Goal: Information Seeking & Learning: Learn about a topic

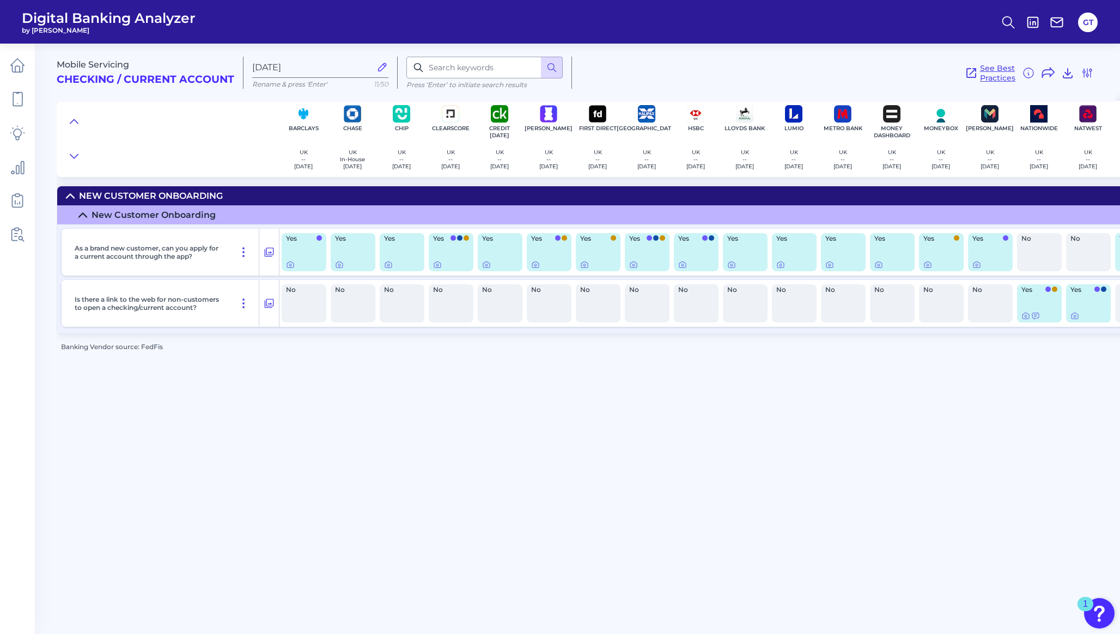
click at [982, 74] on span "See Best Practices" at bounding box center [997, 73] width 35 height 20
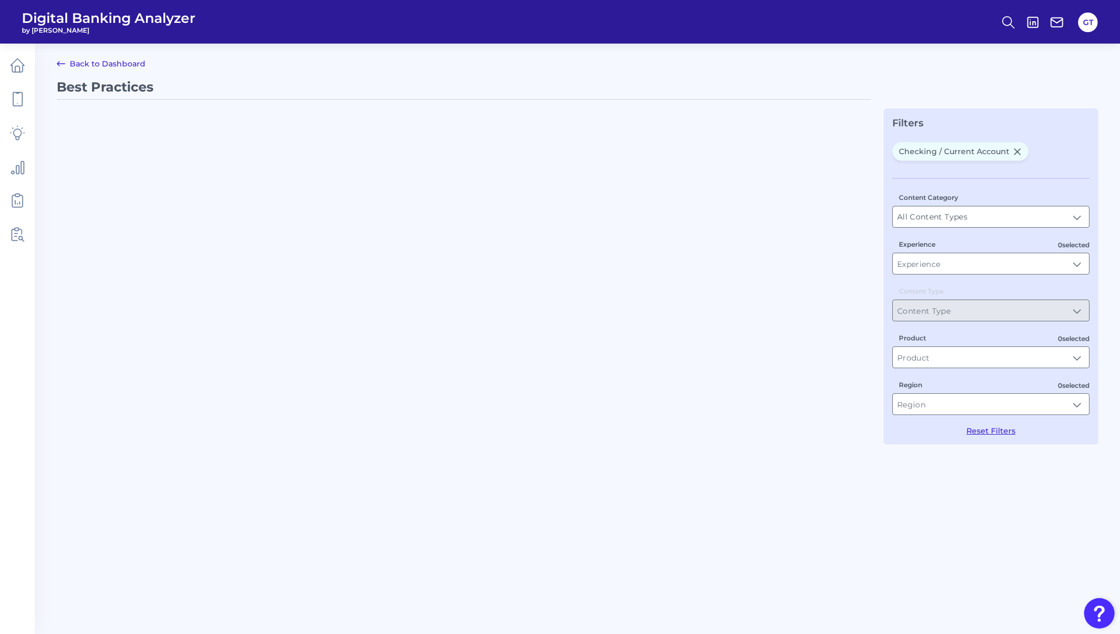
type input "Best Practices"
type input "Checking / Current Account"
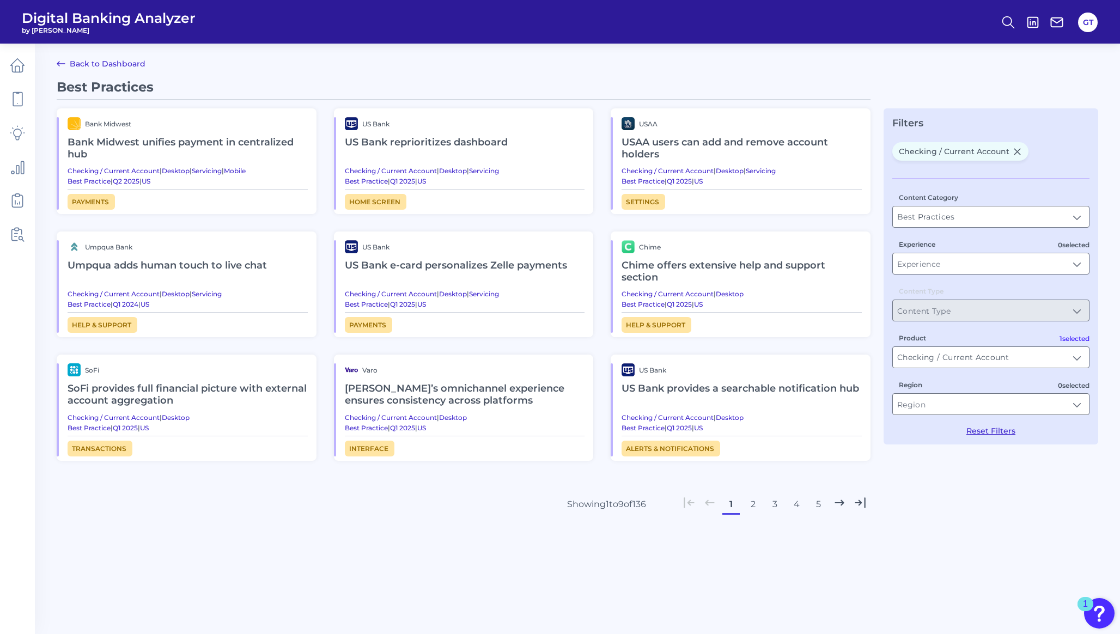
click at [439, 140] on h2 "US Bank reprioritizes dashboard" at bounding box center [465, 142] width 240 height 25
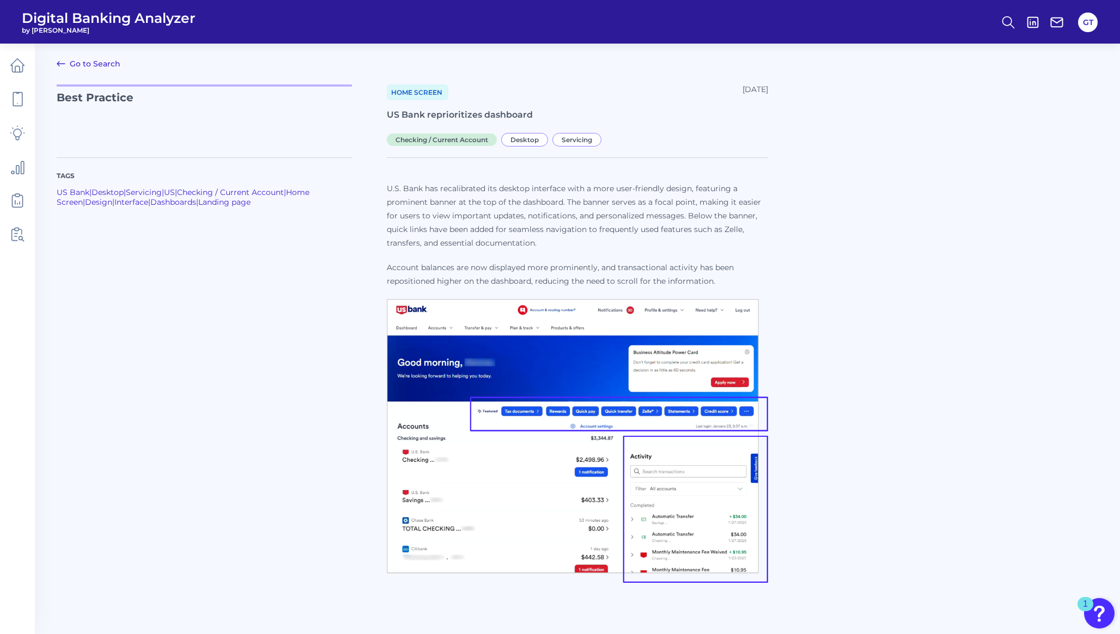
click at [60, 62] on icon at bounding box center [60, 63] width 13 height 13
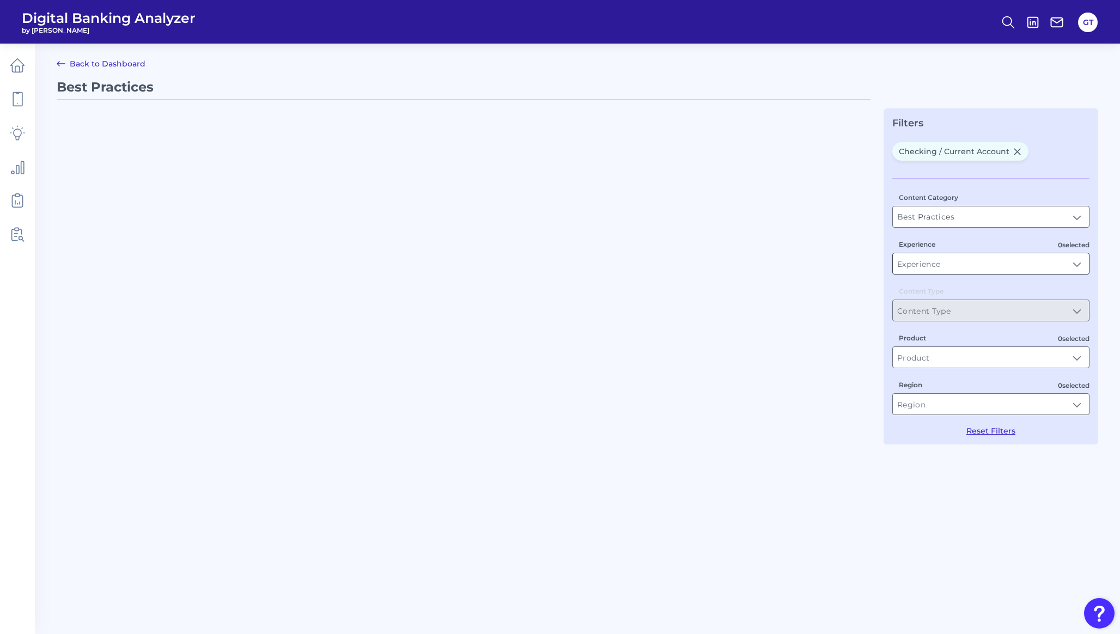
type input "Checking / Current Account"
click at [917, 258] on input "Experience" at bounding box center [991, 263] width 196 height 21
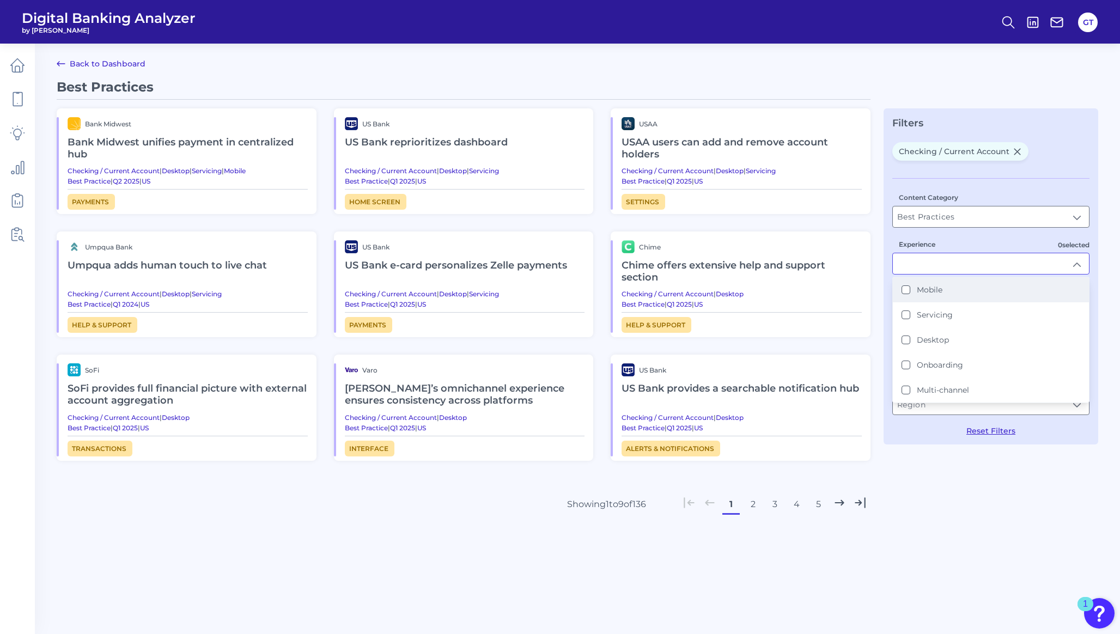
click at [919, 287] on label "Mobile" at bounding box center [930, 290] width 26 height 10
type input "Mobile"
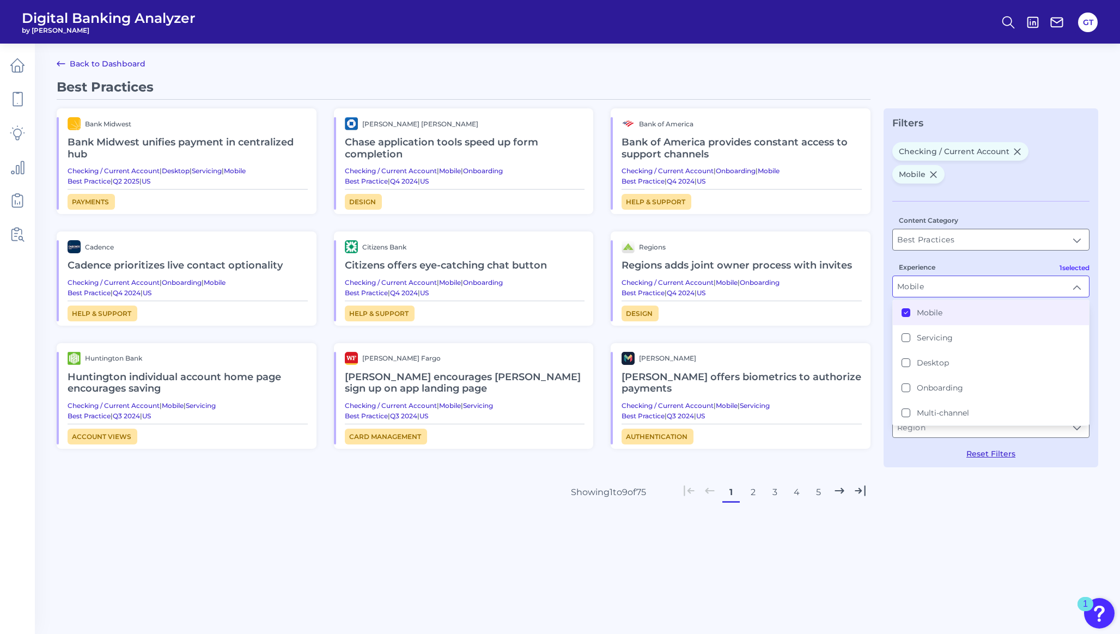
click at [938, 495] on div "Best Practices Bank Midwest Bank Midwest unifies payment in centralized hub Che…" at bounding box center [578, 329] width 1042 height 501
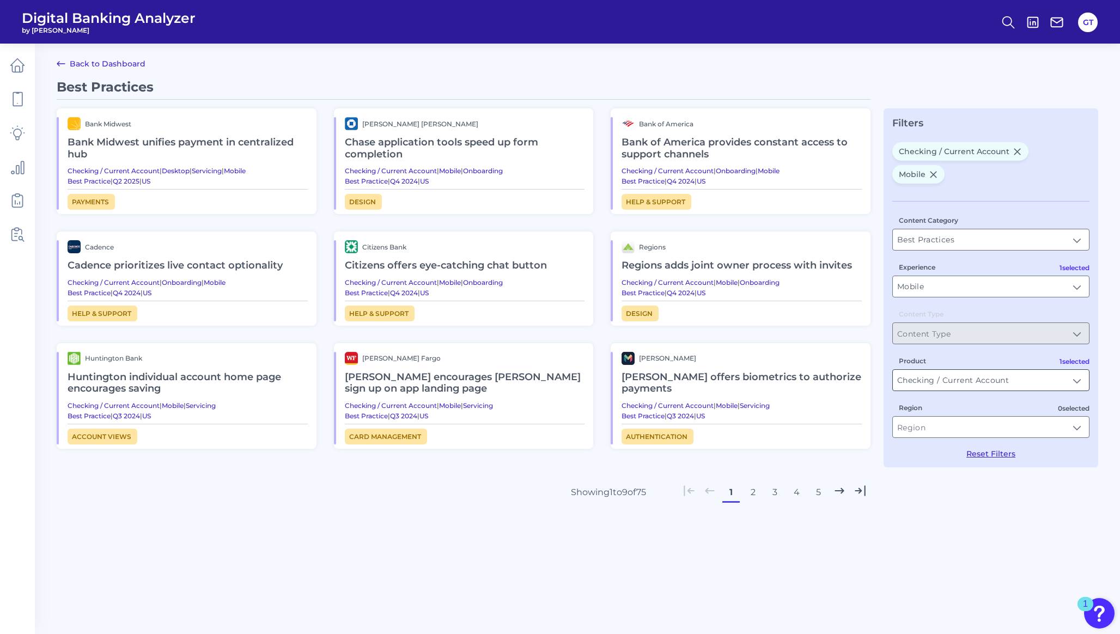
click at [920, 370] on input "Checking / Current Account" at bounding box center [991, 380] width 196 height 21
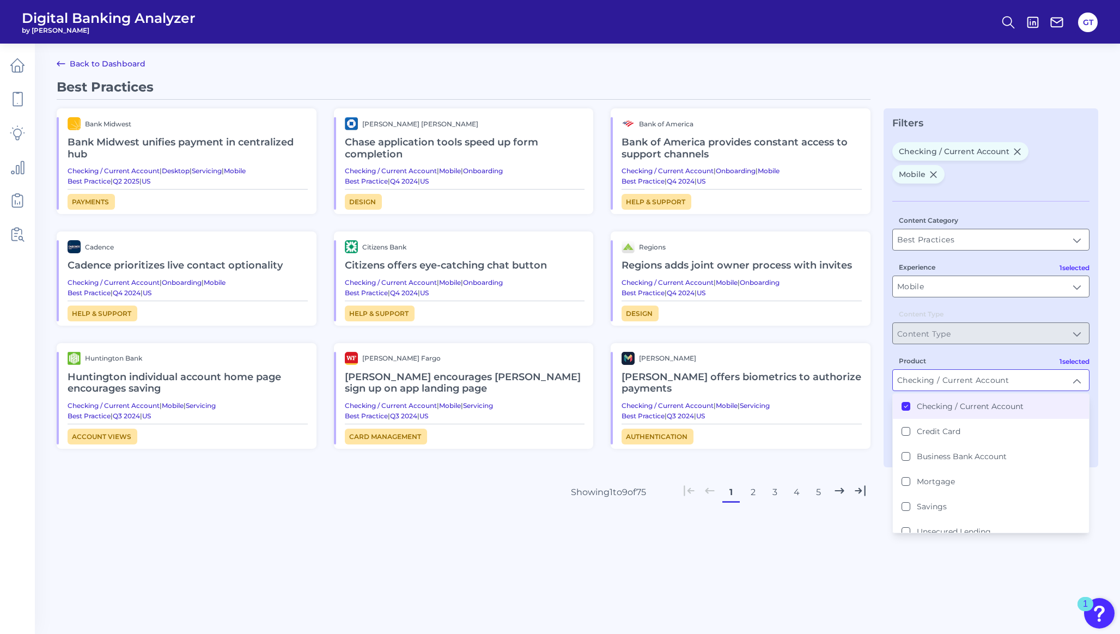
click at [928, 355] on div "Product Checking / Current Account Checking / Current Account Checking / Curren…" at bounding box center [990, 373] width 197 height 36
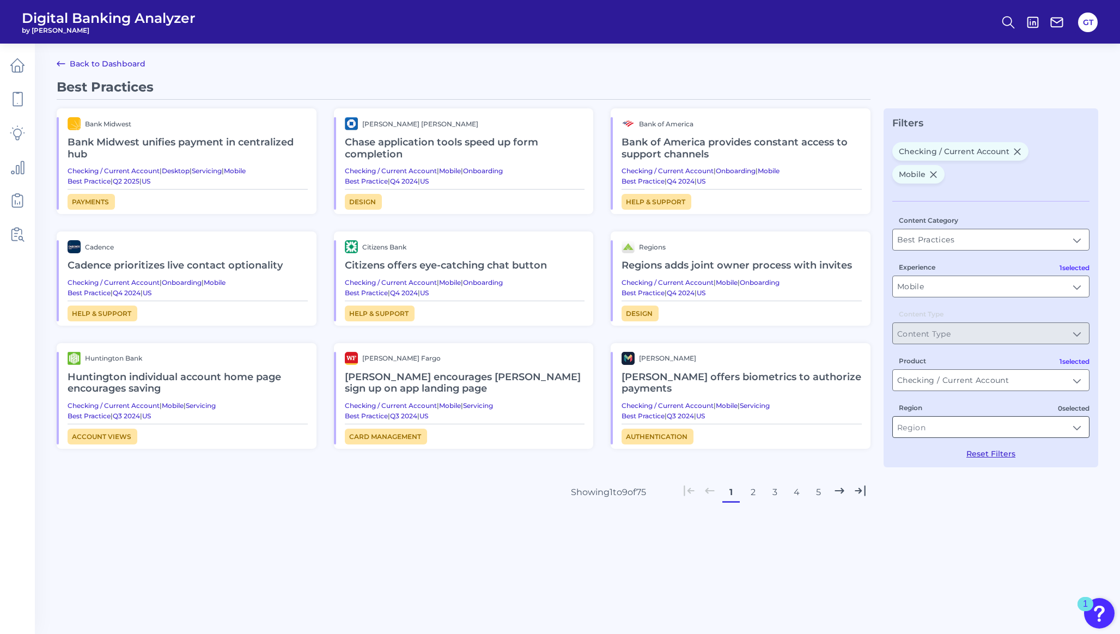
click at [940, 417] on input "Region" at bounding box center [991, 427] width 196 height 21
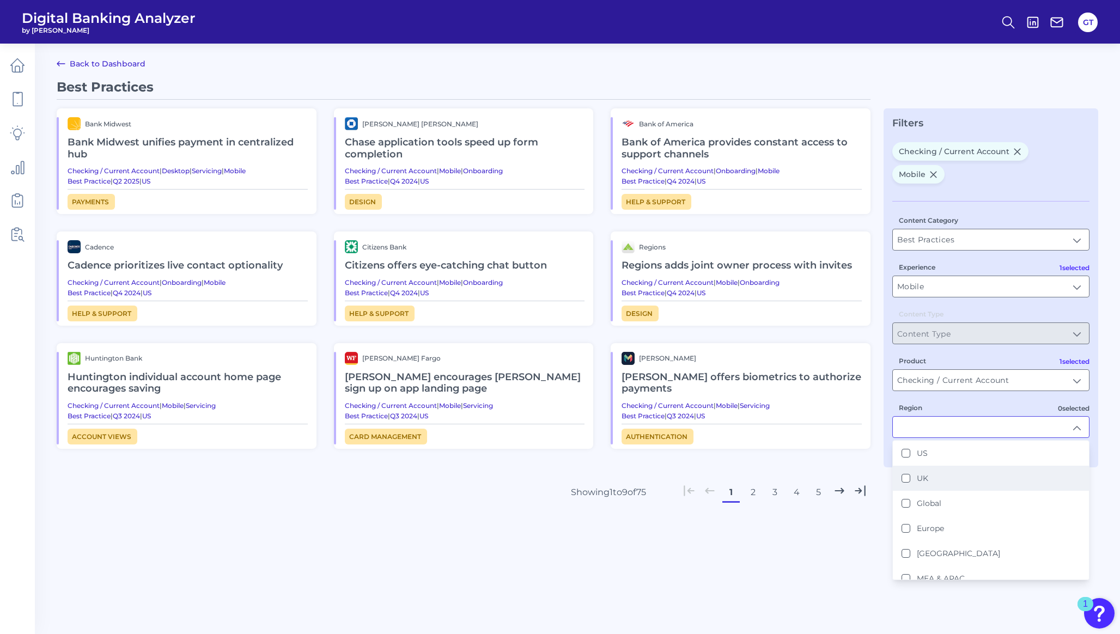
click at [914, 473] on div "UK" at bounding box center [915, 478] width 27 height 10
type input "UK"
click at [844, 545] on div "Best Practices Bank Midwest Bank Midwest unifies payment in centralized hub Che…" at bounding box center [464, 329] width 814 height 501
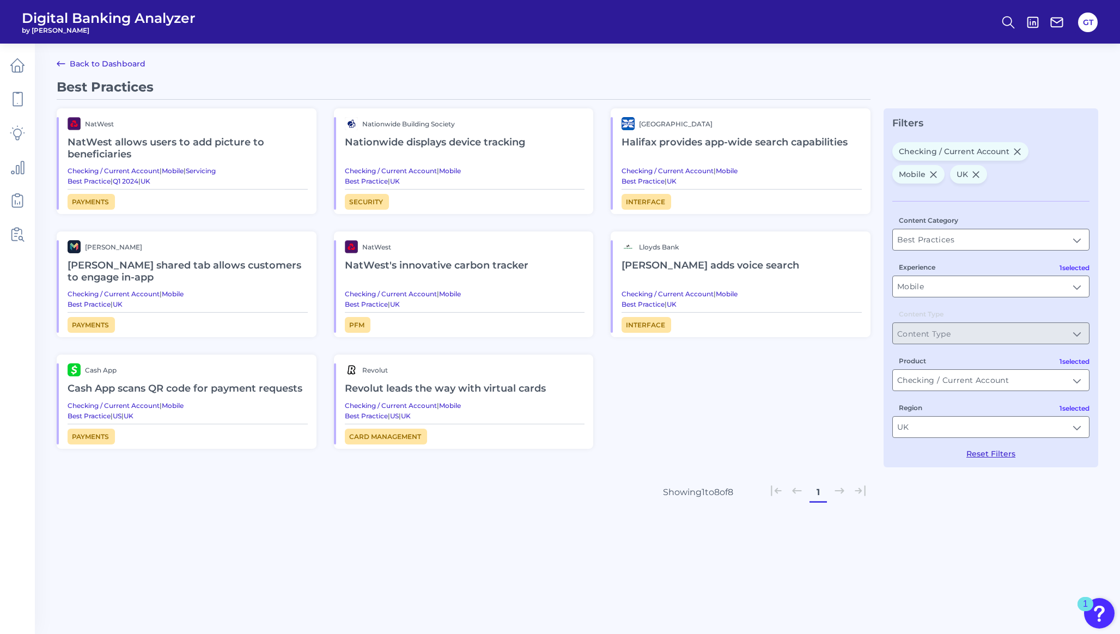
click at [199, 263] on h2 "[PERSON_NAME] shared tab allows customers to engage in-app" at bounding box center [188, 271] width 240 height 37
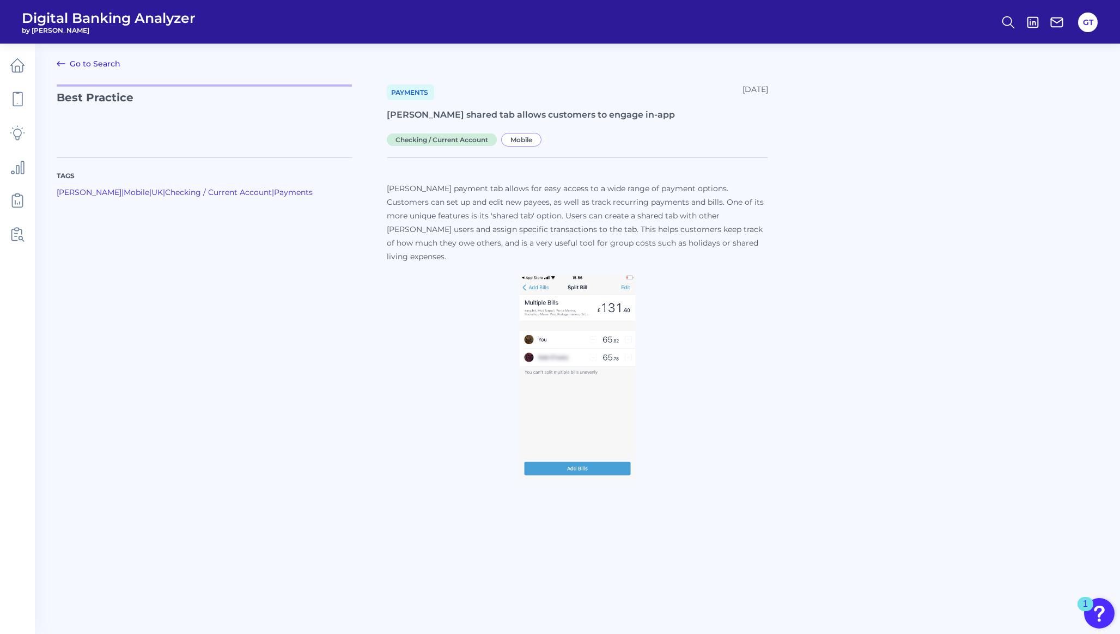
click at [60, 68] on icon at bounding box center [60, 63] width 13 height 13
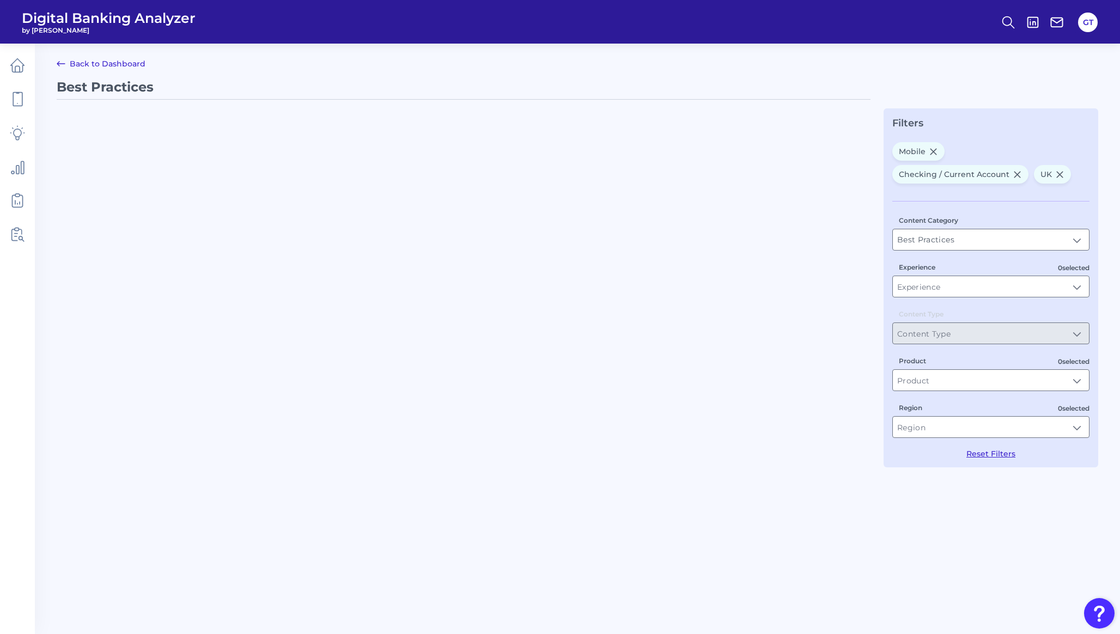
type input "Mobile"
type input "Checking / Current Account"
type input "UK"
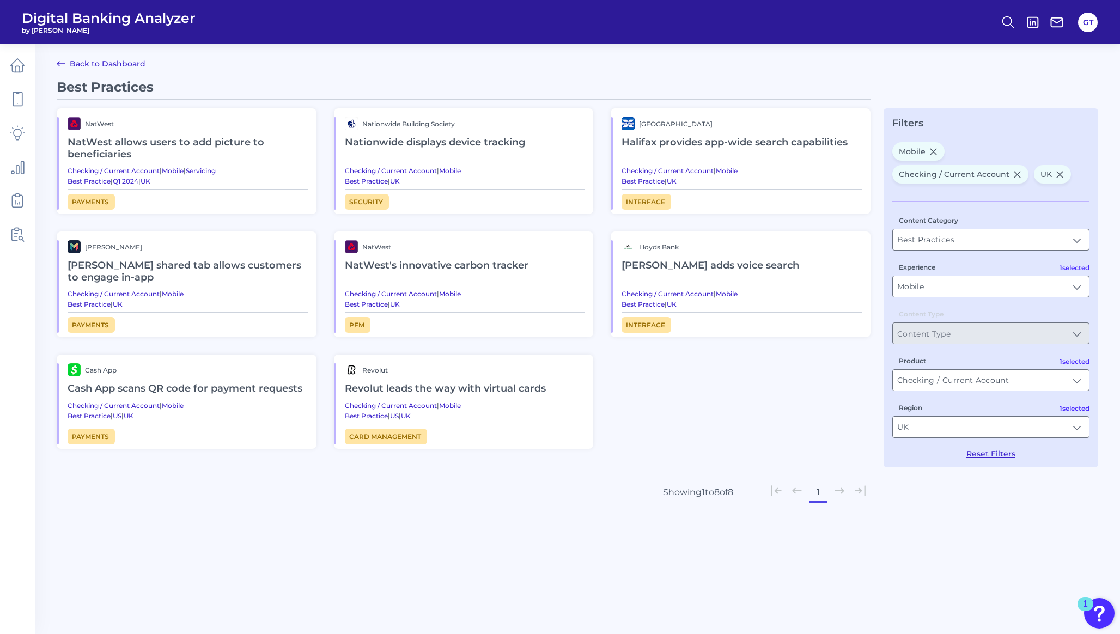
click at [60, 63] on icon at bounding box center [60, 63] width 13 height 13
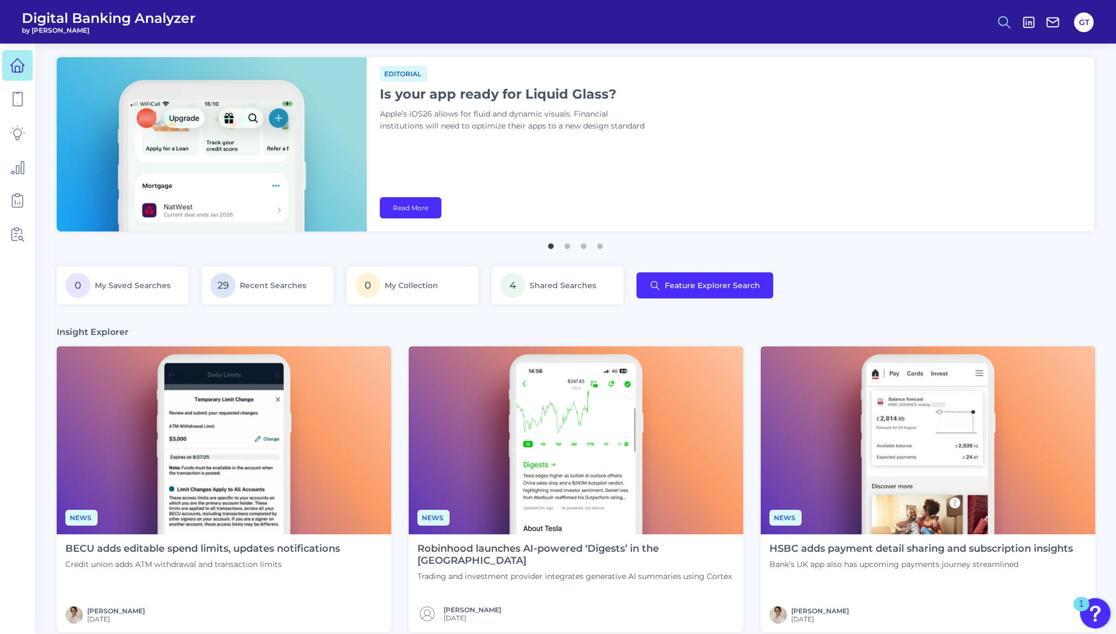
click at [1005, 23] on icon at bounding box center [1003, 22] width 15 height 15
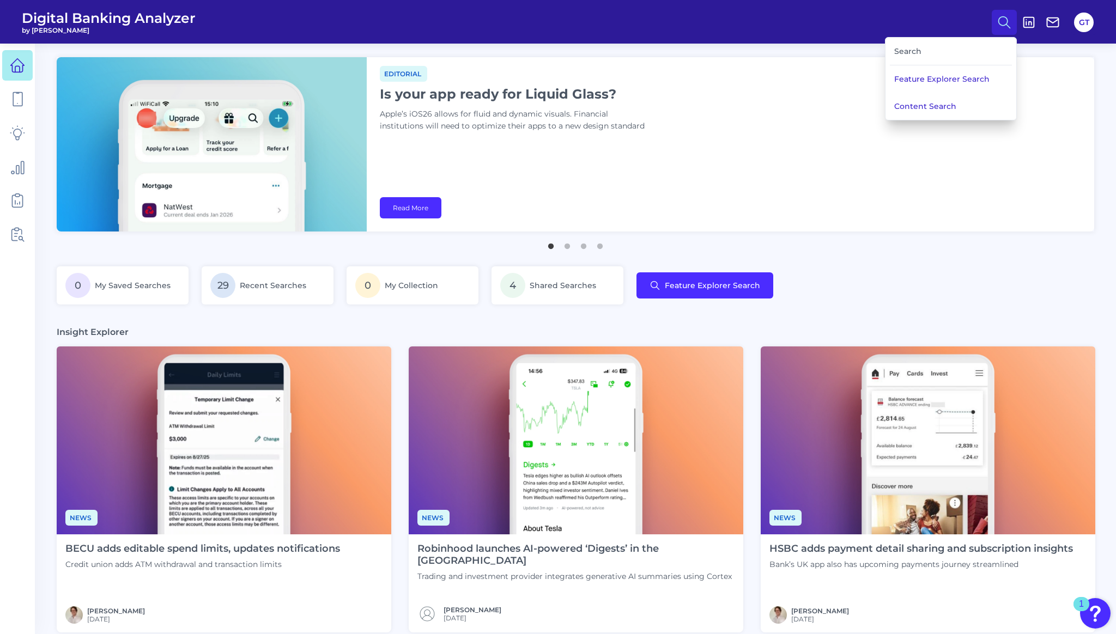
click at [942, 51] on div "Search" at bounding box center [951, 52] width 122 height 28
click at [903, 51] on div "Search" at bounding box center [951, 52] width 122 height 28
click at [901, 79] on button "Feature Explorer Search" at bounding box center [950, 78] width 131 height 27
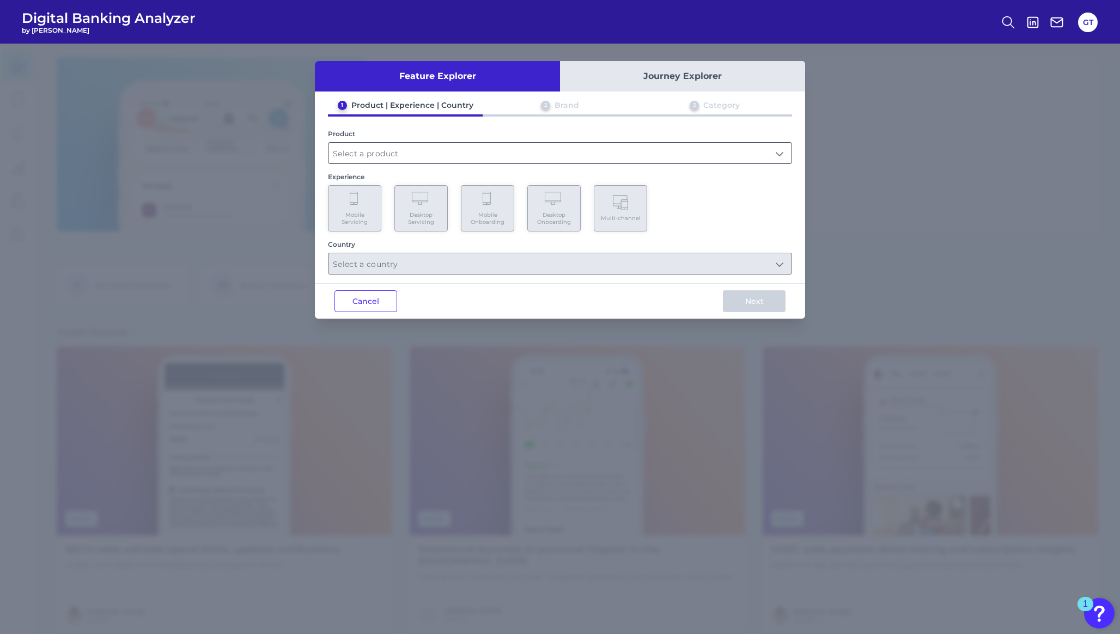
click at [515, 160] on input "text" at bounding box center [560, 153] width 463 height 21
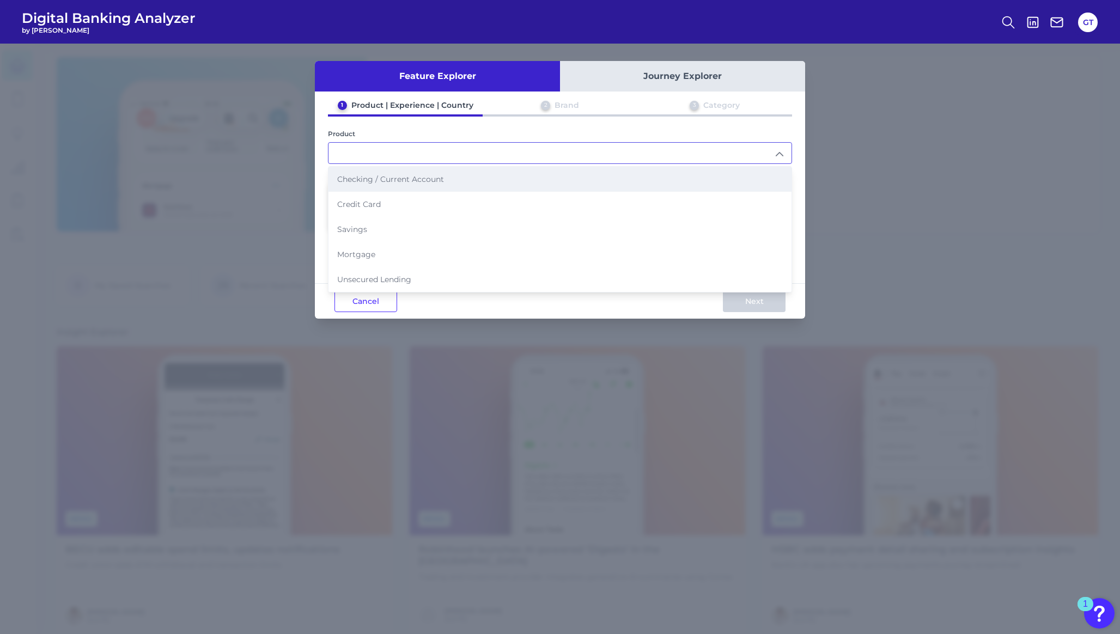
click at [435, 177] on span "Checking / Current Account" at bounding box center [390, 179] width 107 height 10
type input "Checking / Current Account"
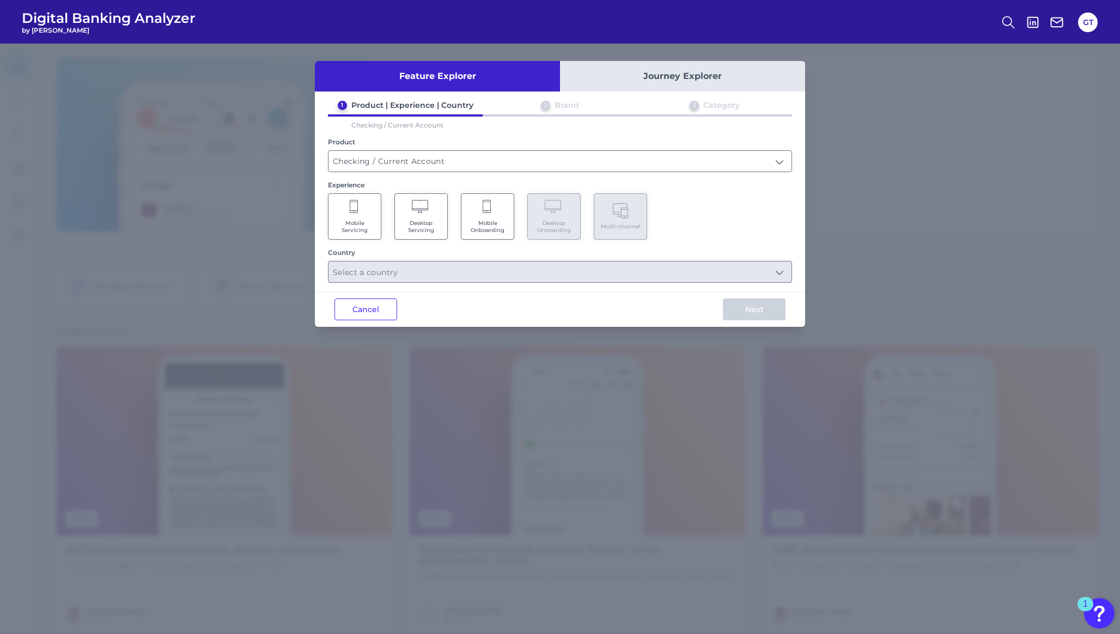
click at [356, 222] on span "Mobile Servicing" at bounding box center [354, 227] width 41 height 14
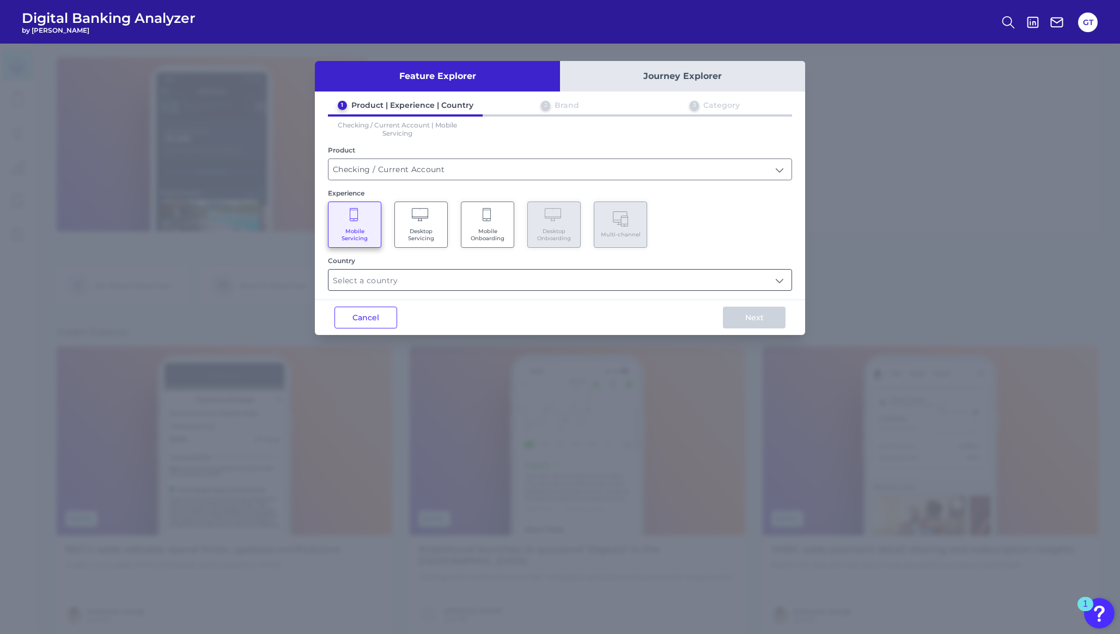
click at [373, 279] on input "text" at bounding box center [560, 280] width 463 height 21
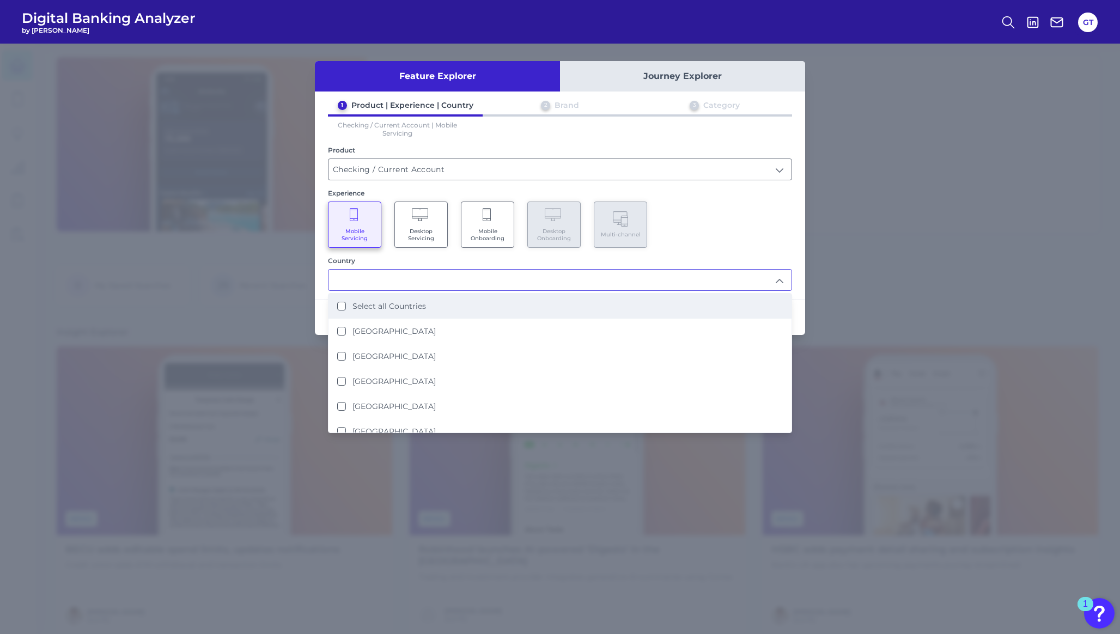
click at [361, 301] on label "Select all Countries" at bounding box center [389, 306] width 74 height 10
type input "Select all Countries"
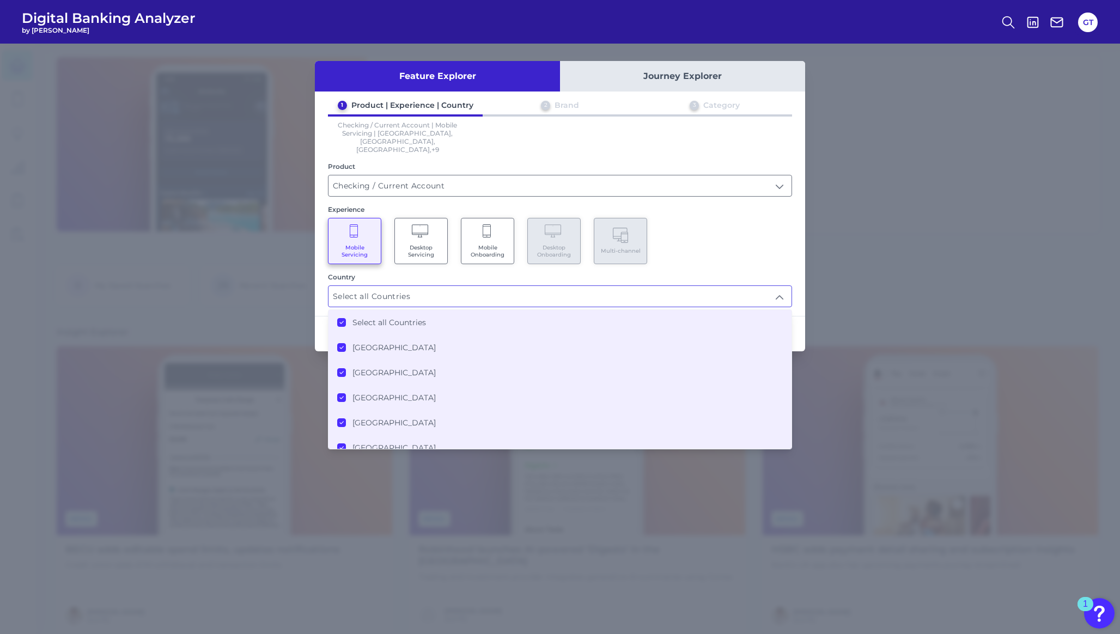
click at [679, 142] on div "1 Product | Experience | Country 2 Brand 3 Category Checking / Current Account …" at bounding box center [560, 203] width 490 height 207
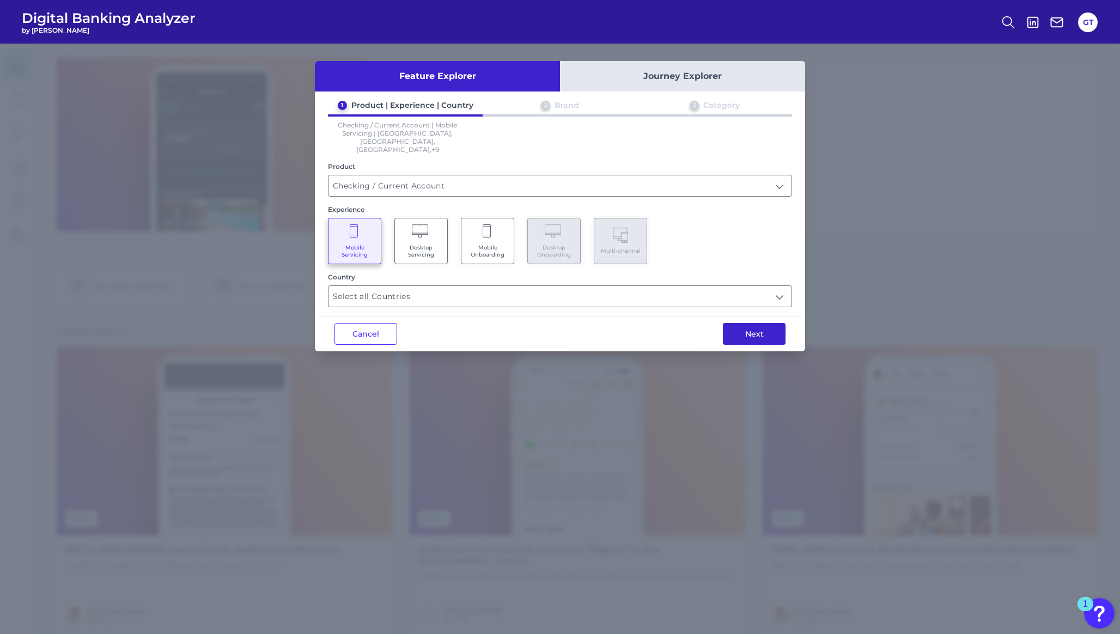
click at [739, 323] on button "Next" at bounding box center [754, 334] width 63 height 22
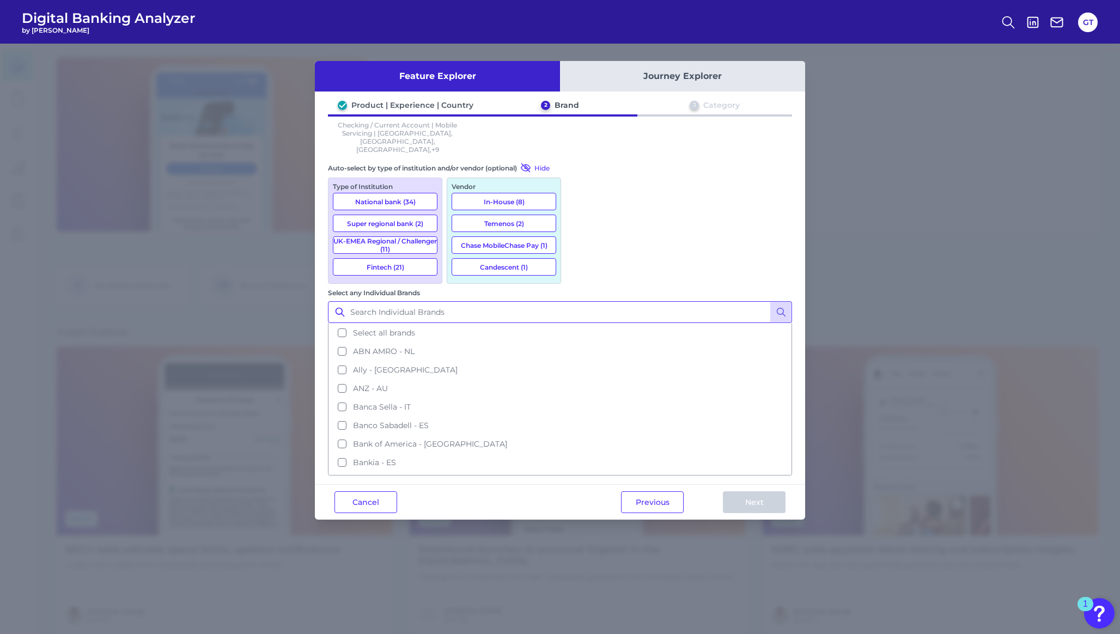
click at [668, 301] on input "Select any Individual Brands" at bounding box center [560, 312] width 464 height 22
click at [580, 324] on button "Select all brands" at bounding box center [560, 333] width 462 height 19
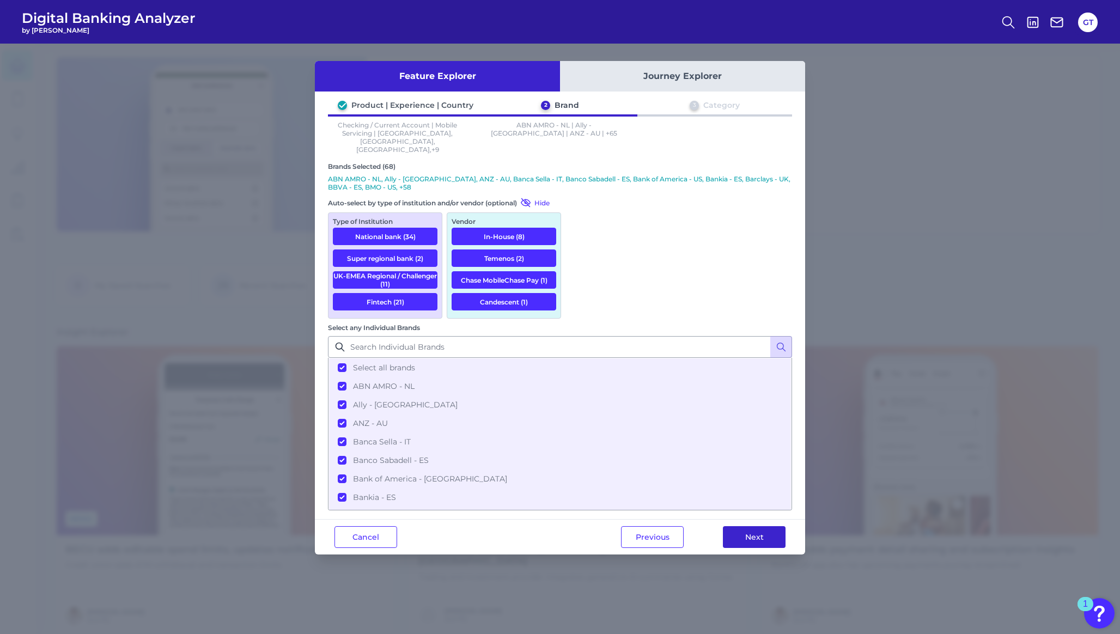
click at [747, 526] on button "Next" at bounding box center [754, 537] width 63 height 22
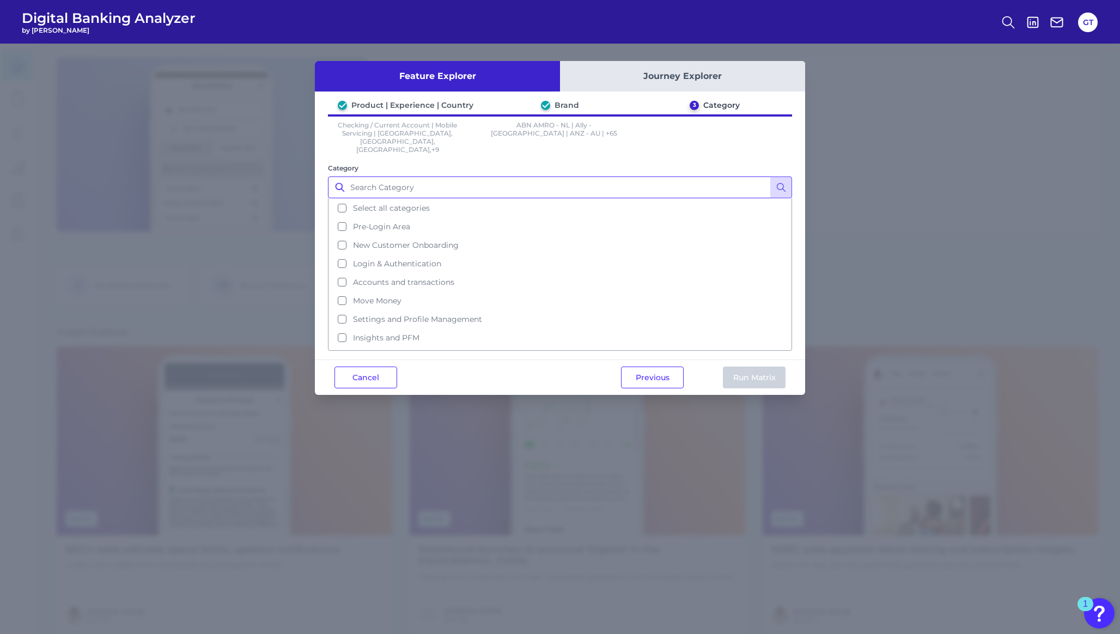
click at [474, 177] on input "Category" at bounding box center [560, 188] width 464 height 22
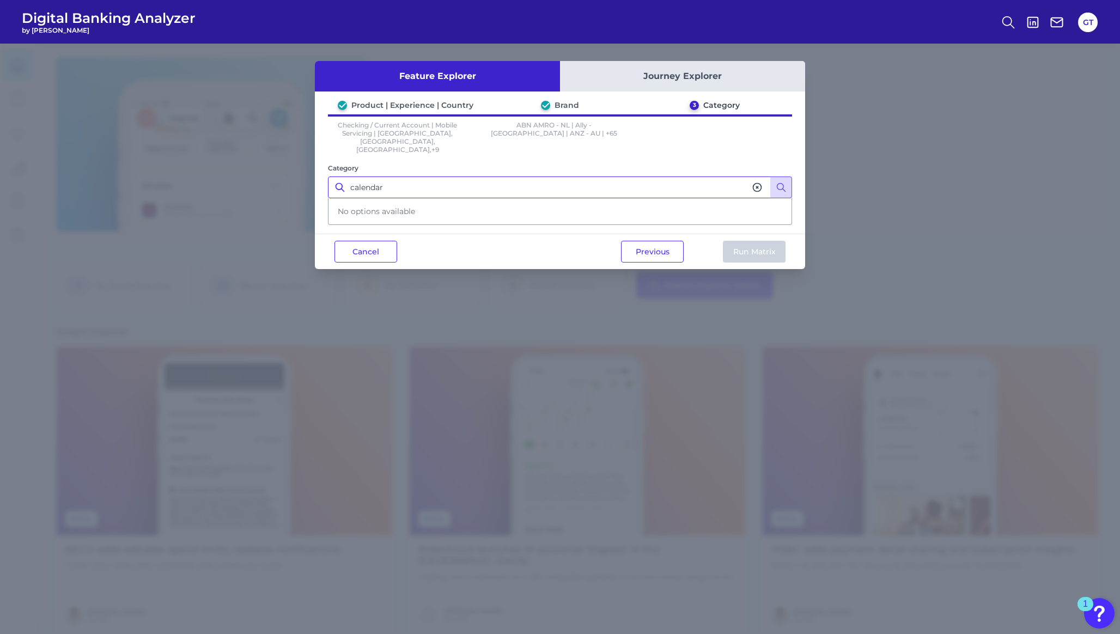
type input "calendar"
click at [756, 182] on icon at bounding box center [757, 187] width 11 height 11
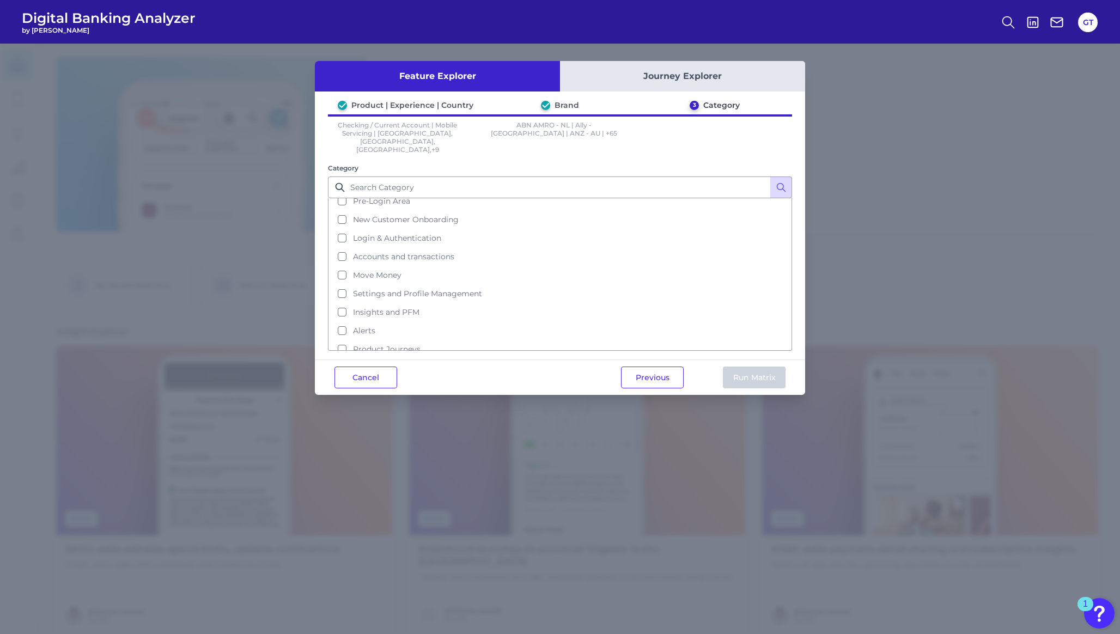
scroll to position [47, 0]
click at [342, 282] on button "Insights and PFM" at bounding box center [560, 291] width 462 height 19
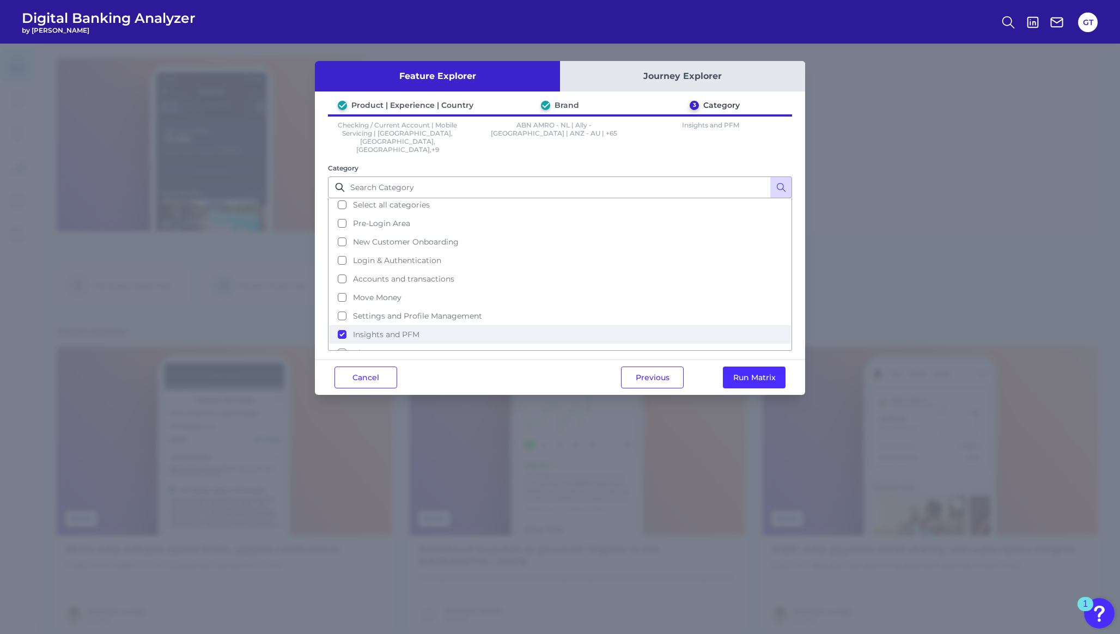
scroll to position [0, 0]
click at [758, 367] on button "Run Matrix" at bounding box center [754, 378] width 63 height 22
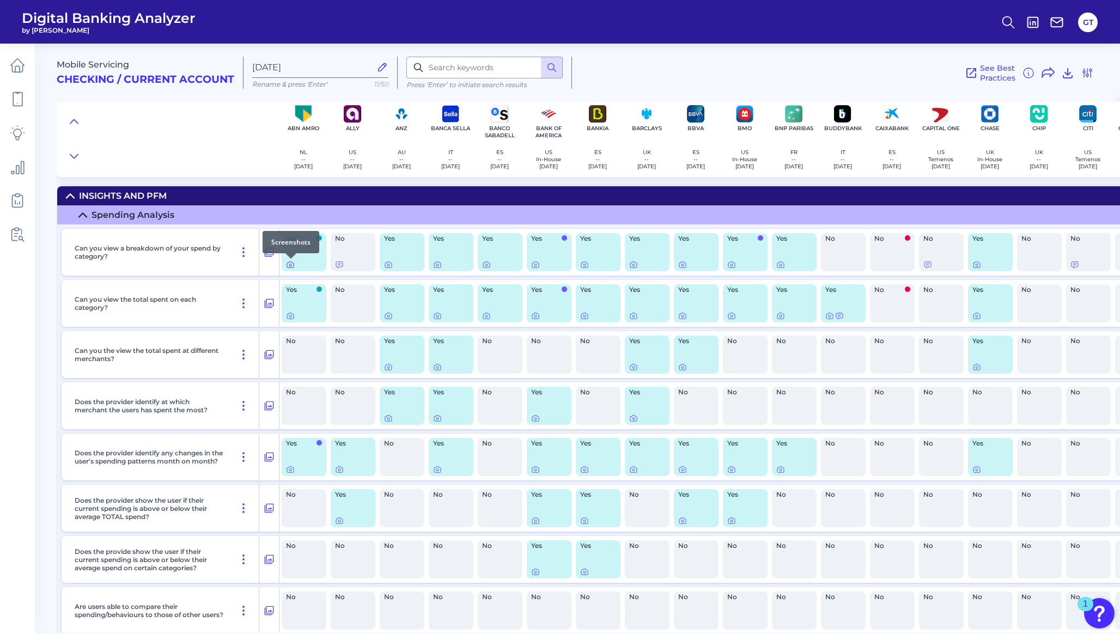
click at [290, 265] on icon at bounding box center [290, 264] width 9 height 9
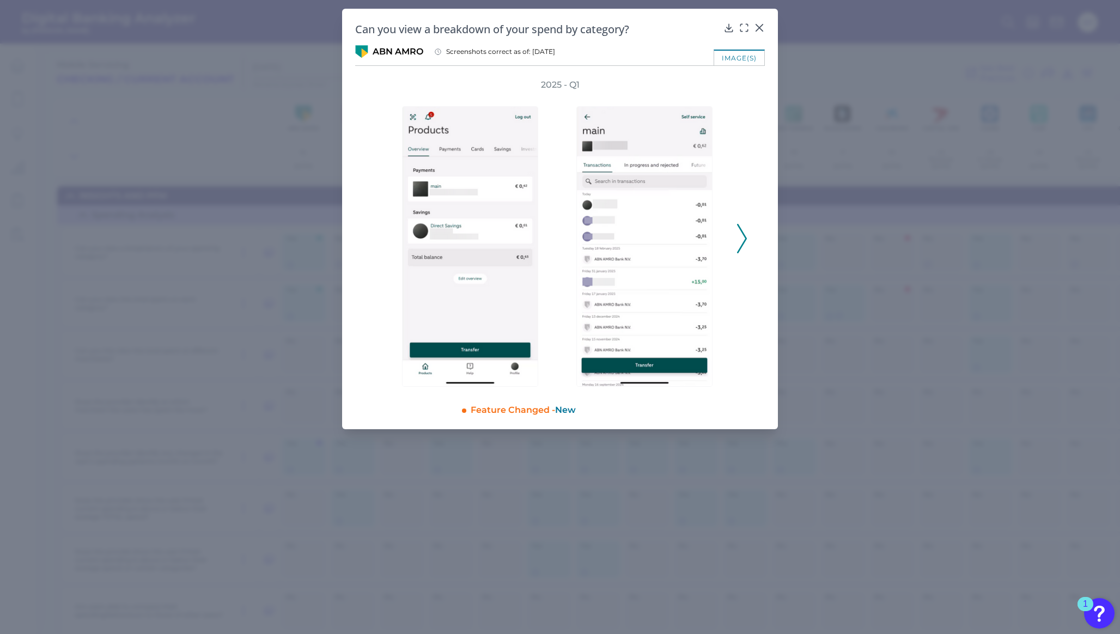
click at [744, 232] on icon at bounding box center [742, 238] width 10 height 29
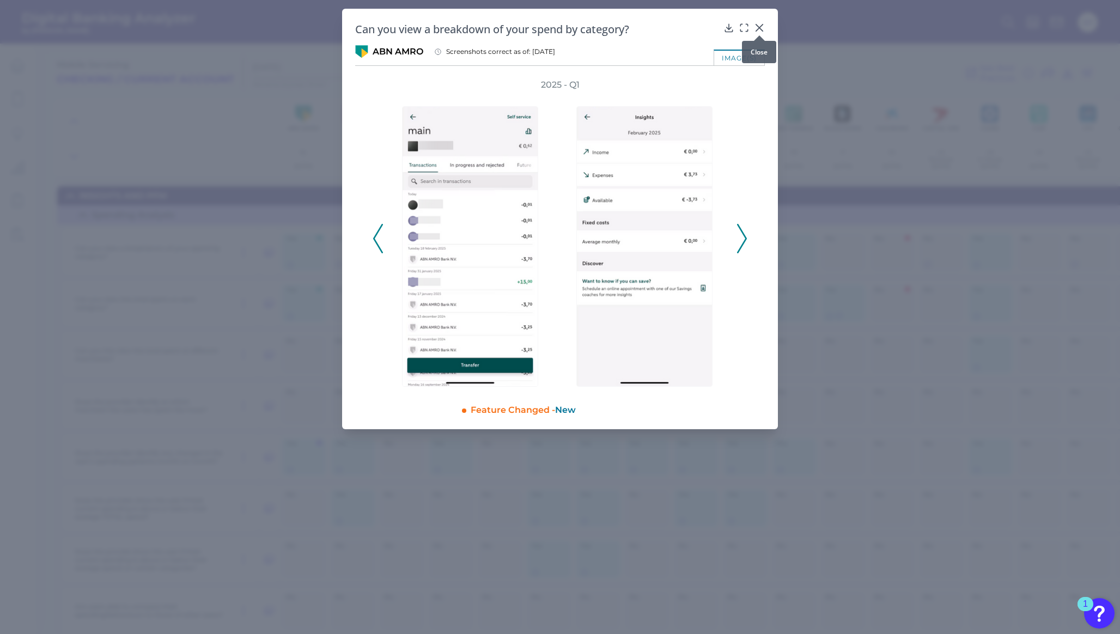
click at [762, 26] on icon at bounding box center [759, 27] width 11 height 11
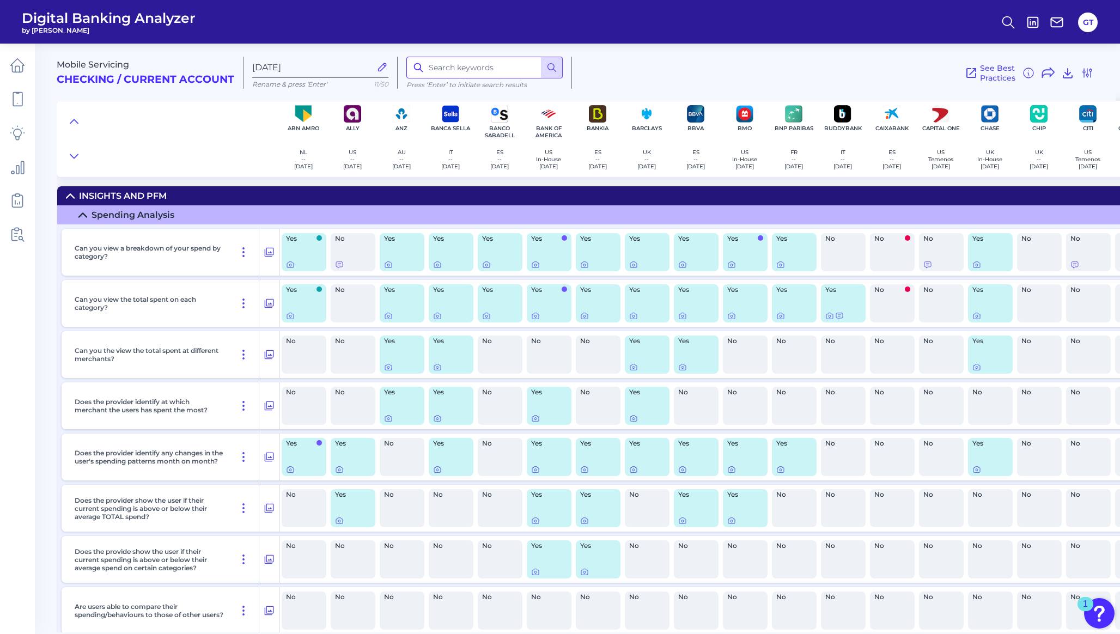
click at [452, 72] on input at bounding box center [484, 68] width 156 height 22
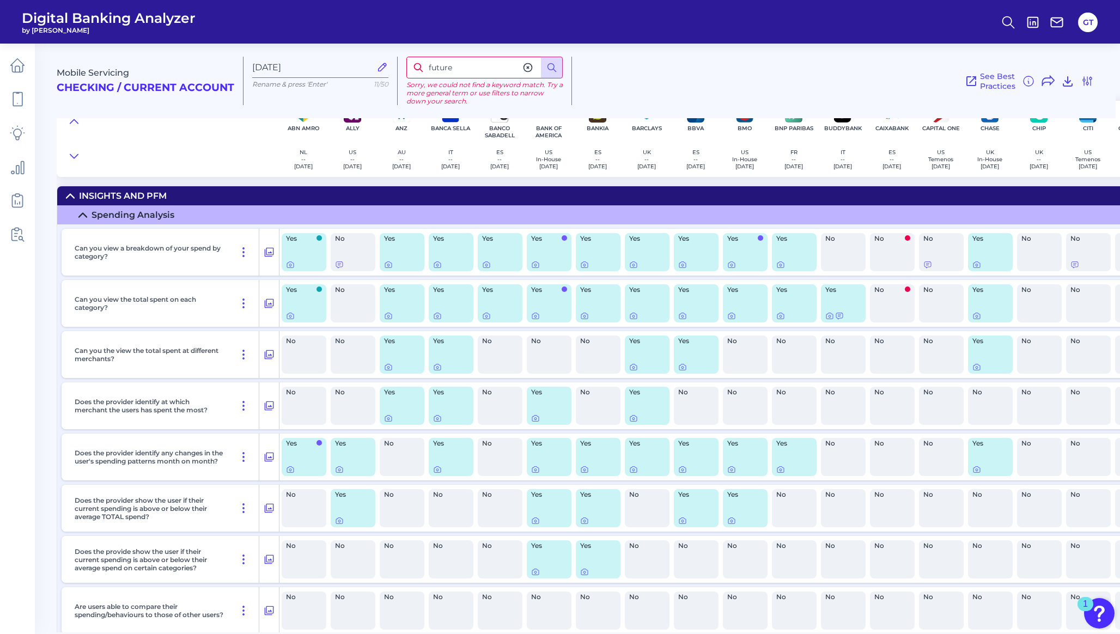
click at [460, 70] on input "future" at bounding box center [484, 68] width 156 height 22
type input "upcoming"
click at [527, 66] on icon at bounding box center [527, 67] width 11 height 11
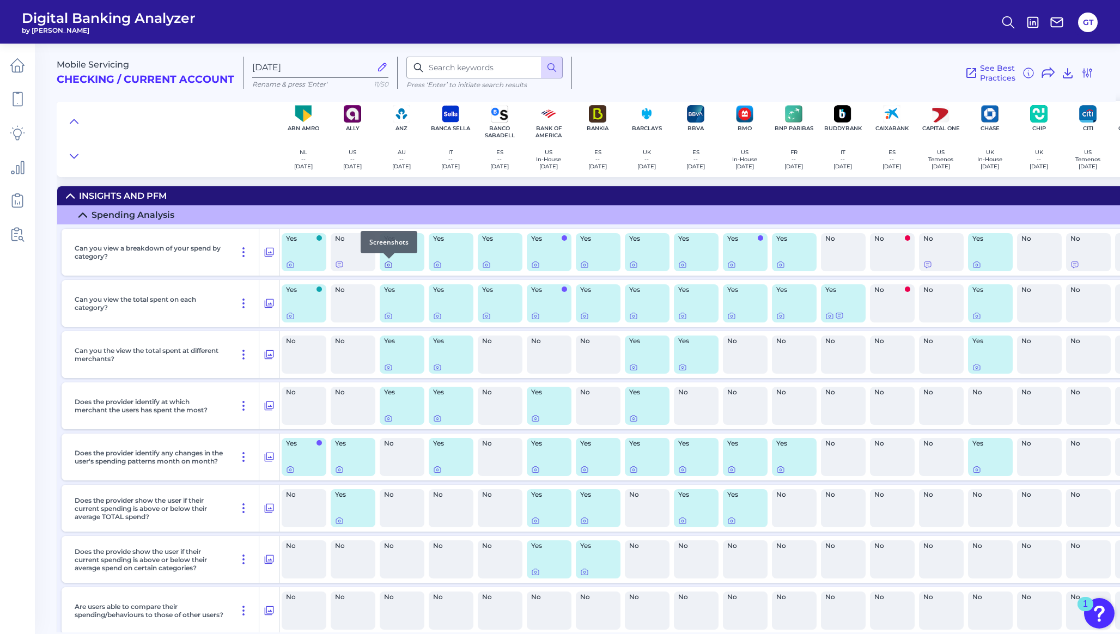
click at [388, 265] on icon at bounding box center [388, 265] width 2 height 2
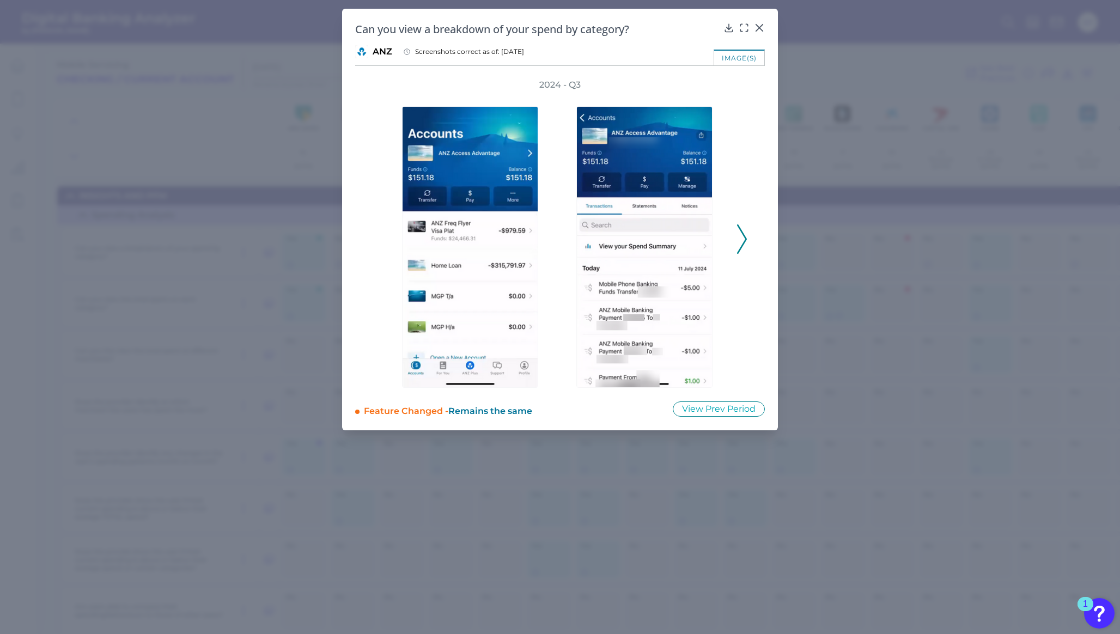
click at [742, 233] on polyline at bounding box center [742, 240] width 8 height 28
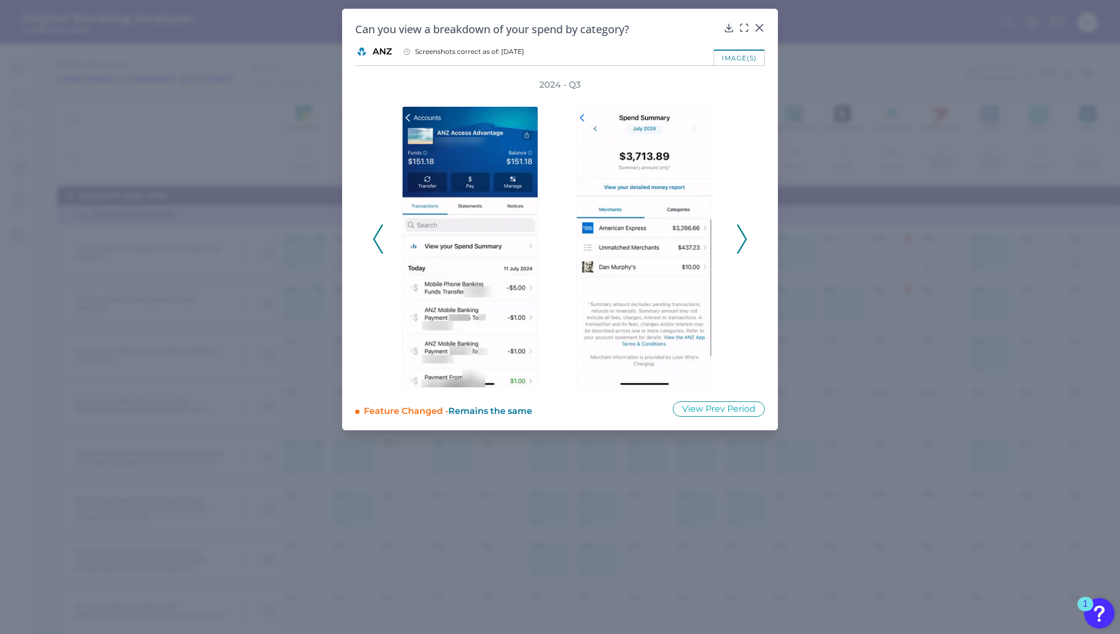
click at [742, 233] on polyline at bounding box center [742, 240] width 8 height 28
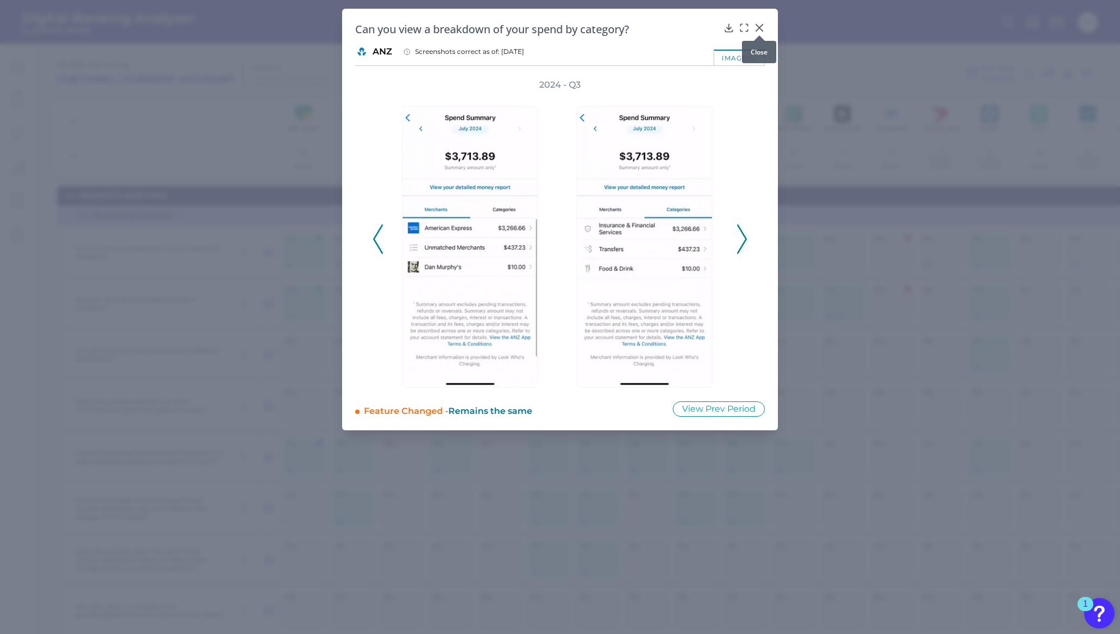
click at [762, 30] on div at bounding box center [759, 35] width 11 height 11
click at [744, 242] on polyline at bounding box center [742, 240] width 8 height 28
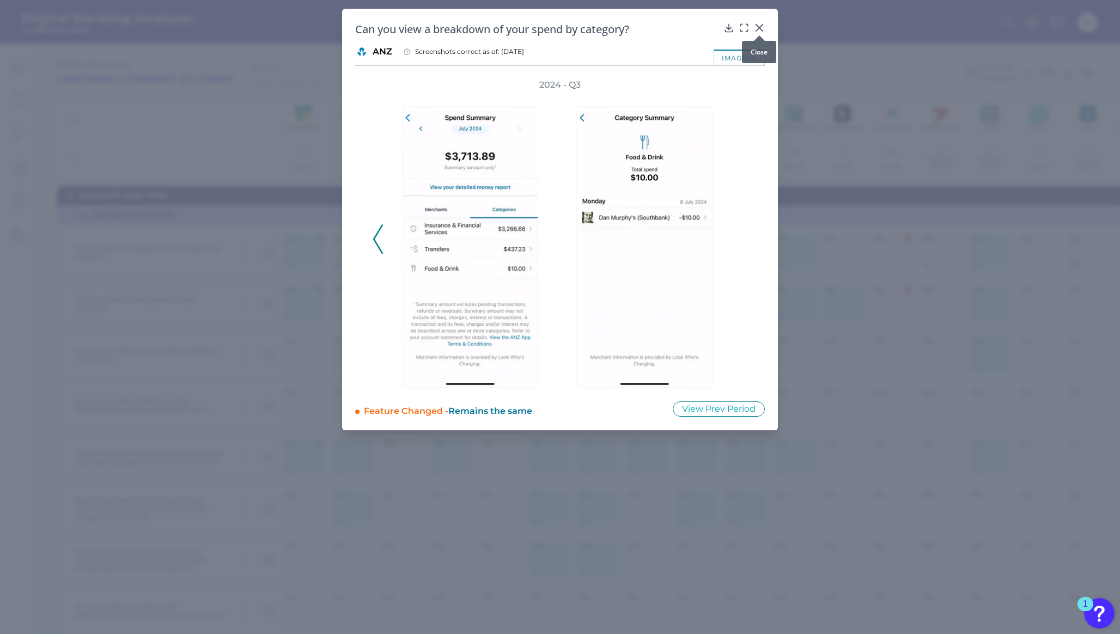
click at [757, 28] on icon at bounding box center [759, 27] width 11 height 11
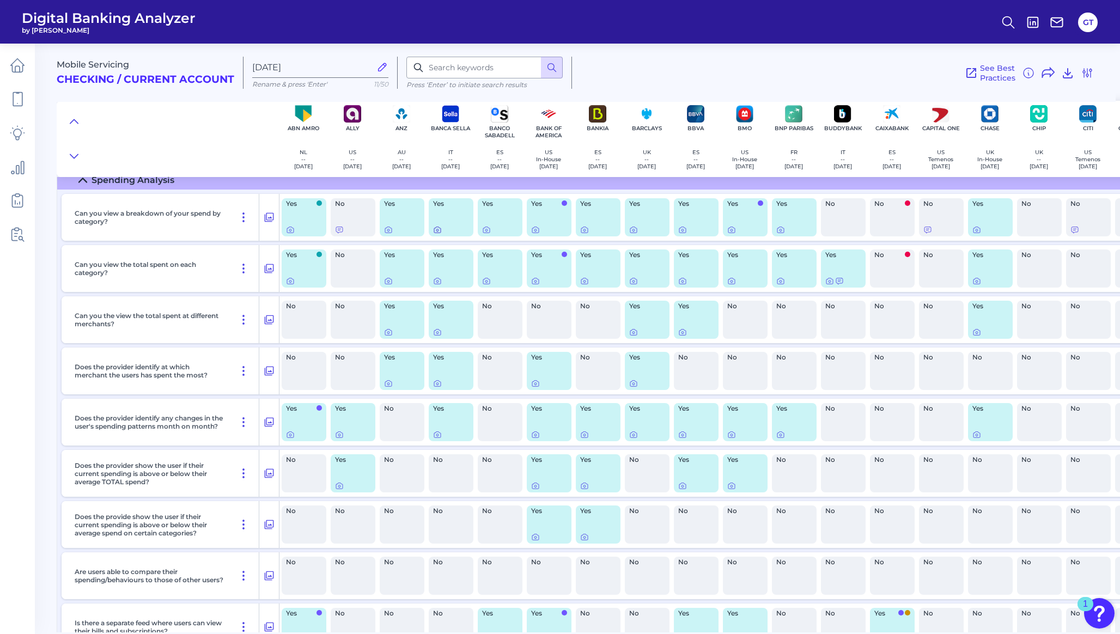
scroll to position [42, 0]
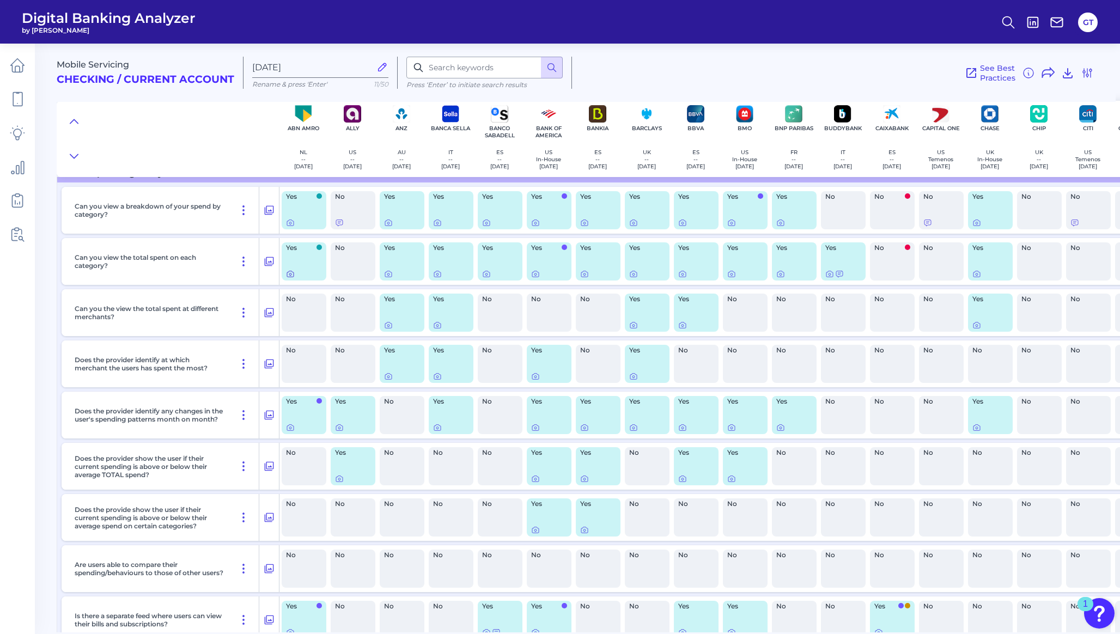
click at [291, 278] on icon at bounding box center [290, 274] width 9 height 9
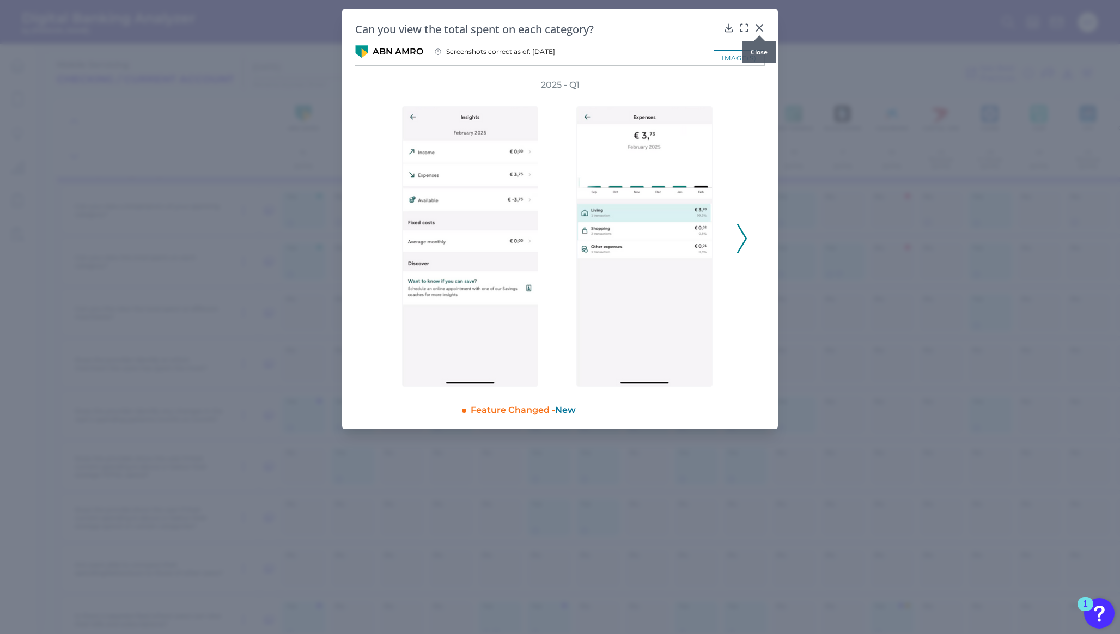
click at [762, 27] on icon at bounding box center [759, 27] width 11 height 11
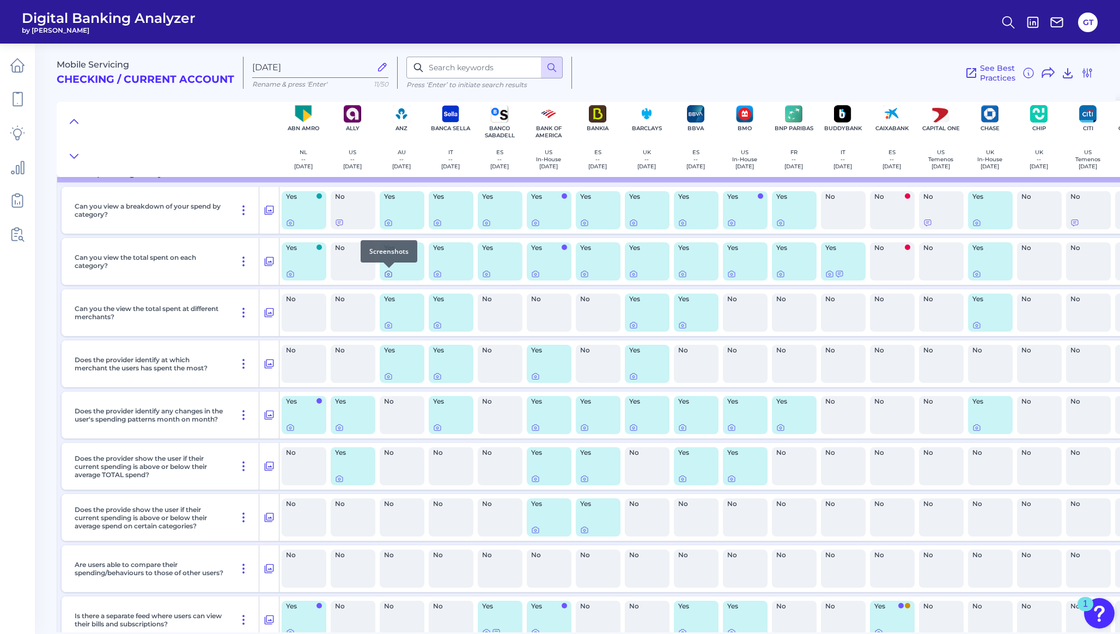
click at [391, 276] on icon at bounding box center [388, 274] width 9 height 9
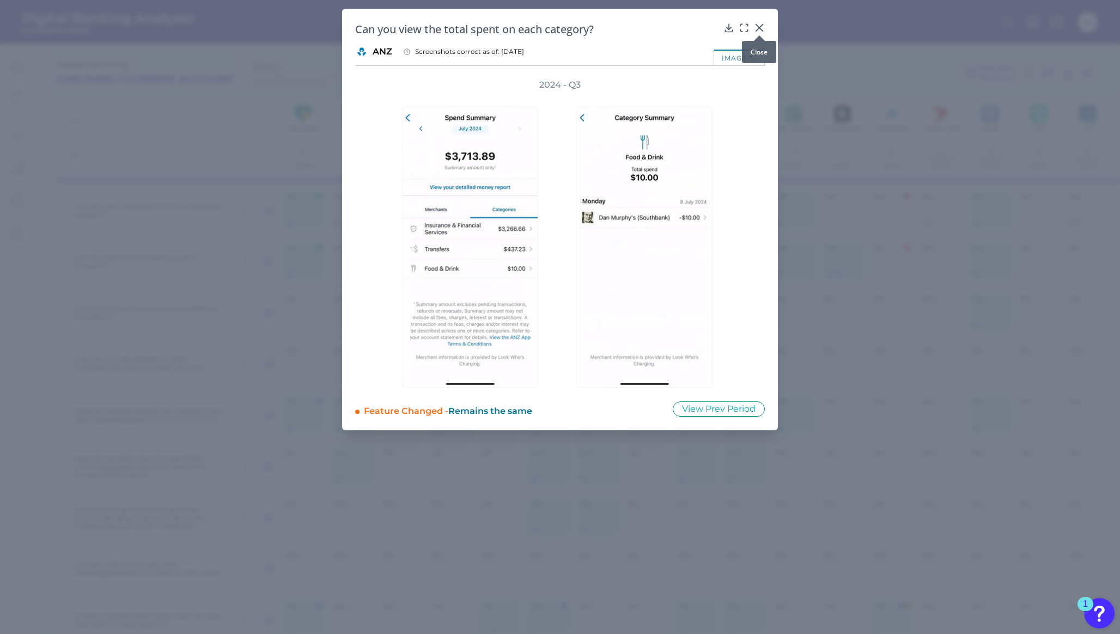
click at [761, 26] on icon at bounding box center [759, 28] width 7 height 7
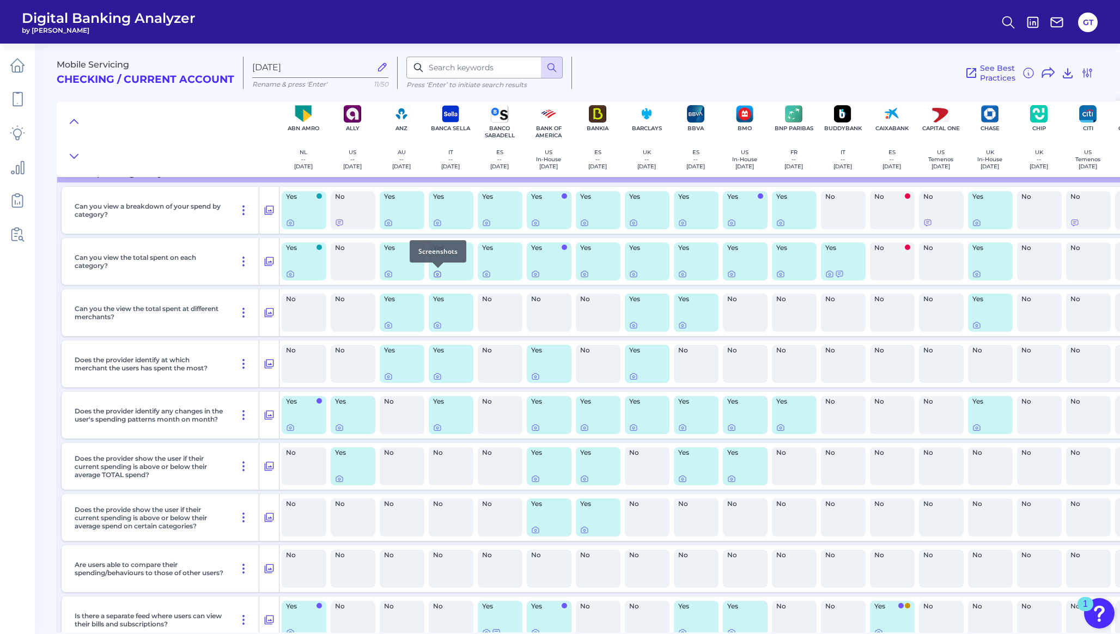
click at [437, 275] on icon at bounding box center [437, 274] width 9 height 9
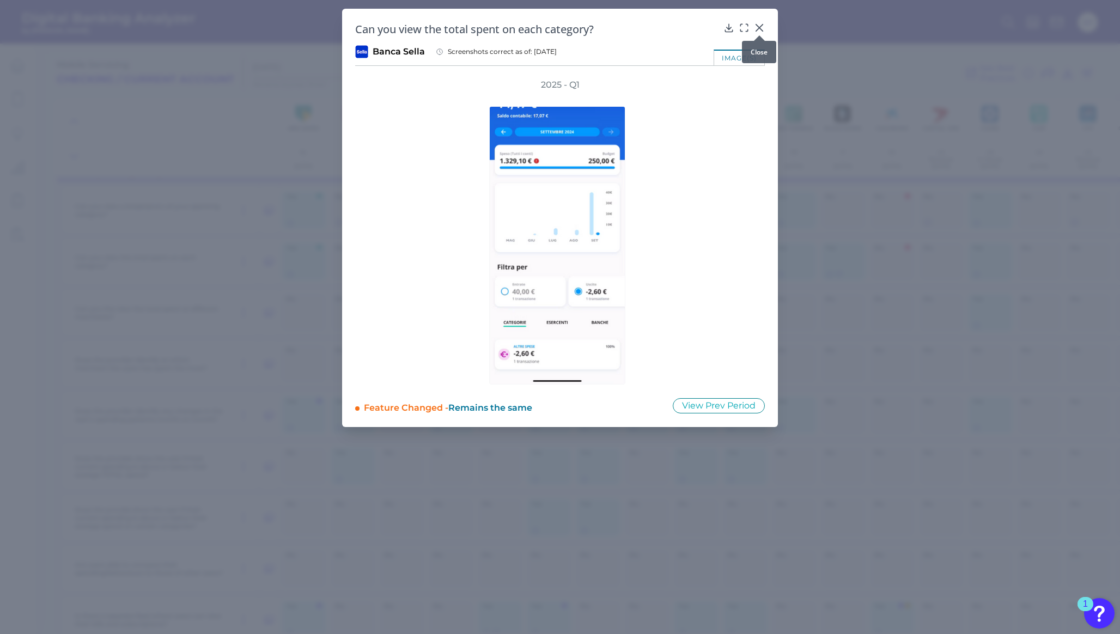
click at [759, 27] on icon at bounding box center [759, 28] width 7 height 7
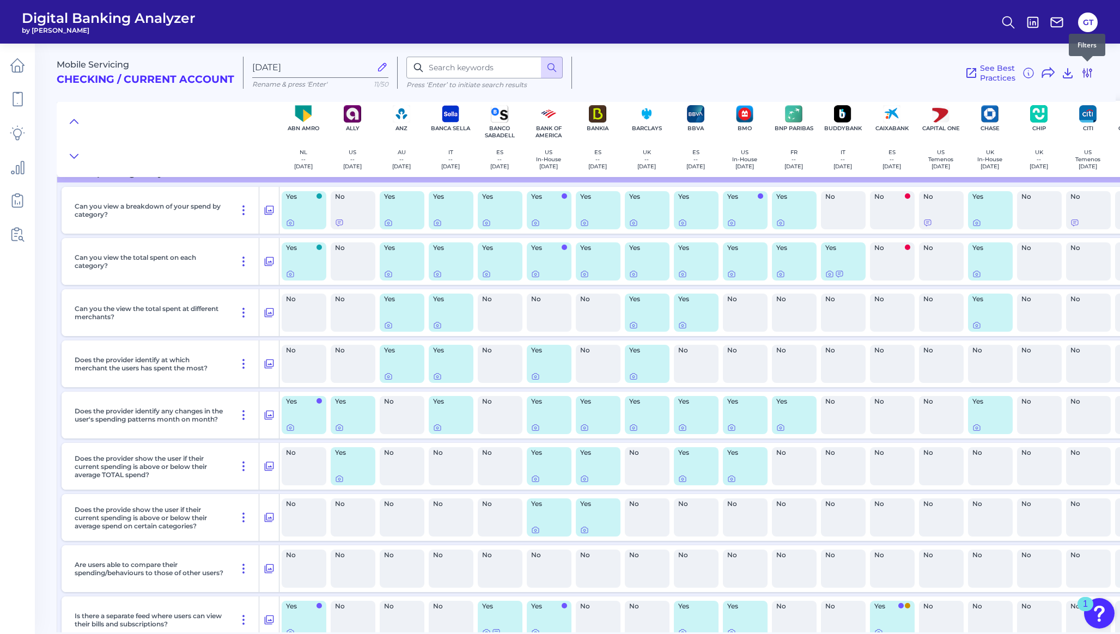
click at [1089, 72] on icon at bounding box center [1087, 72] width 13 height 13
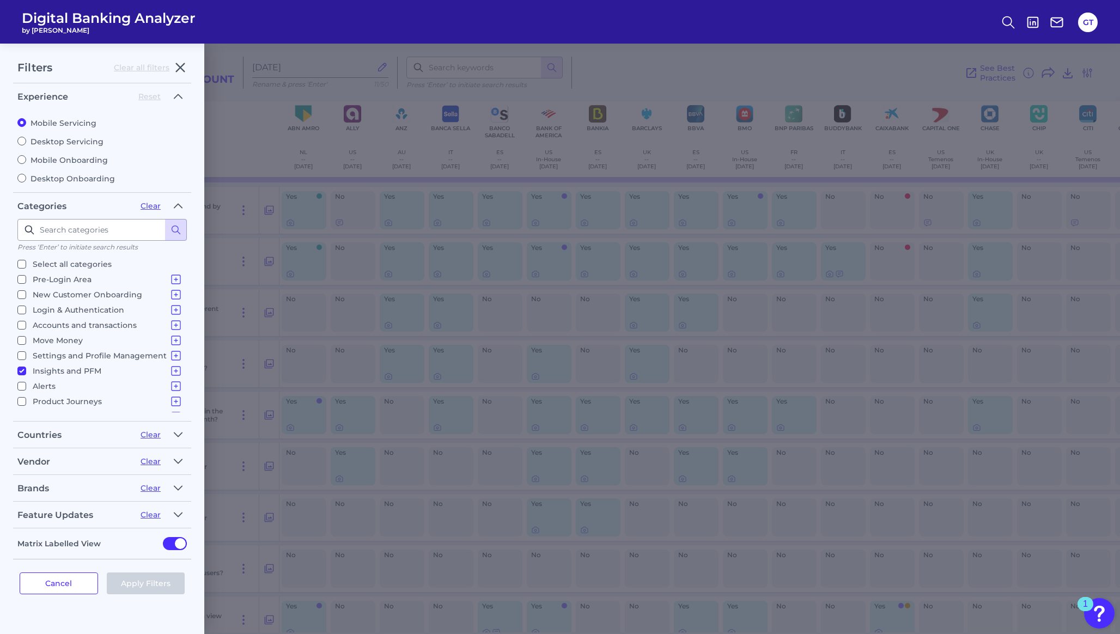
scroll to position [11, 0]
click at [174, 431] on icon "button" at bounding box center [178, 434] width 9 height 13
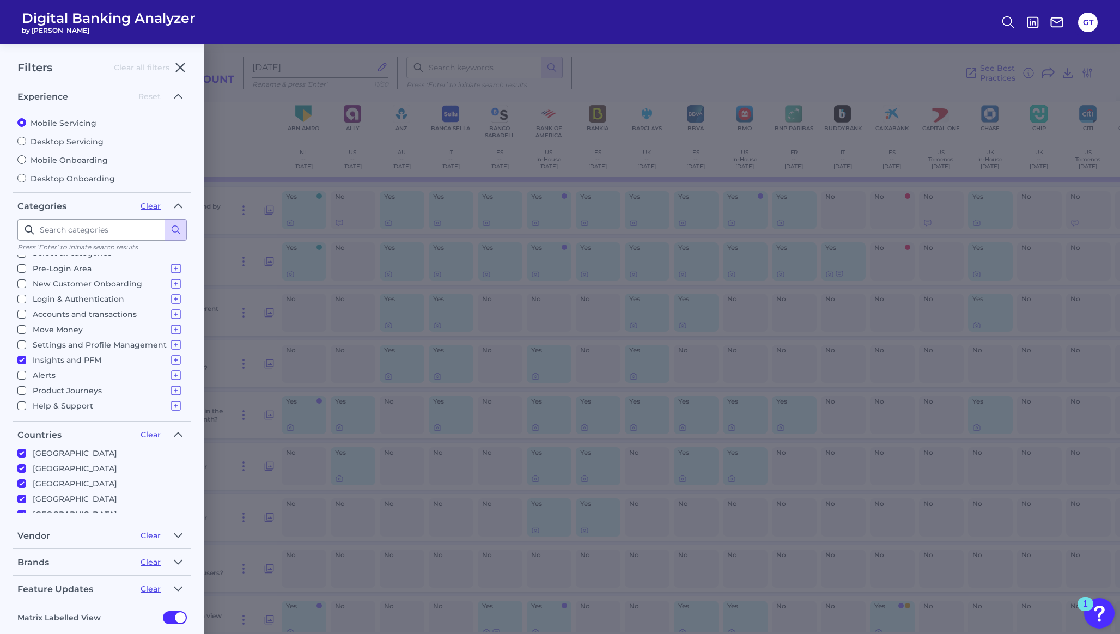
scroll to position [0, 0]
click at [72, 455] on p "Select all countries" at bounding box center [70, 456] width 75 height 13
click at [26, 455] on input "Select all countries" at bounding box center [21, 456] width 9 height 9
checkbox input "false"
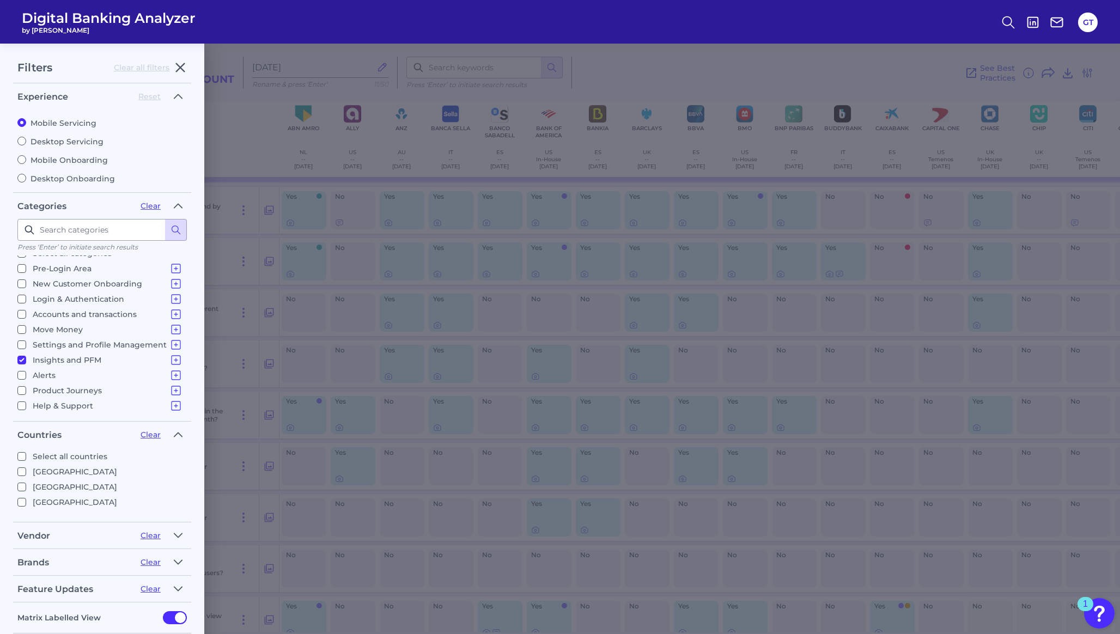
checkbox input "false"
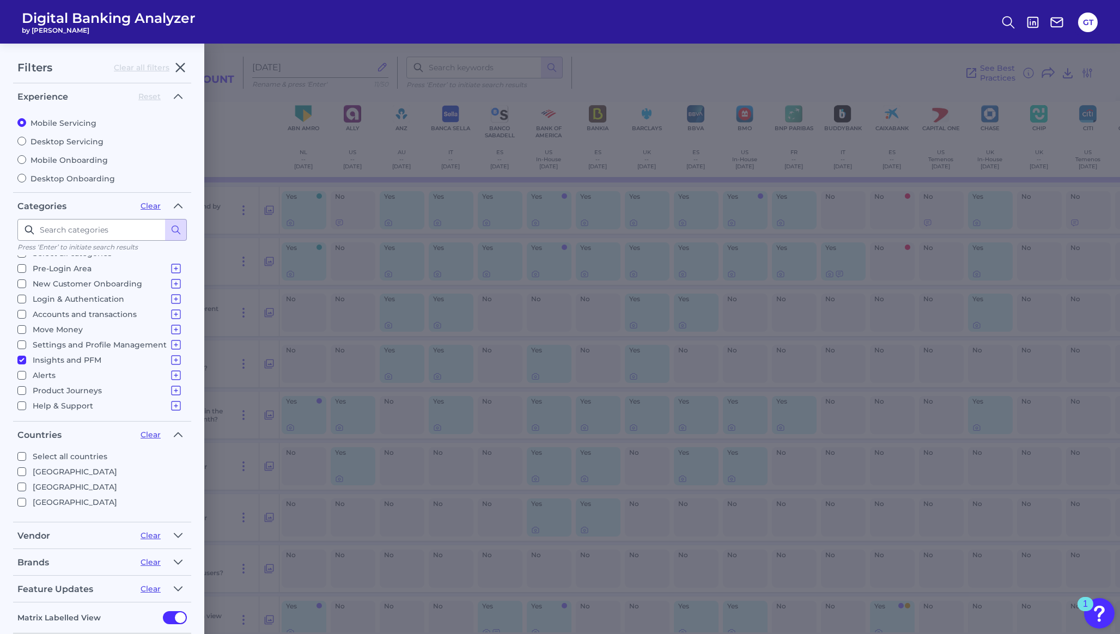
checkbox input "false"
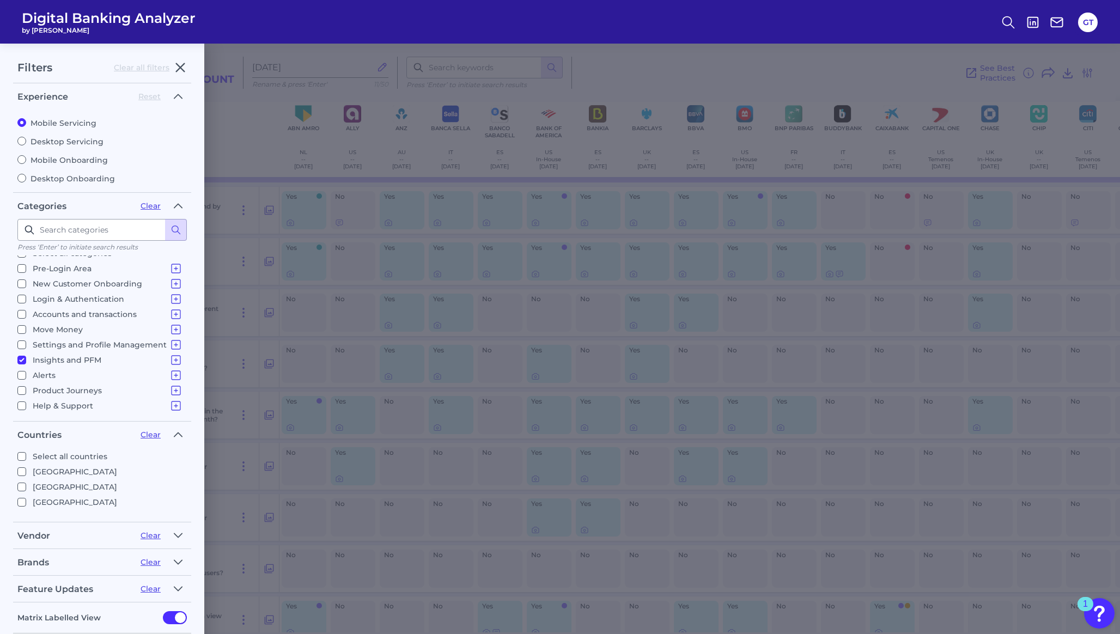
checkbox input "false"
drag, startPoint x: 187, startPoint y: 454, endPoint x: 186, endPoint y: 467, distance: 13.6
click at [186, 467] on fieldset "Countries Clear Select all countries [GEOGRAPHIC_DATA] [GEOGRAPHIC_DATA] [GEOGR…" at bounding box center [102, 474] width 178 height 96
click at [22, 487] on input "[GEOGRAPHIC_DATA]" at bounding box center [21, 488] width 9 height 9
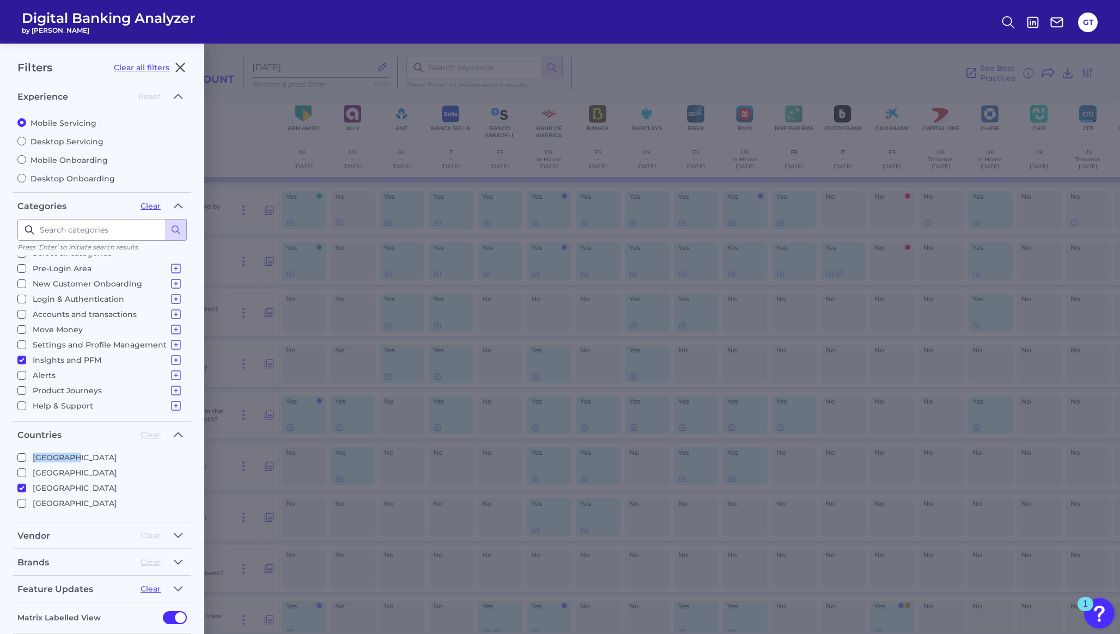
checkbox input "true"
click at [23, 478] on input "[GEOGRAPHIC_DATA]" at bounding box center [21, 480] width 9 height 9
checkbox input "true"
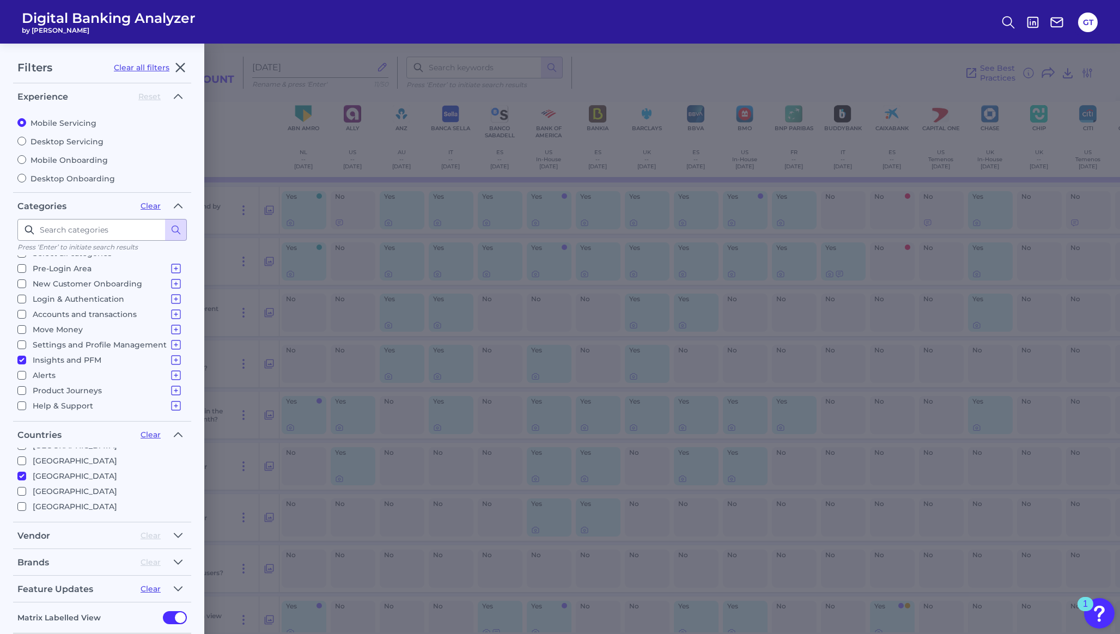
click at [231, 116] on div "Filters Clear all filters Experience Reset Mobile Servicing Desktop Servicing M…" at bounding box center [560, 339] width 1120 height 591
click at [178, 71] on icon "button" at bounding box center [180, 67] width 13 height 13
checkbox input "true"
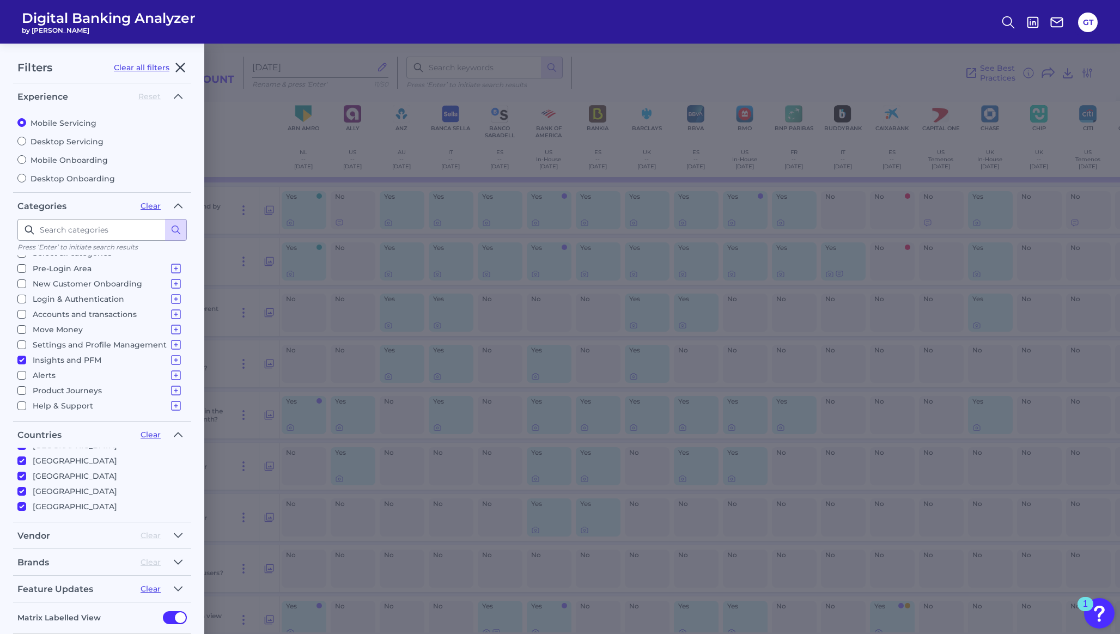
checkbox input "true"
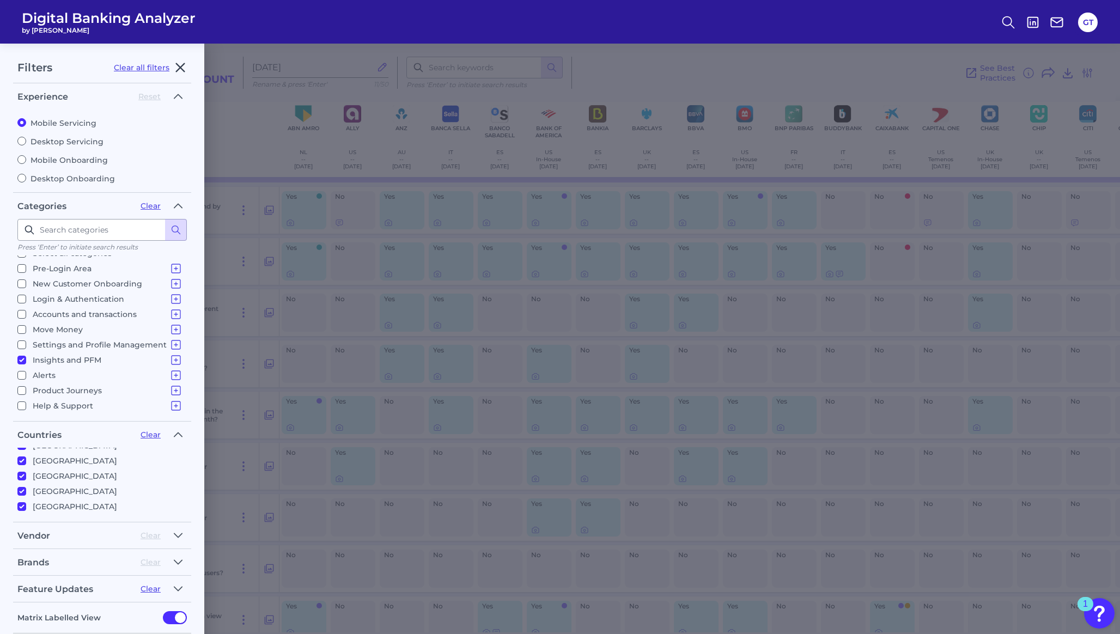
checkbox input "true"
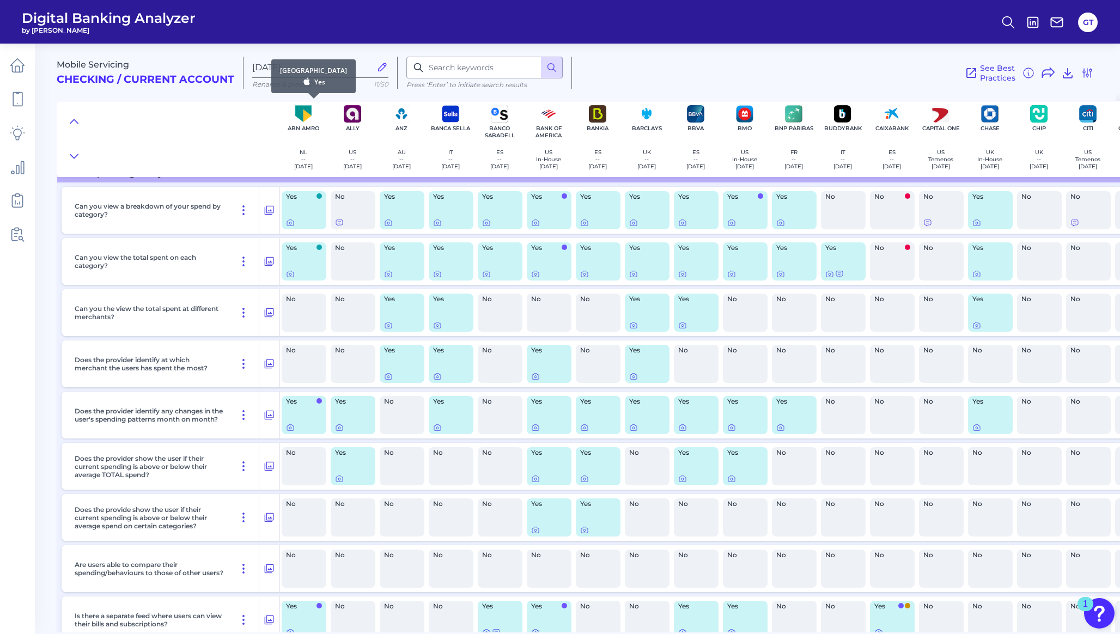
scroll to position [0, 0]
click at [1086, 74] on icon at bounding box center [1087, 72] width 13 height 13
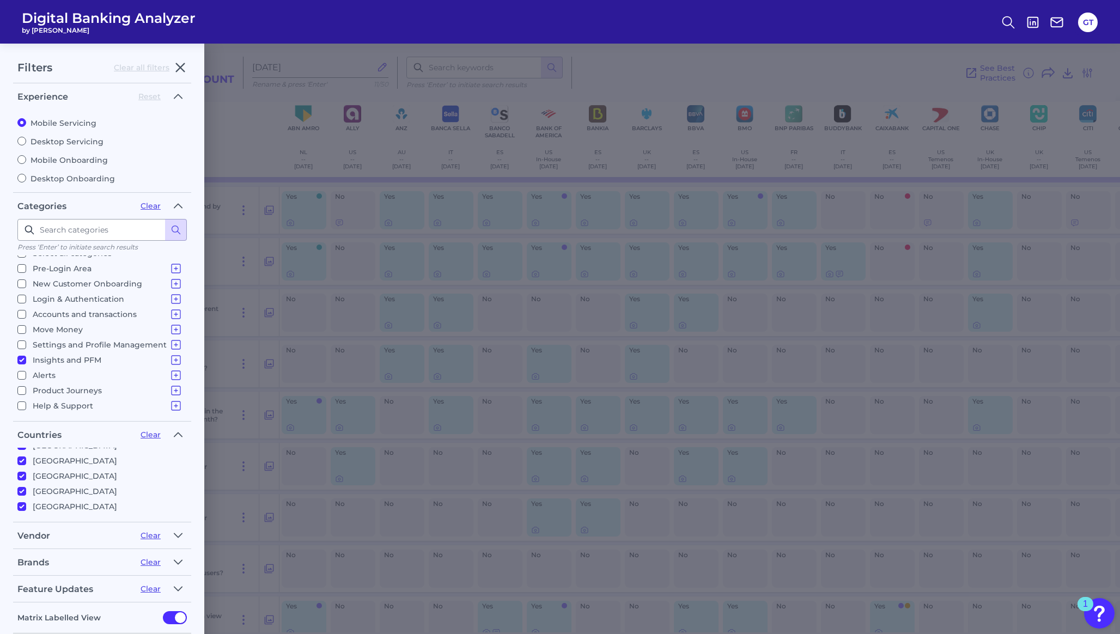
scroll to position [53, 0]
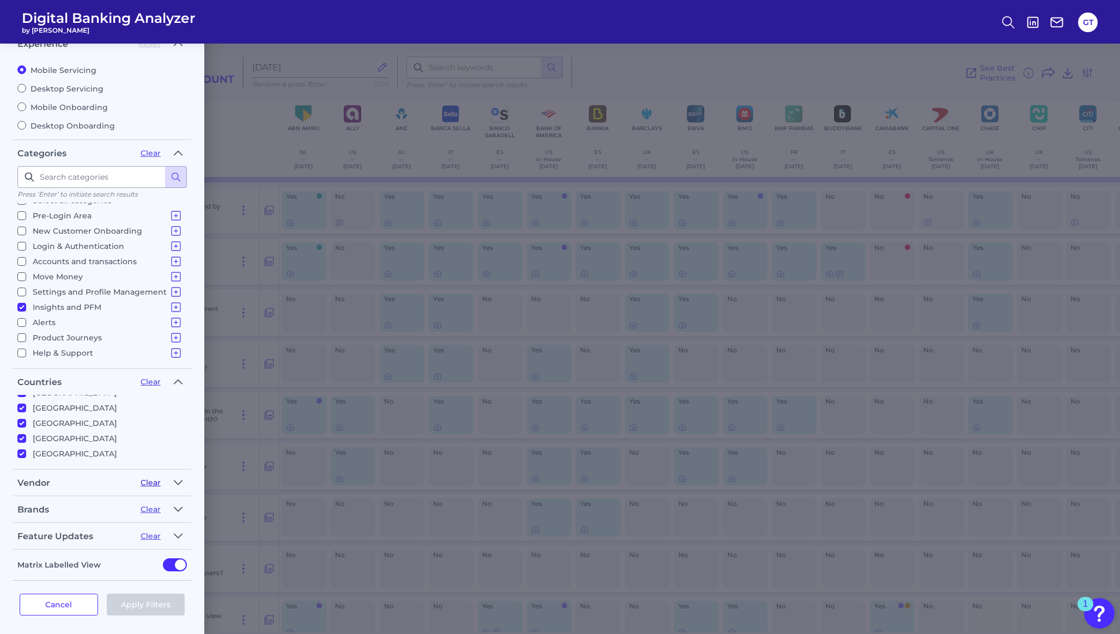
click at [159, 482] on button "Clear" at bounding box center [151, 483] width 20 height 10
click at [175, 533] on icon "button" at bounding box center [178, 536] width 9 height 13
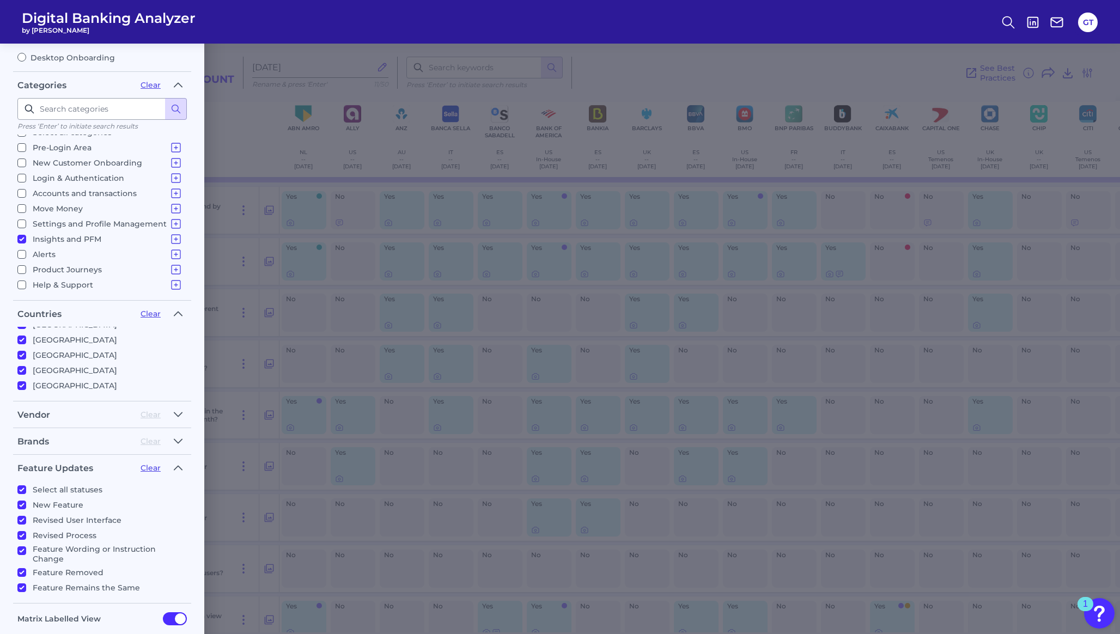
scroll to position [137, 0]
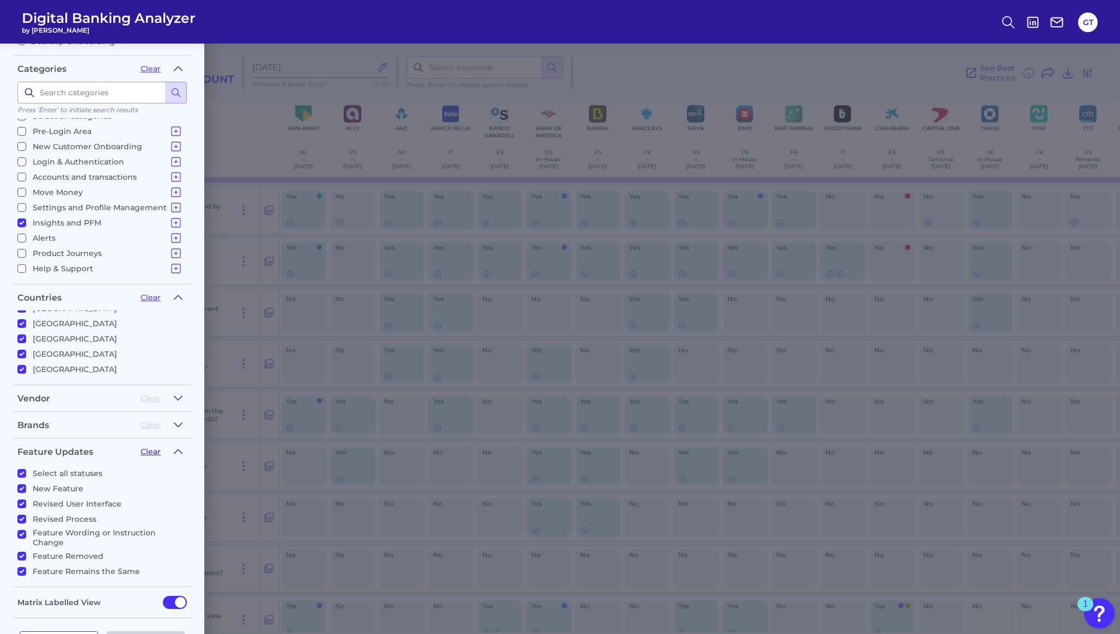
click at [153, 449] on button "Clear" at bounding box center [151, 452] width 20 height 10
checkbox input "false"
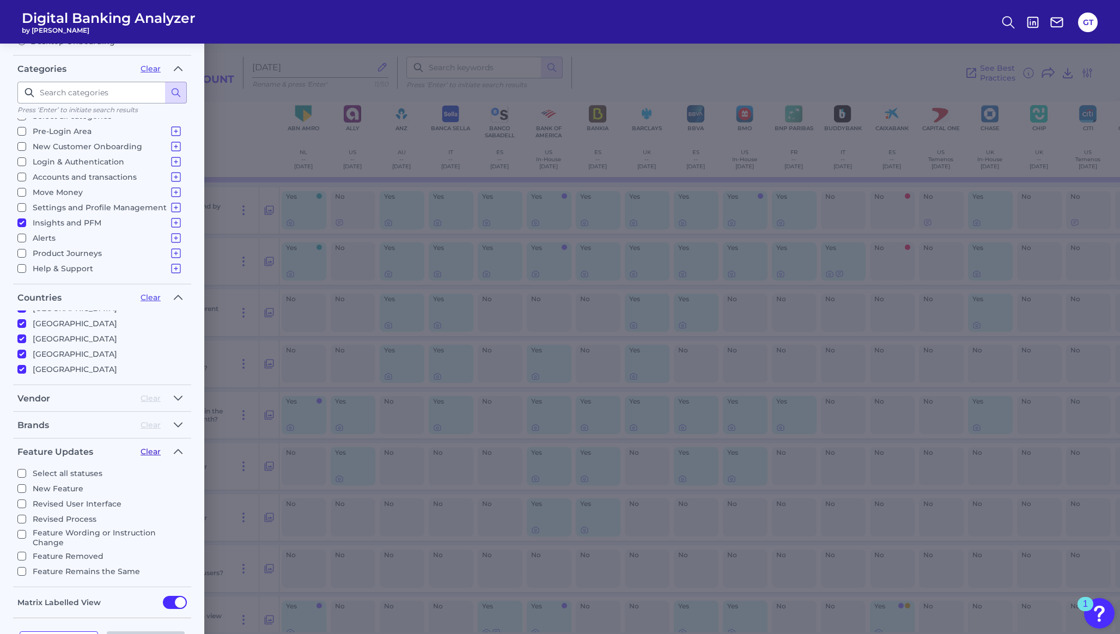
checkbox input "false"
click at [178, 451] on icon "button" at bounding box center [178, 451] width 9 height 13
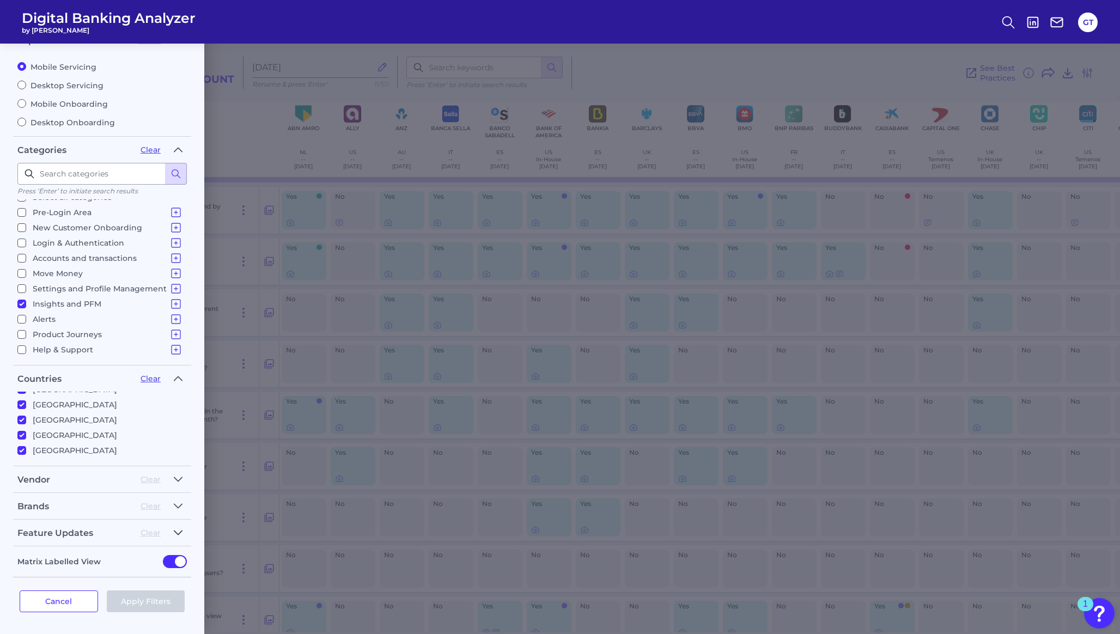
scroll to position [53, 0]
click at [175, 565] on input "Matrix Labelled View" at bounding box center [175, 564] width 24 height 13
click at [180, 563] on input "Matrix Labelled View" at bounding box center [175, 564] width 24 height 13
checkbox input "true"
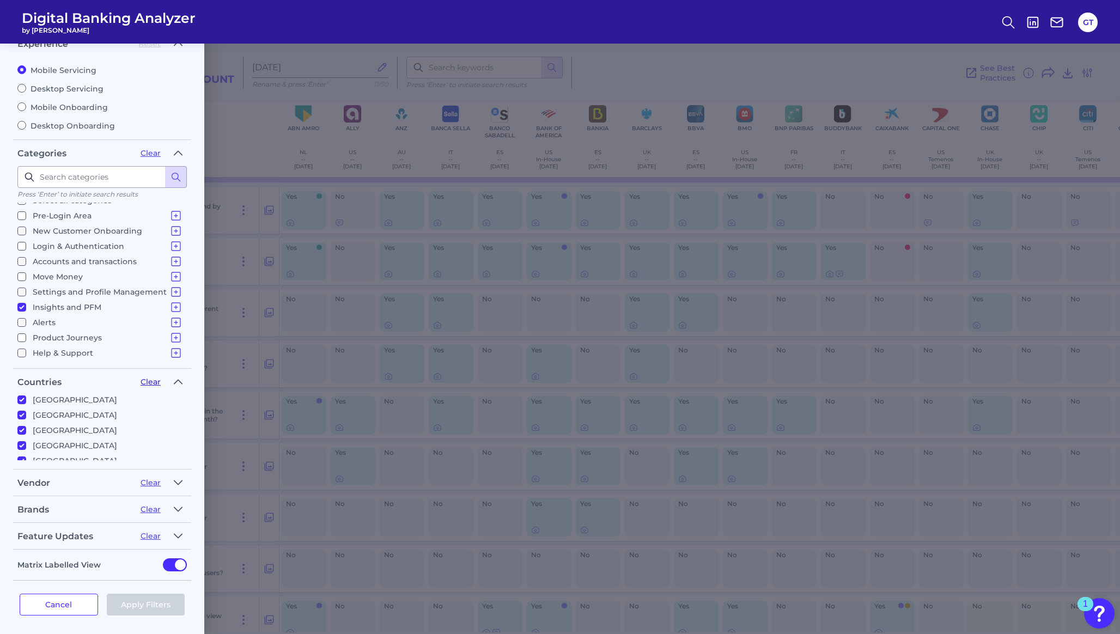
click at [151, 381] on button "Clear" at bounding box center [151, 382] width 20 height 10
checkbox input "false"
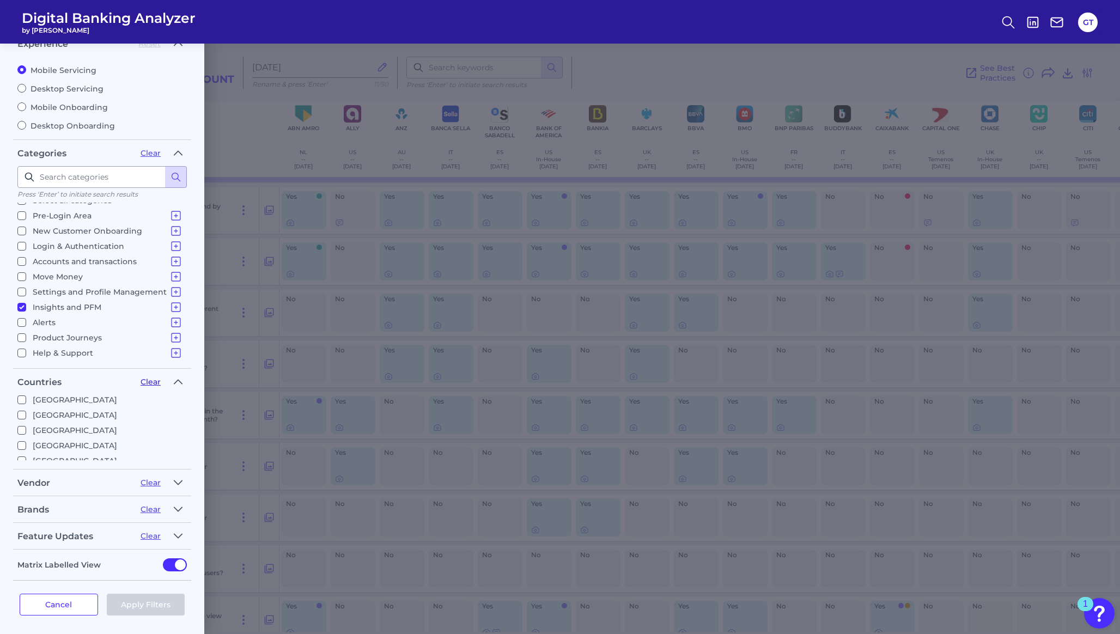
checkbox input "false"
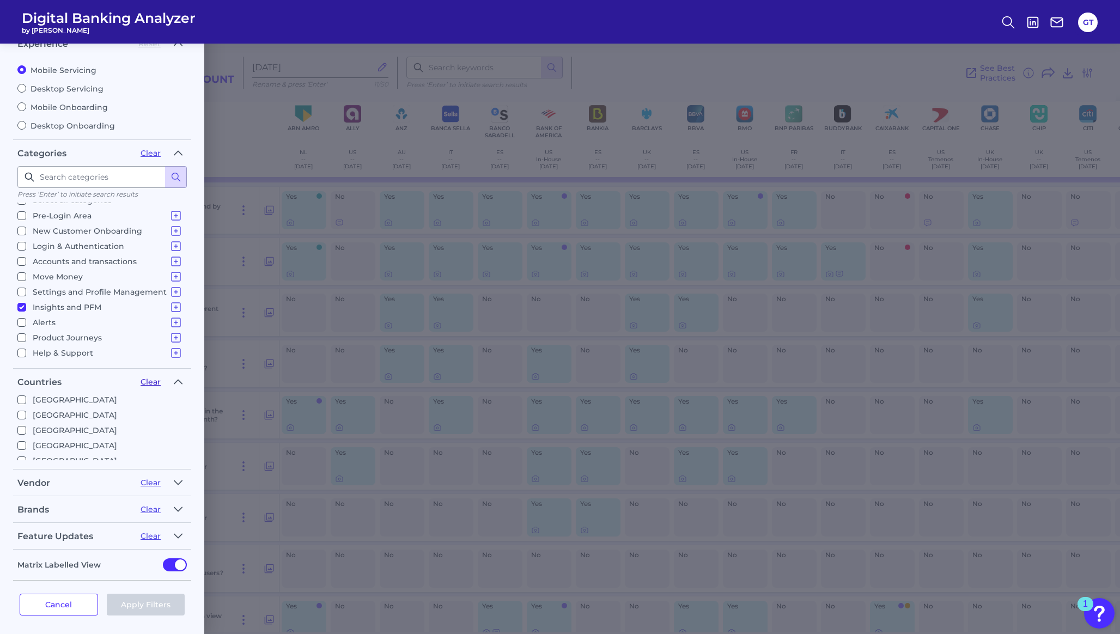
checkbox input "false"
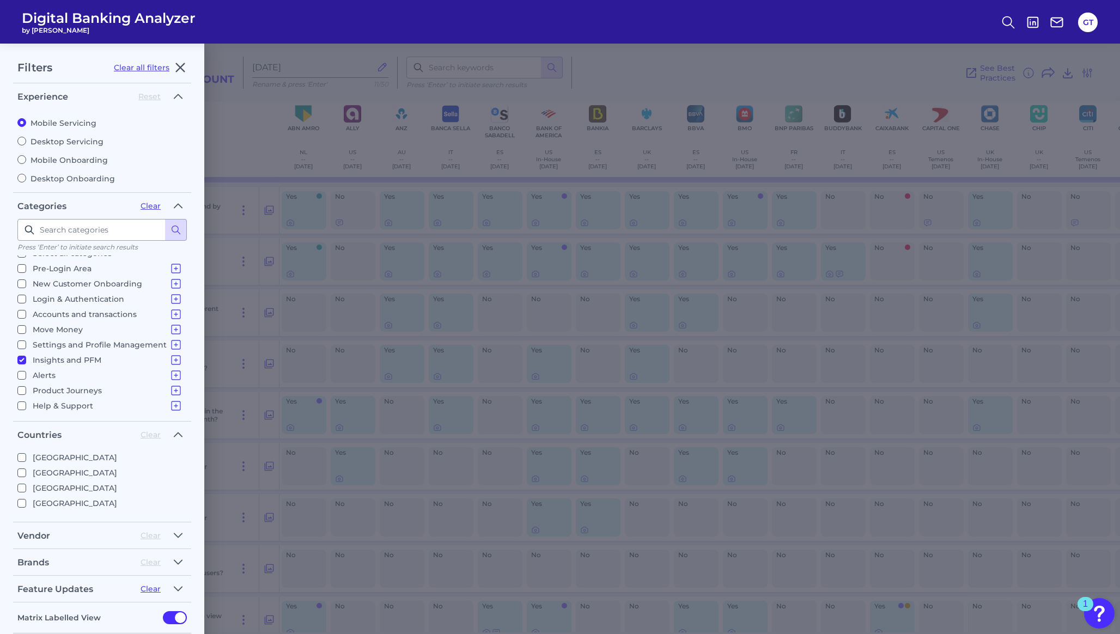
scroll to position [0, 0]
click at [20, 500] on input "[GEOGRAPHIC_DATA]" at bounding box center [21, 502] width 9 height 9
checkbox input "true"
click at [20, 491] on input "[GEOGRAPHIC_DATA]" at bounding box center [21, 493] width 9 height 9
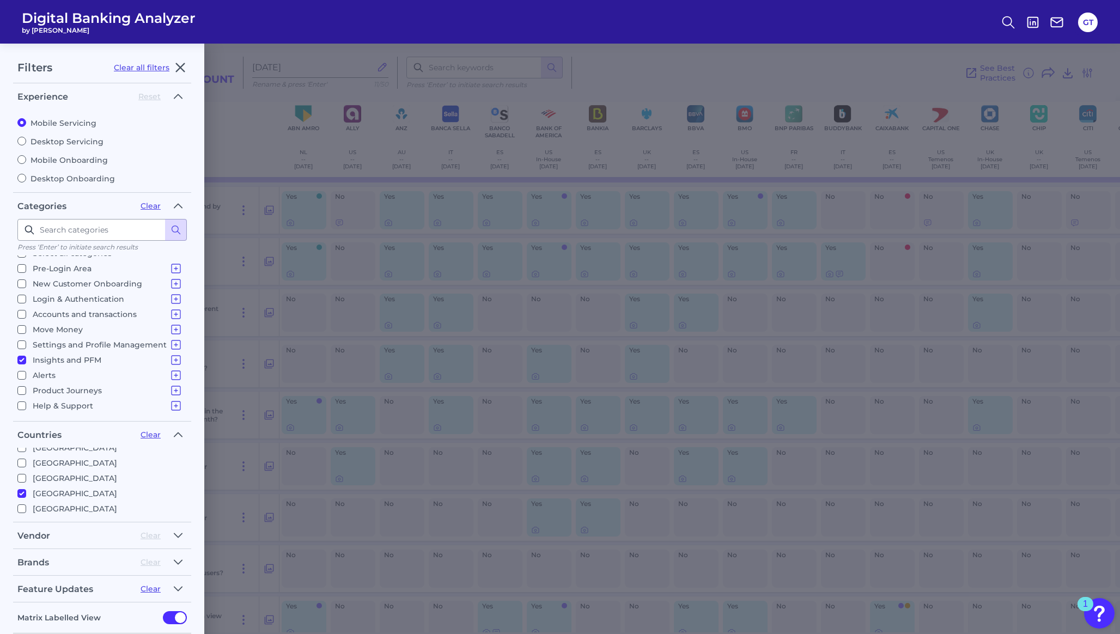
checkbox input "true"
click at [89, 139] on label "Desktop Servicing" at bounding box center [101, 142] width 169 height 10
click at [26, 139] on input "Desktop Servicing" at bounding box center [21, 141] width 9 height 9
radio input "true"
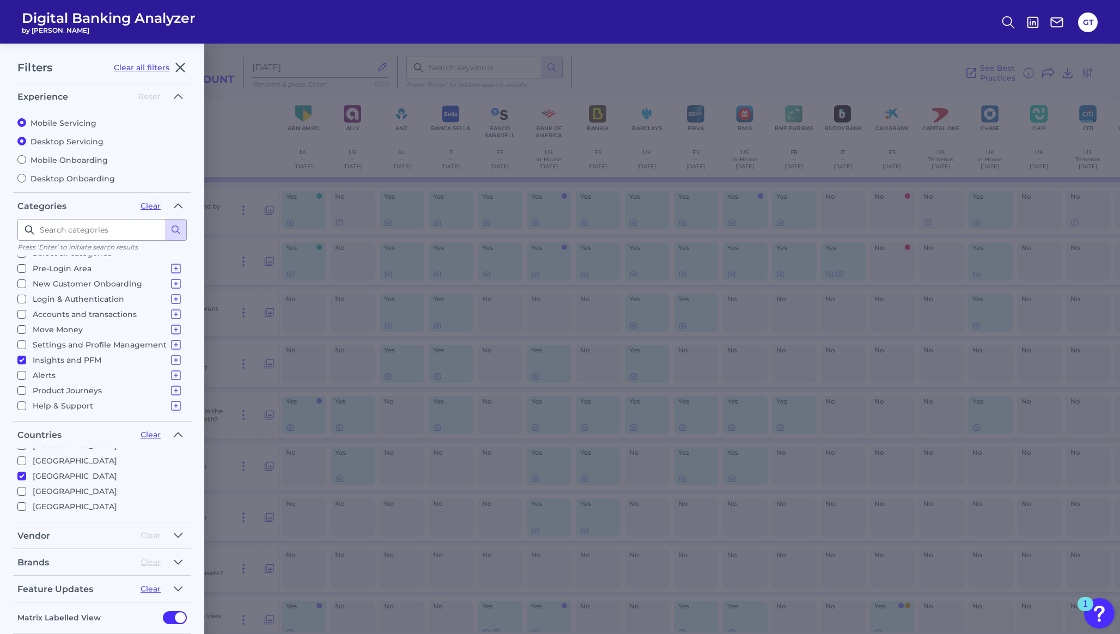
radio input "false"
checkbox input "true"
click at [79, 124] on label "Mobile Servicing" at bounding box center [101, 123] width 169 height 10
click at [26, 124] on input "Mobile Servicing" at bounding box center [21, 122] width 9 height 9
radio input "true"
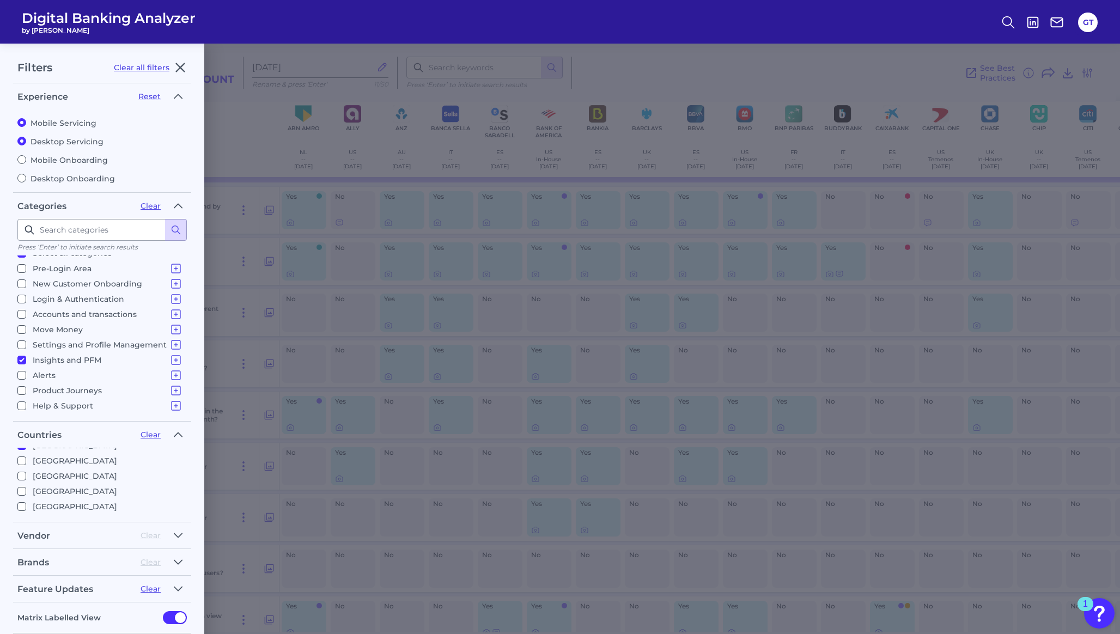
radio input "false"
checkbox input "false"
click at [177, 204] on icon "button" at bounding box center [178, 205] width 9 height 13
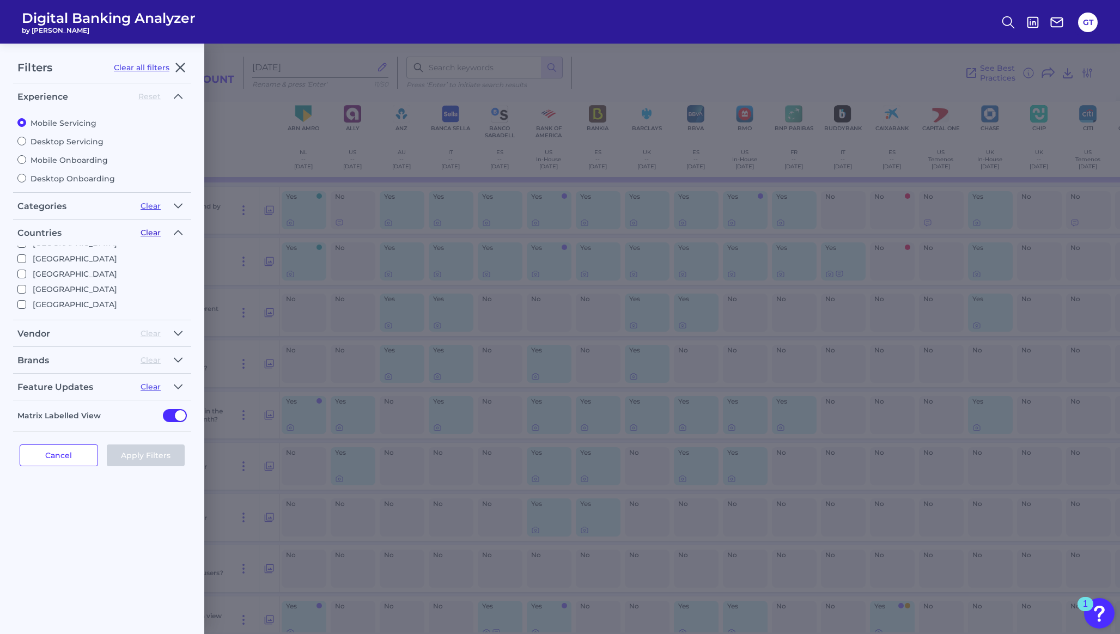
click at [153, 231] on button "Clear" at bounding box center [151, 233] width 20 height 10
checkbox input "false"
click at [77, 451] on button "Cancel" at bounding box center [59, 456] width 78 height 22
checkbox input "true"
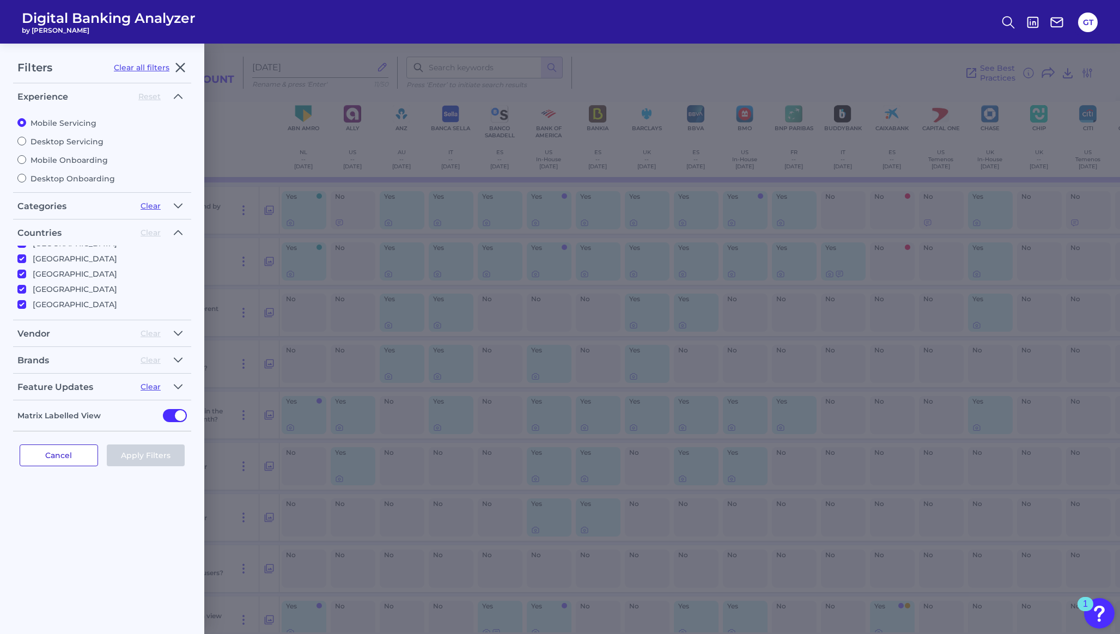
checkbox input "true"
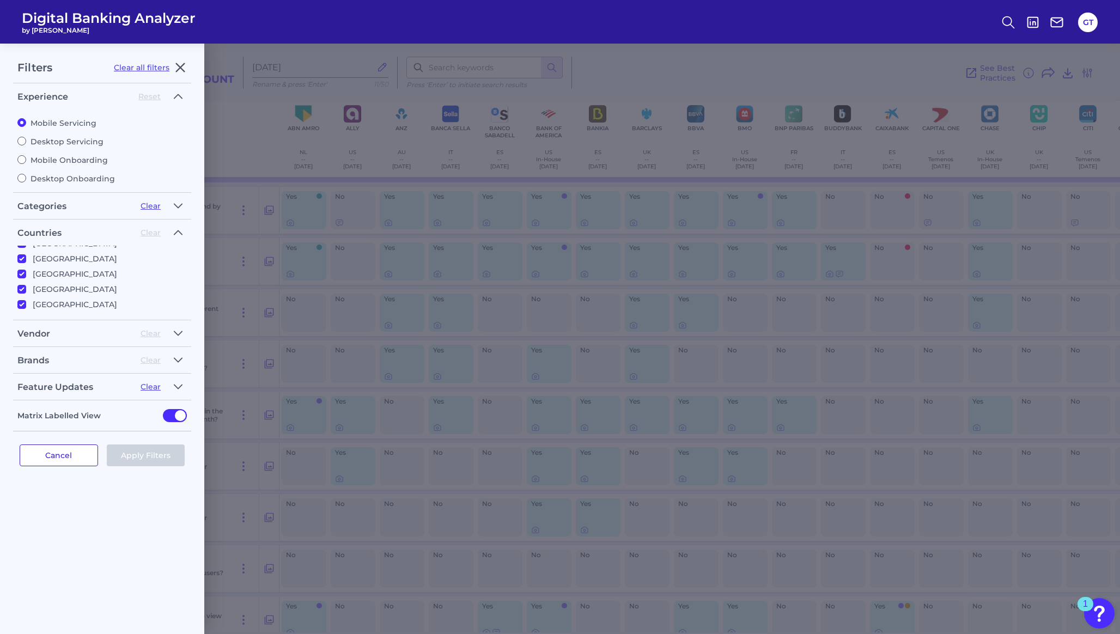
checkbox input "true"
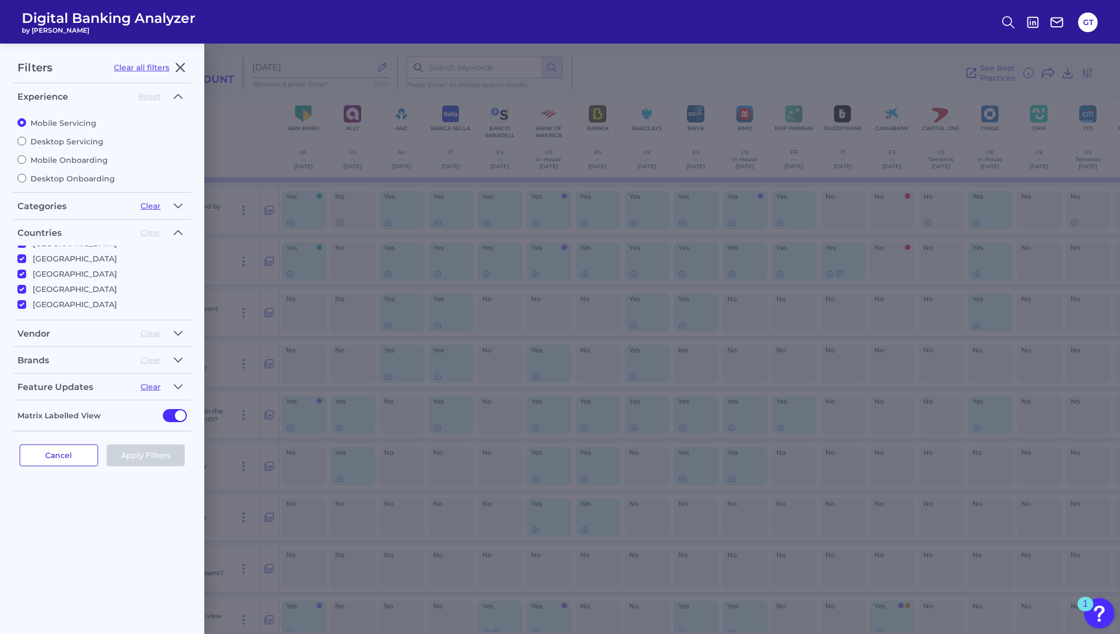
checkbox input "true"
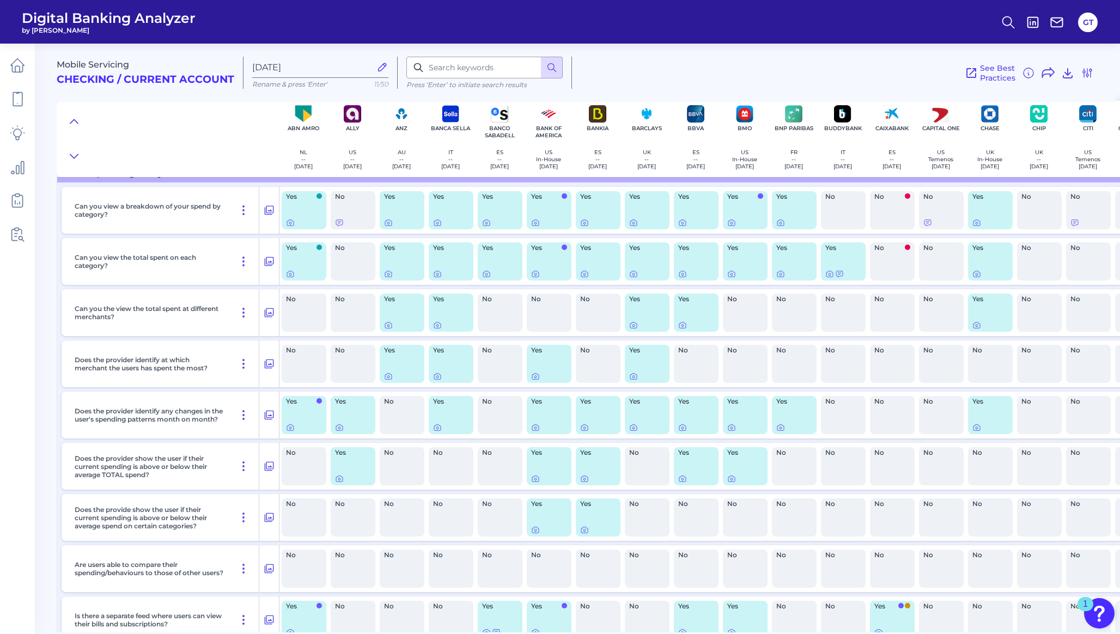
scroll to position [0, 0]
click at [1029, 77] on icon at bounding box center [1029, 73] width 10 height 10
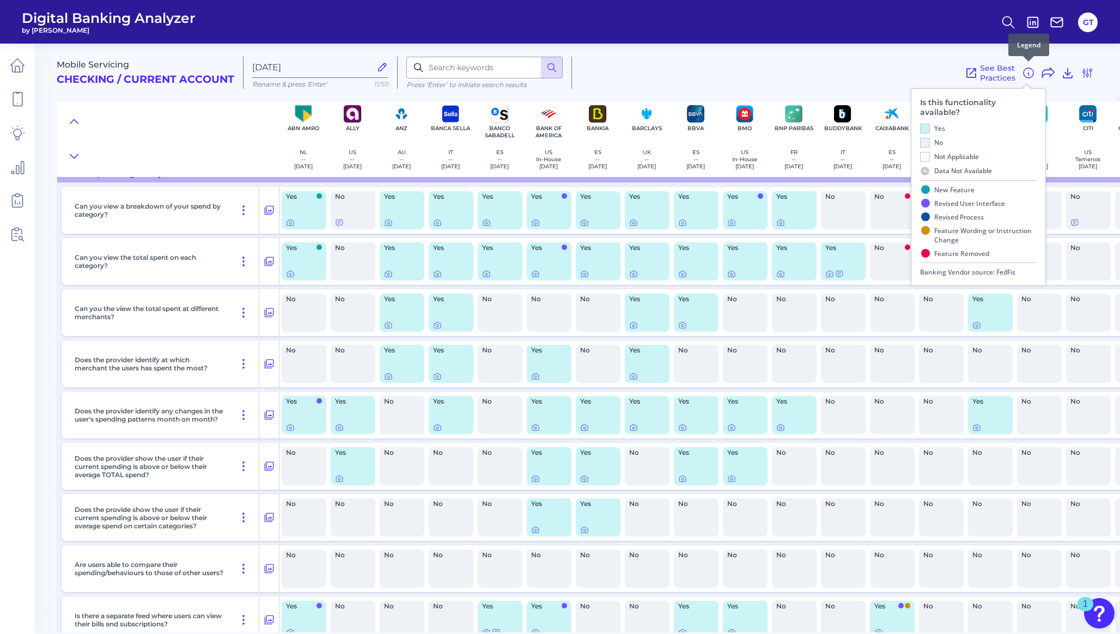
click at [1029, 76] on icon at bounding box center [1028, 72] width 13 height 13
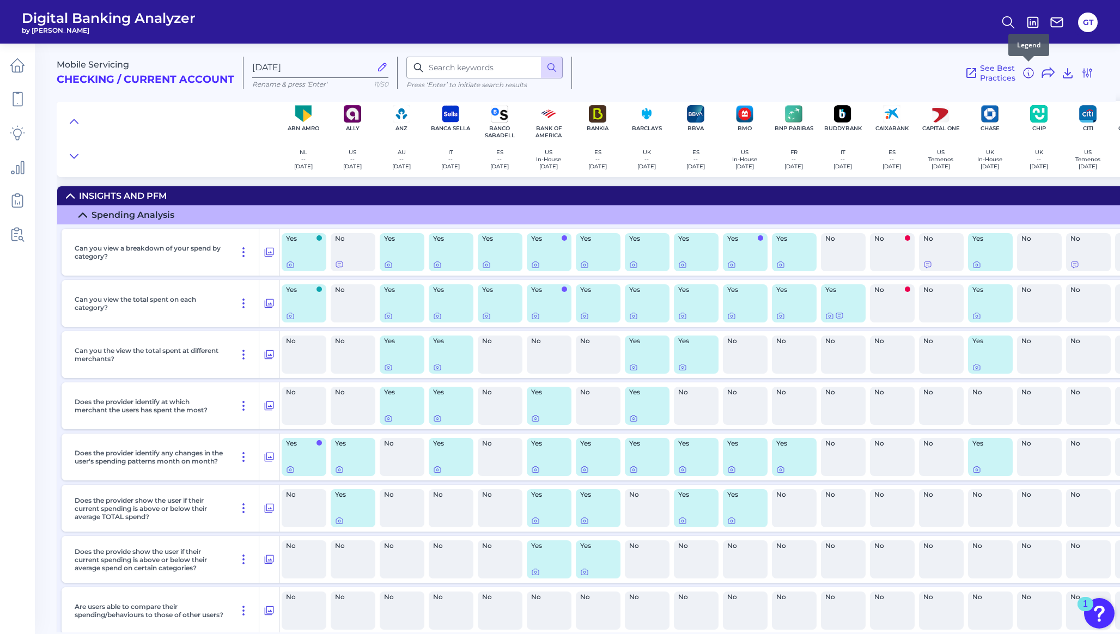
click at [1030, 71] on icon at bounding box center [1028, 72] width 13 height 13
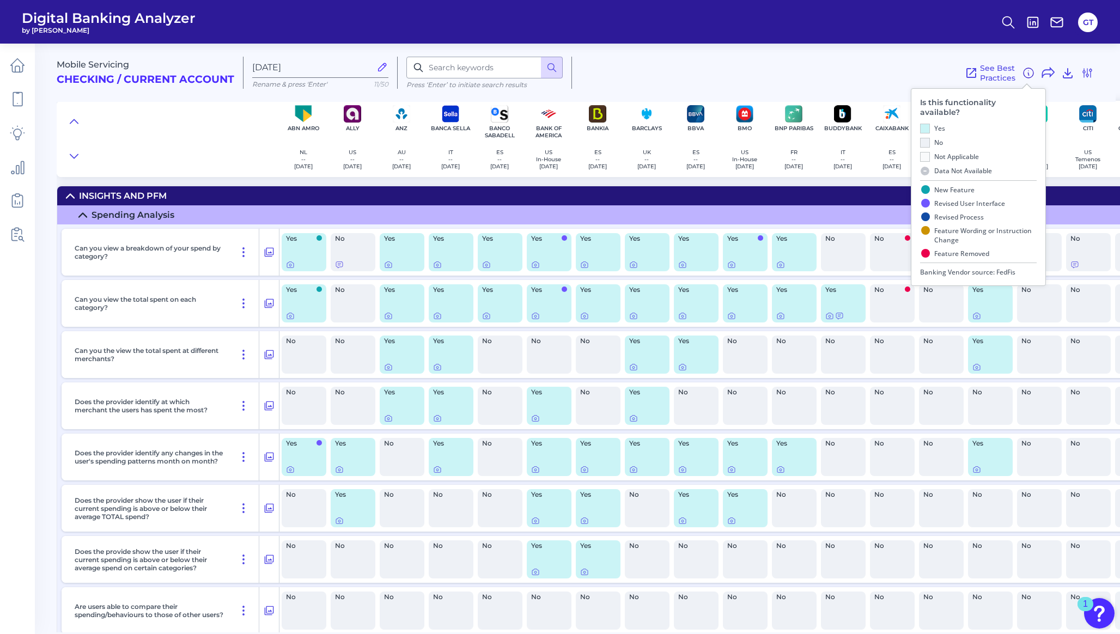
click at [1030, 71] on icon at bounding box center [1028, 72] width 13 height 13
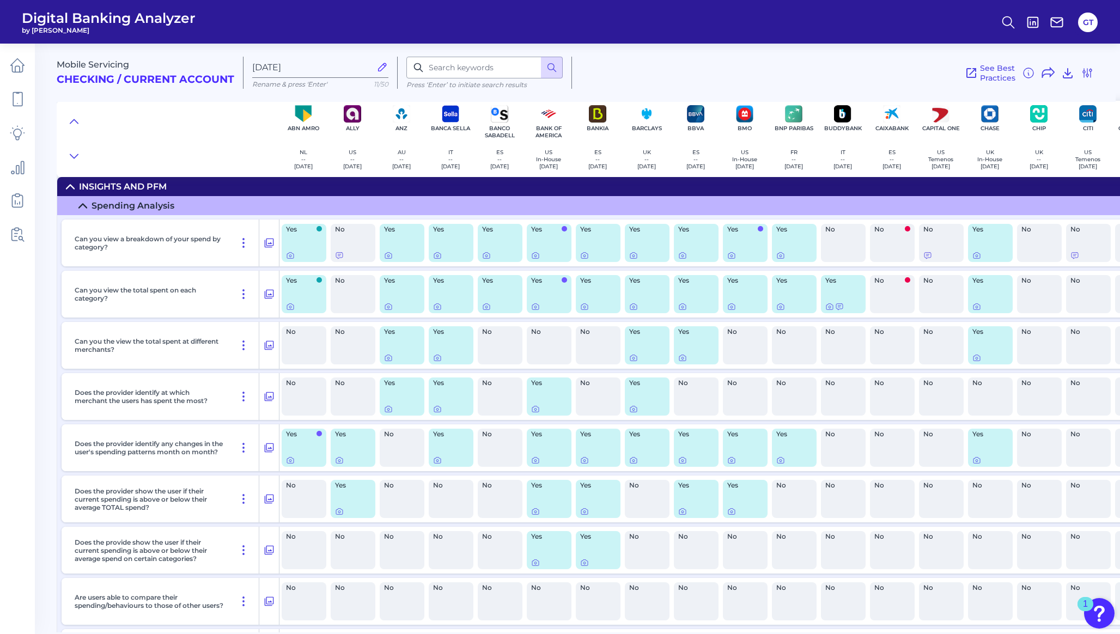
scroll to position [13, 0]
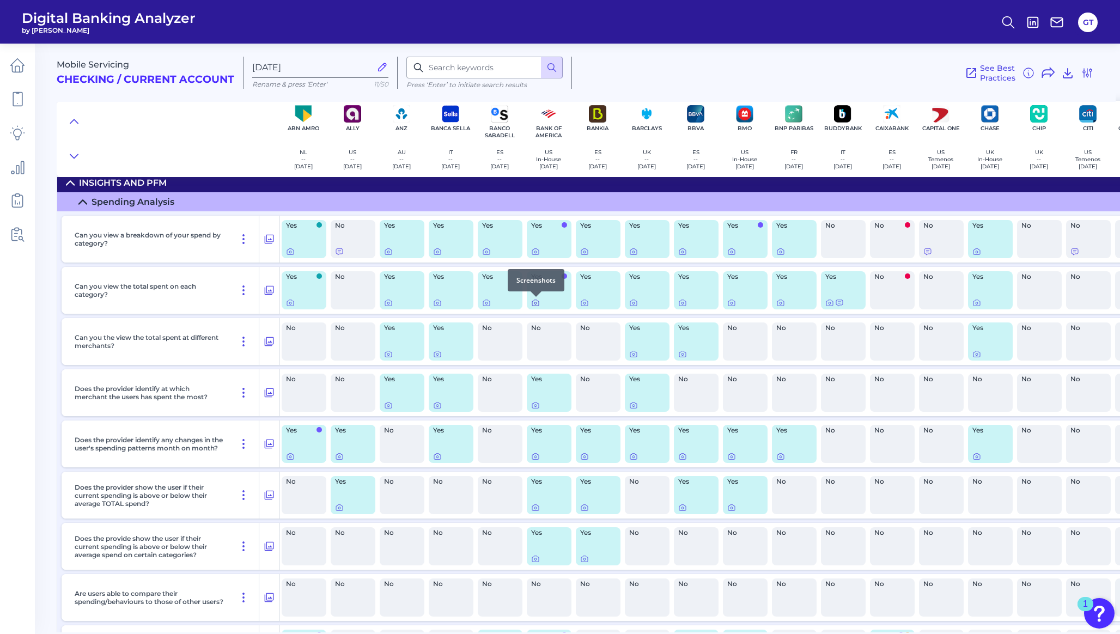
click at [534, 305] on icon at bounding box center [535, 303] width 9 height 9
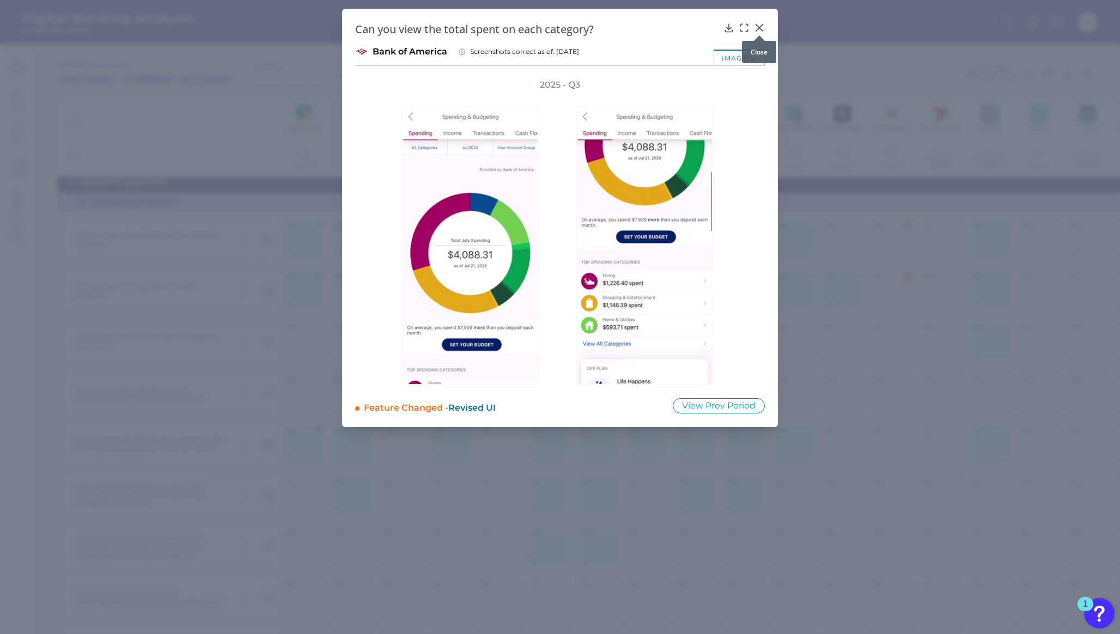
click at [758, 23] on icon at bounding box center [759, 27] width 11 height 11
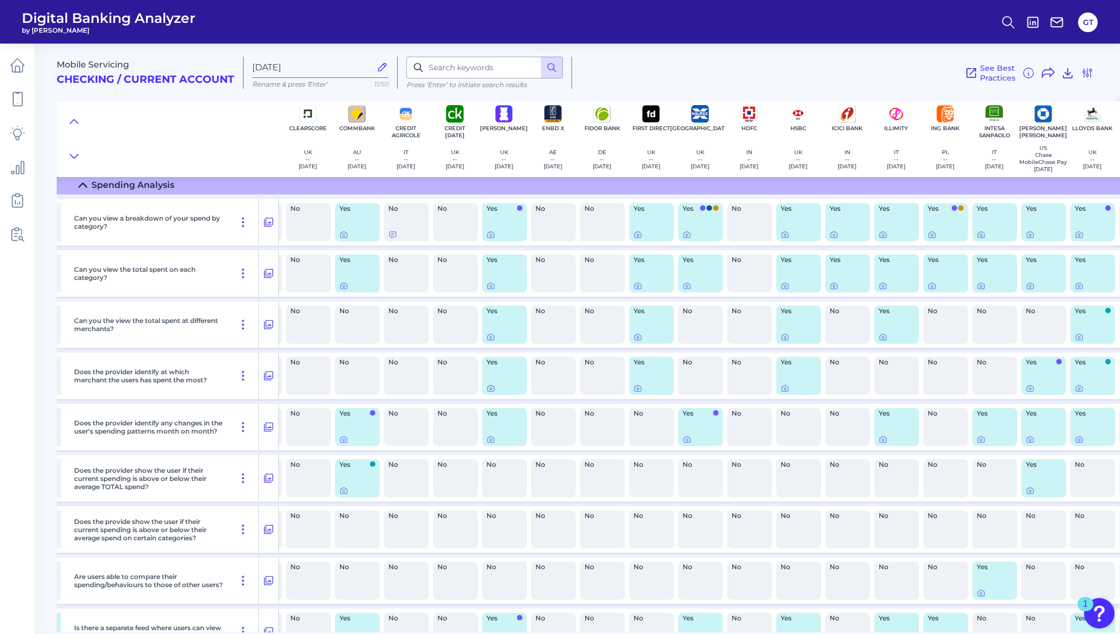
scroll to position [30, 833]
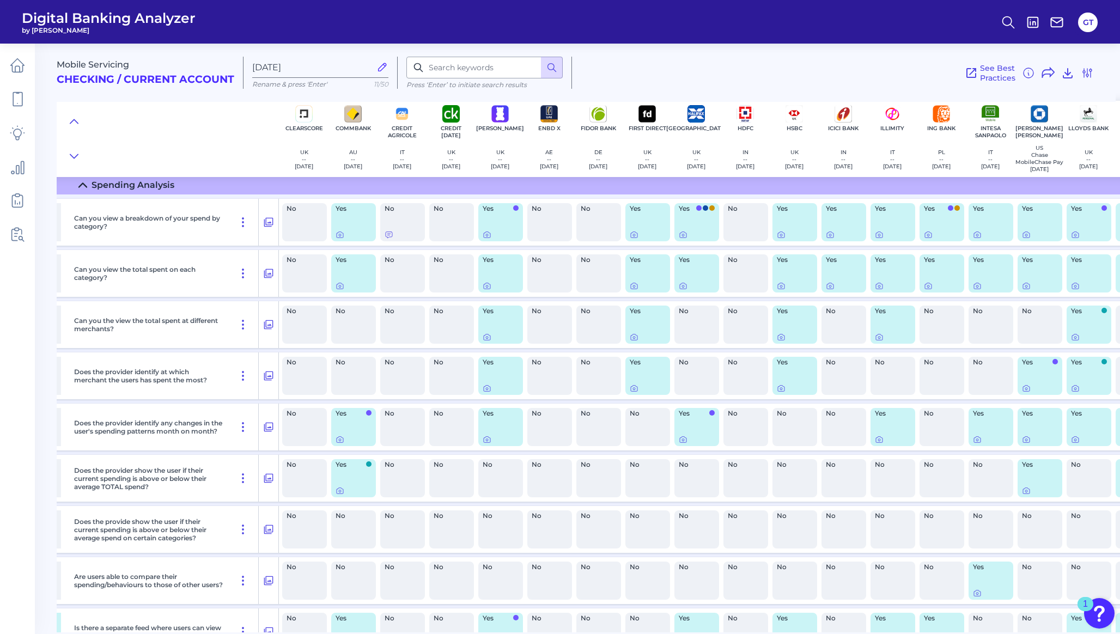
click at [698, 225] on div "Yes" at bounding box center [696, 222] width 45 height 38
click at [682, 235] on icon at bounding box center [683, 235] width 2 height 2
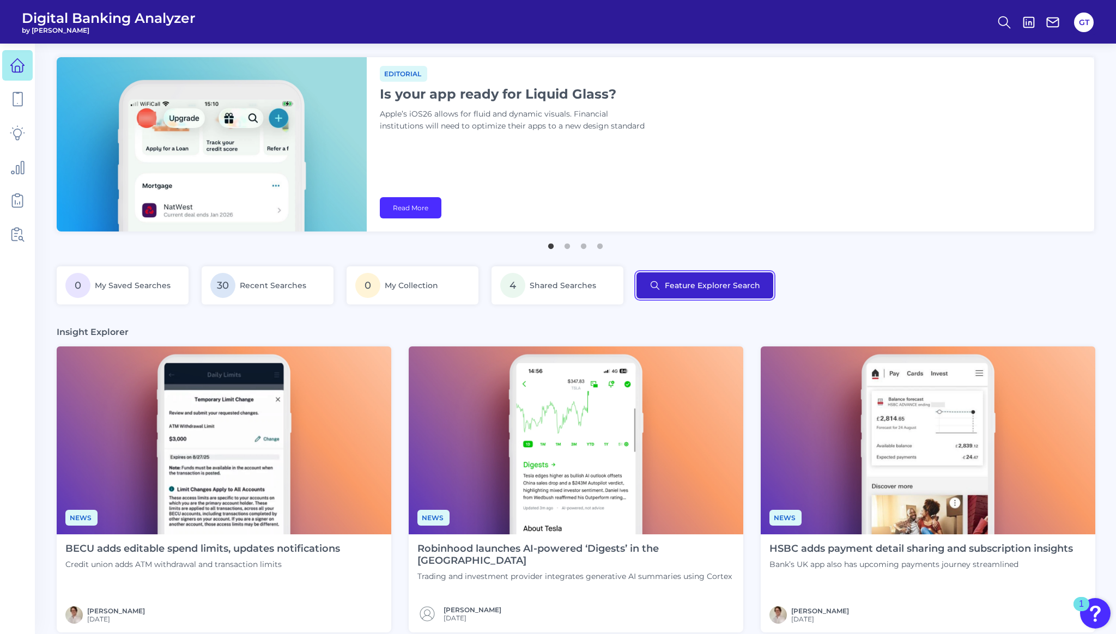
click at [707, 290] on button "Feature Explorer Search" at bounding box center [704, 285] width 137 height 26
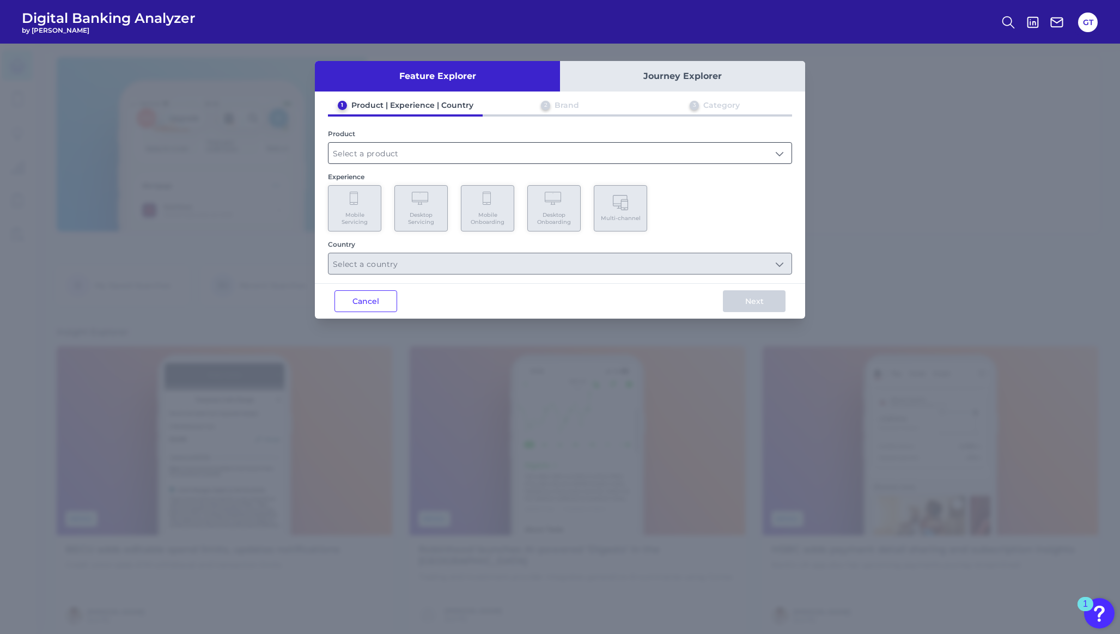
click at [465, 149] on input "text" at bounding box center [560, 153] width 463 height 21
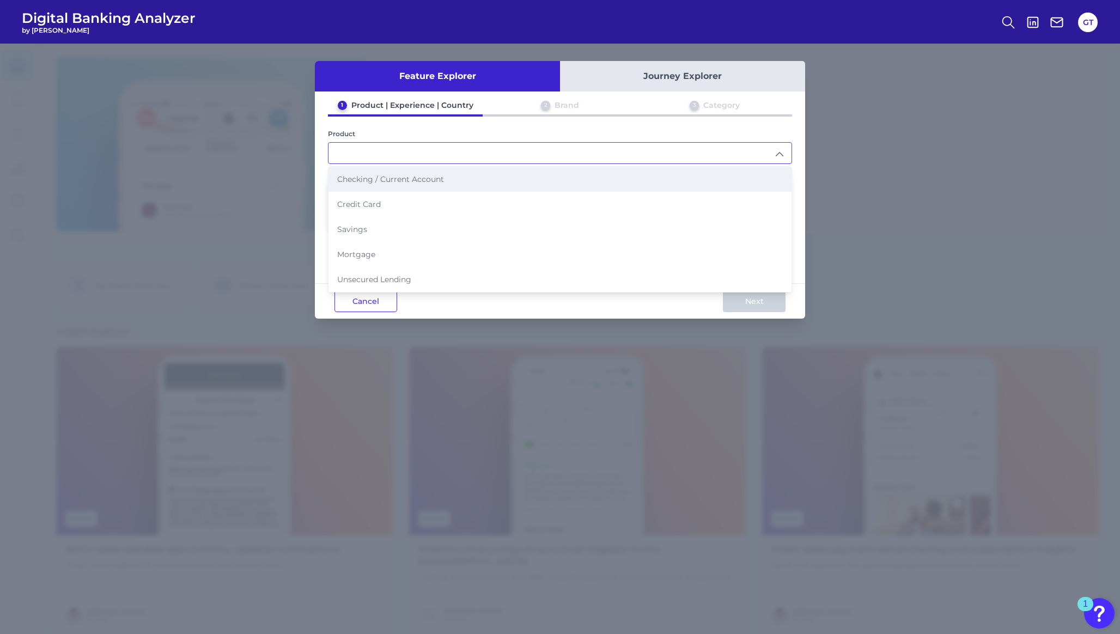
click at [390, 184] on li "Checking / Current Account" at bounding box center [560, 179] width 463 height 25
type input "Checking / Current Account"
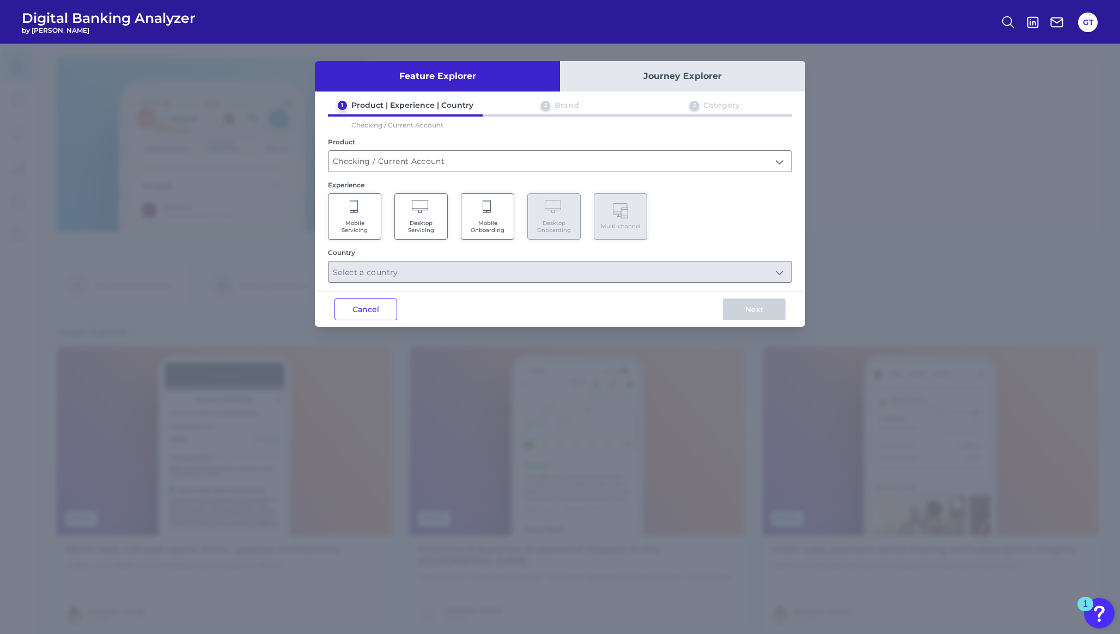
click at [364, 208] on Servicing "Mobile Servicing" at bounding box center [354, 216] width 53 height 46
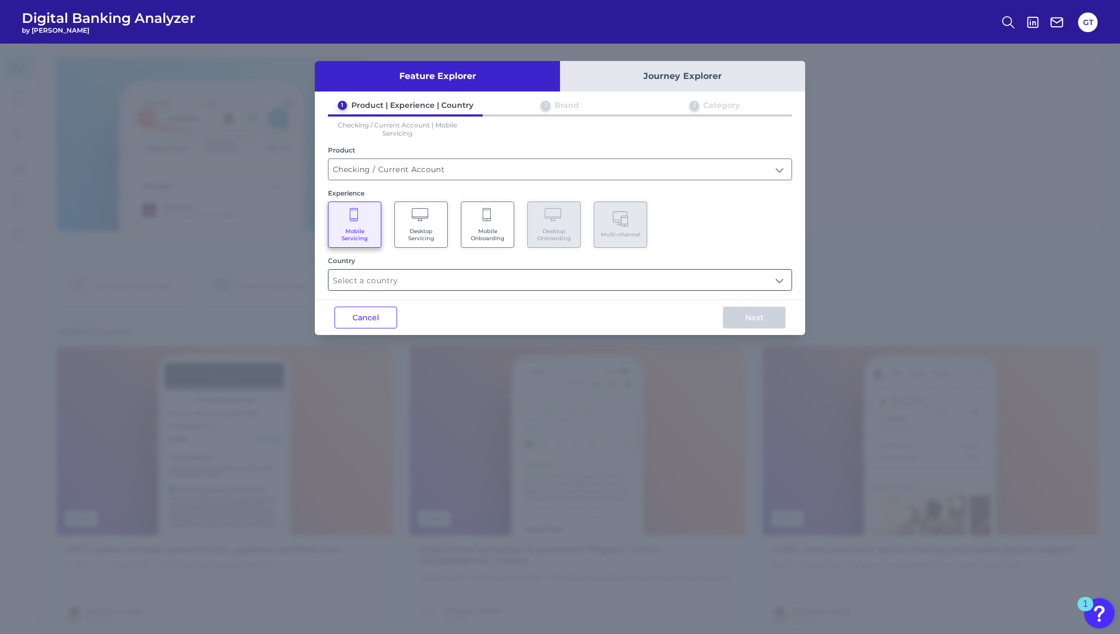
click at [360, 275] on input "text" at bounding box center [560, 280] width 463 height 21
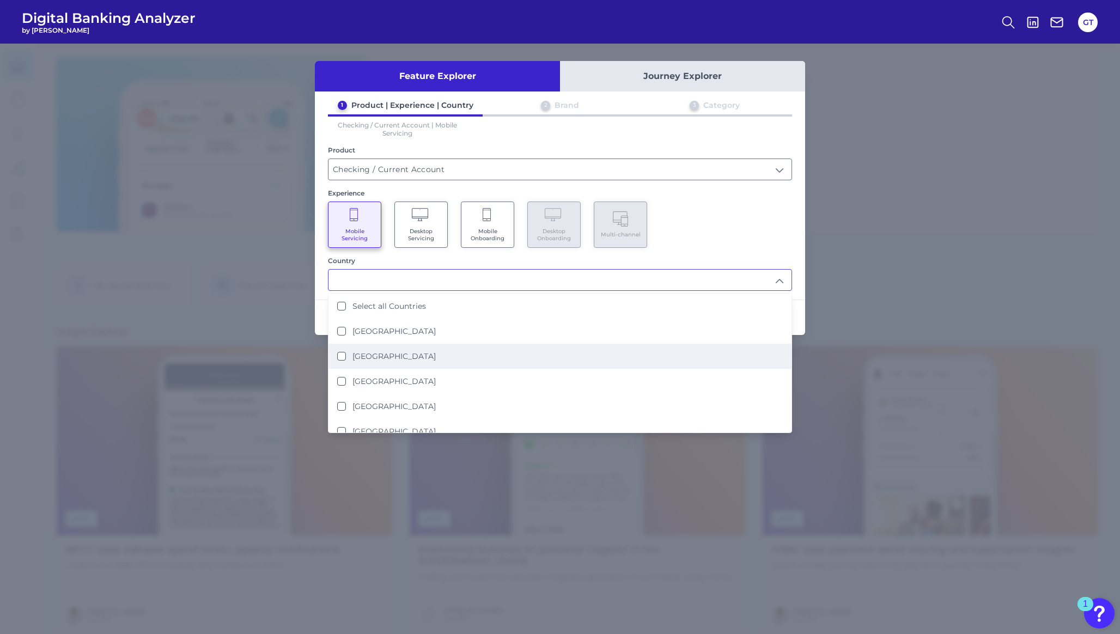
click at [343, 352] on Kingdom "[GEOGRAPHIC_DATA]" at bounding box center [341, 356] width 9 height 9
type input "[GEOGRAPHIC_DATA]"
click at [695, 208] on div "Mobile Servicing Desktop Servicing Mobile Onboarding Desktop Onboarding Multi-c…" at bounding box center [560, 225] width 464 height 46
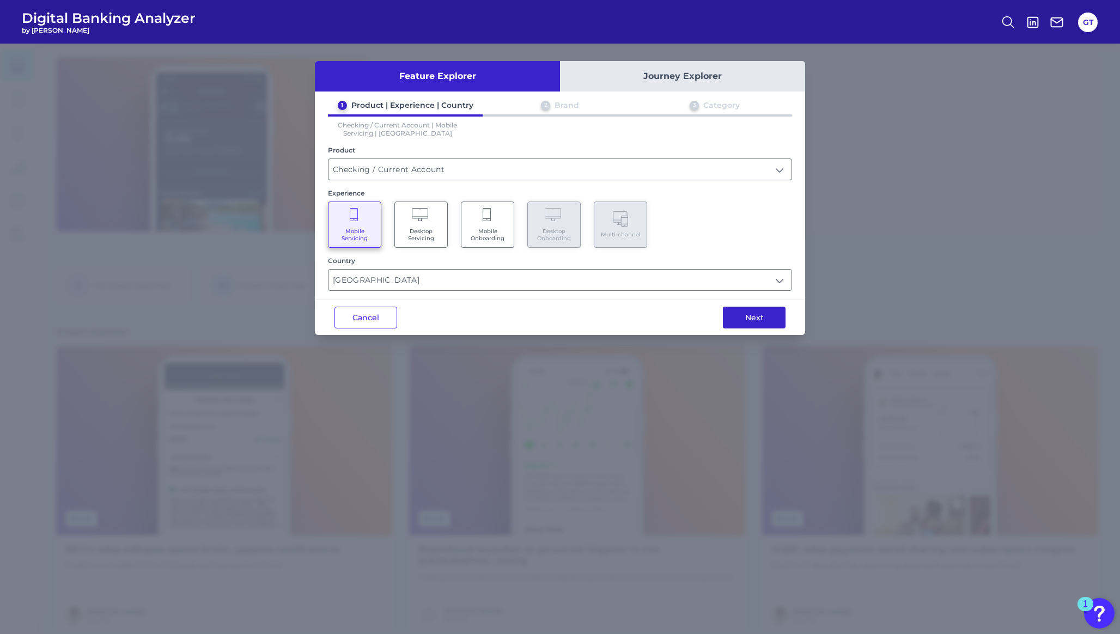
click at [747, 317] on button "Next" at bounding box center [754, 318] width 63 height 22
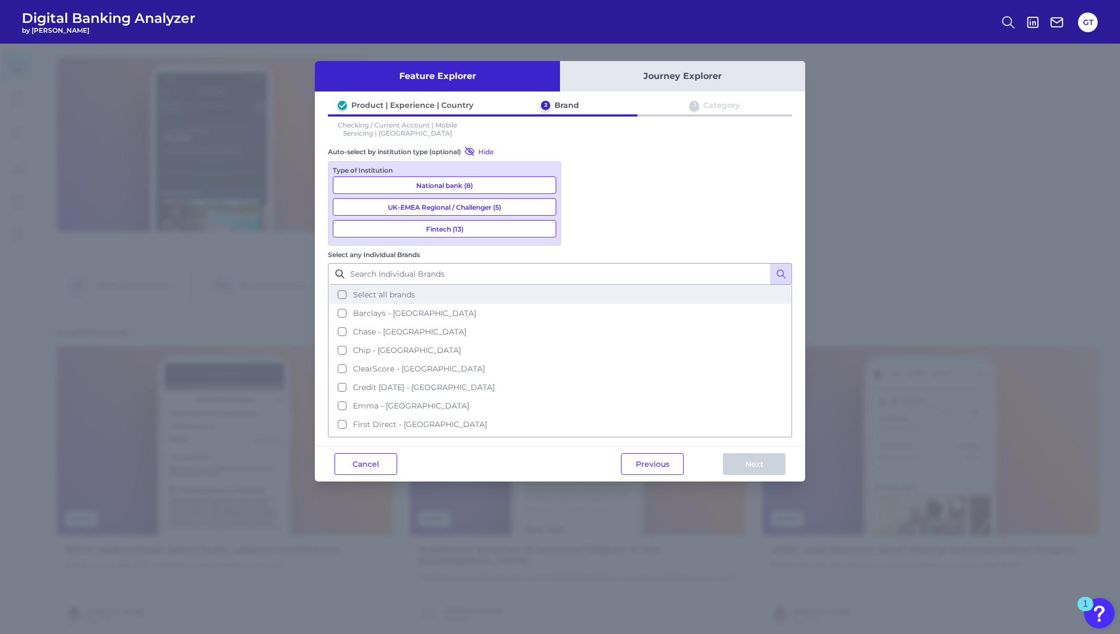
click at [579, 285] on button "Select all brands" at bounding box center [560, 294] width 462 height 19
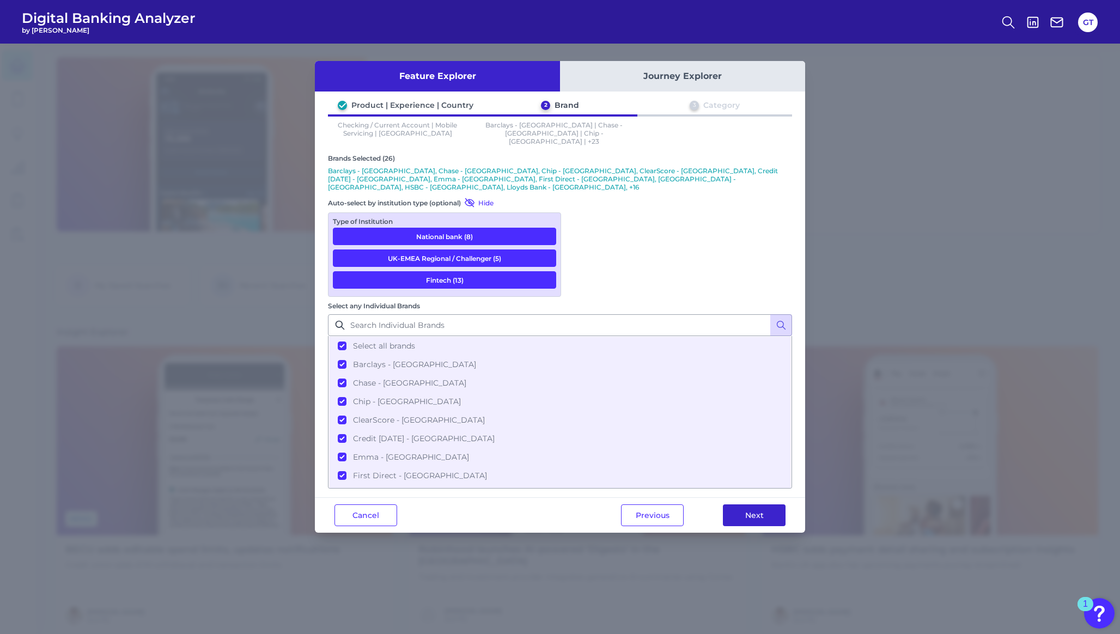
click at [741, 504] on button "Next" at bounding box center [754, 515] width 63 height 22
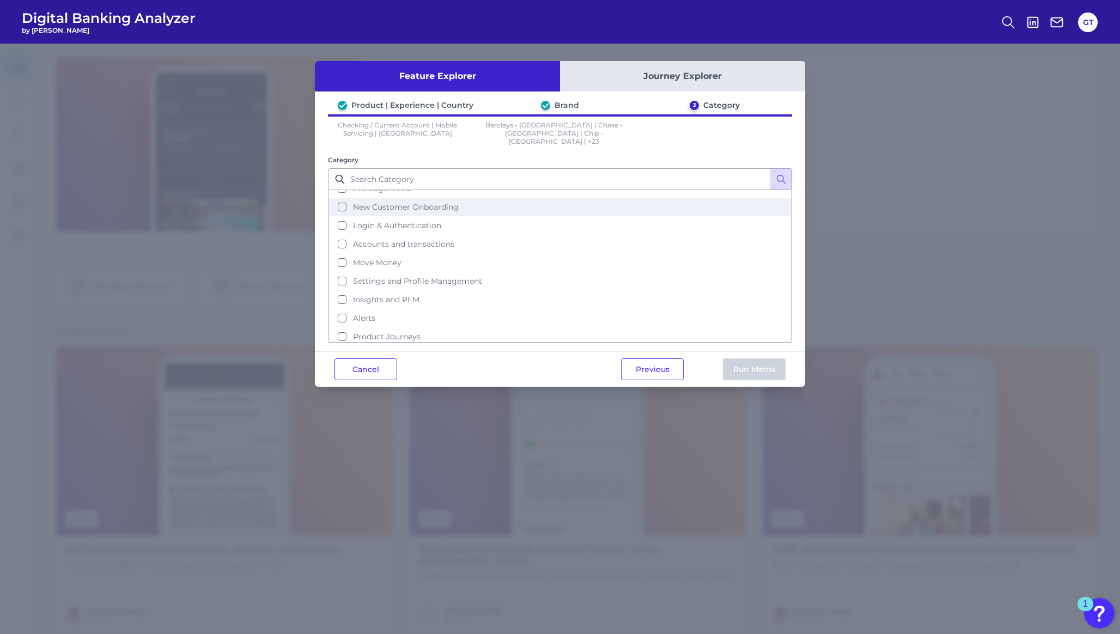
scroll to position [31, 0]
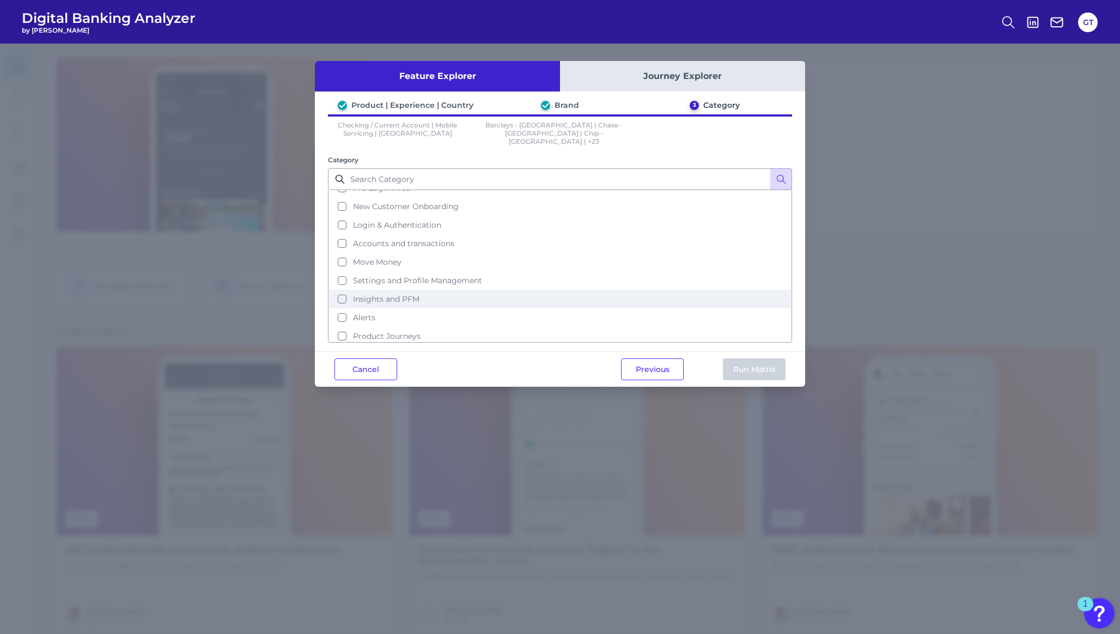
click at [391, 294] on span "Insights and PFM" at bounding box center [386, 299] width 66 height 10
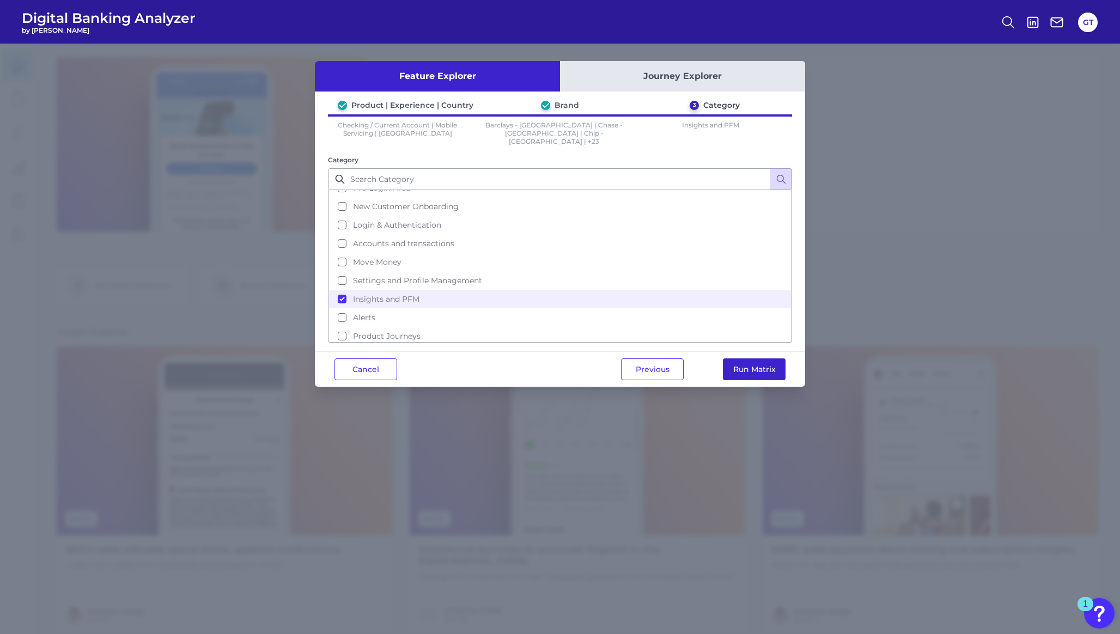
click at [749, 363] on button "Run Matrix" at bounding box center [754, 369] width 63 height 22
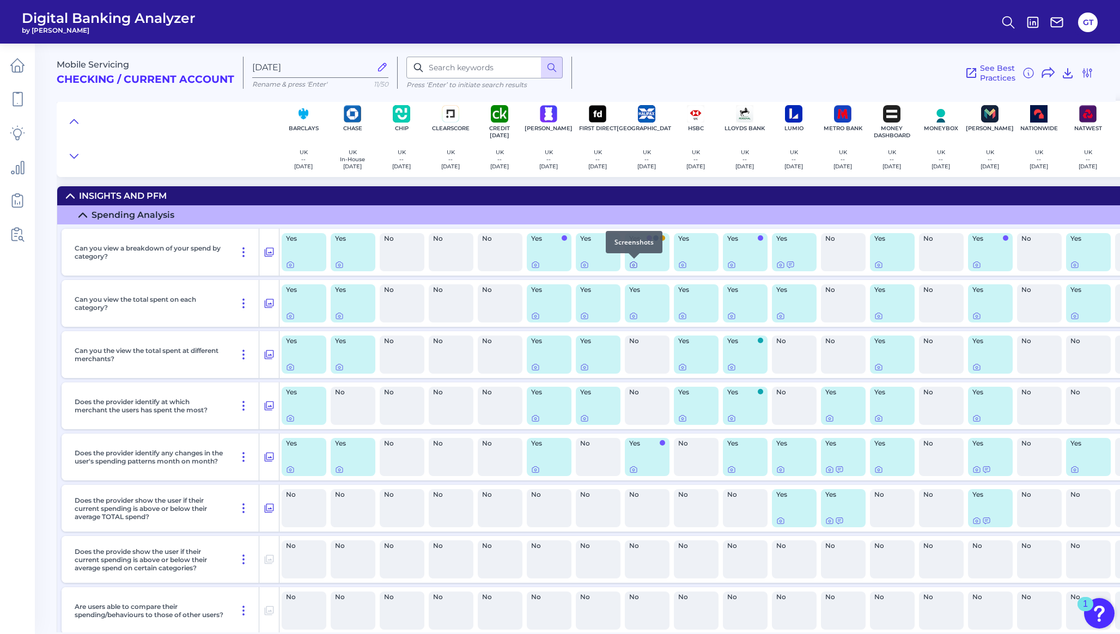
click at [635, 264] on icon at bounding box center [633, 264] width 9 height 9
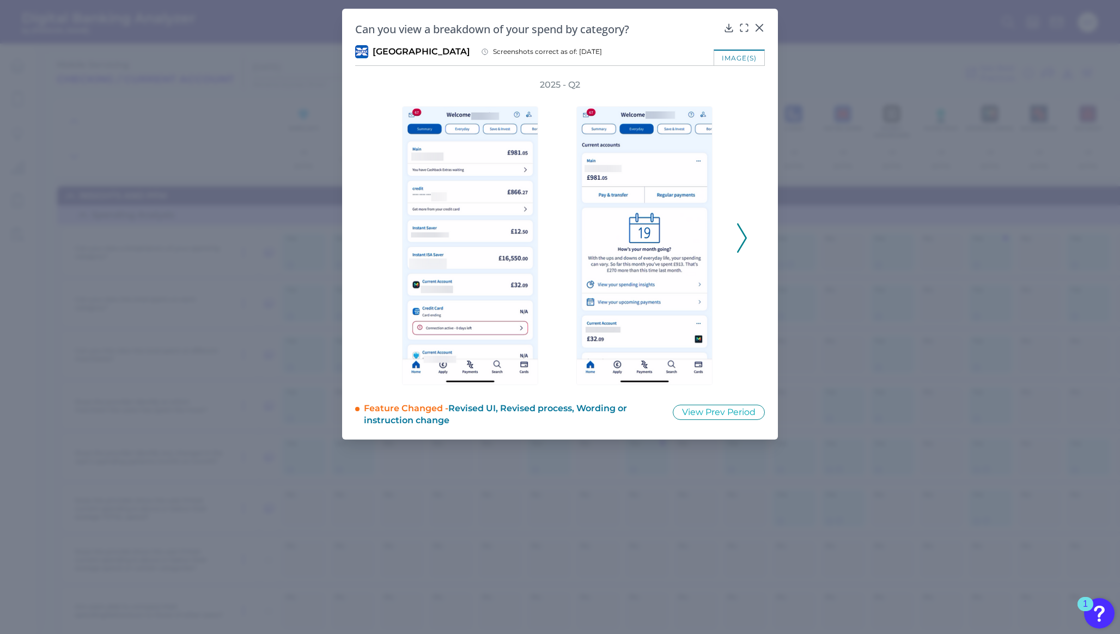
click at [743, 238] on icon at bounding box center [742, 237] width 10 height 29
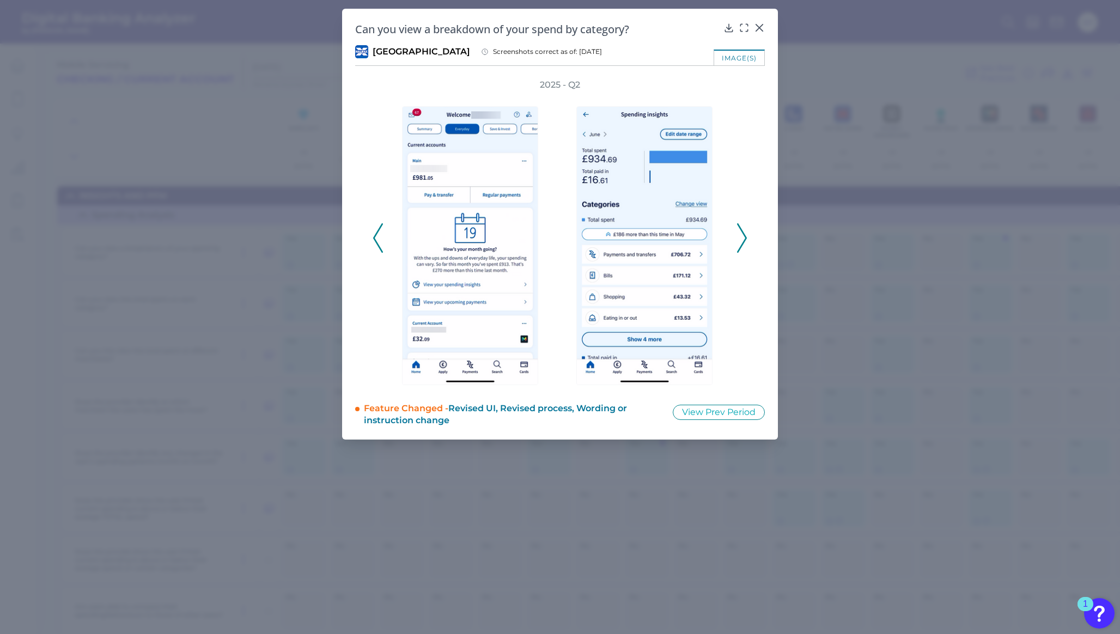
click at [739, 233] on icon at bounding box center [742, 237] width 10 height 29
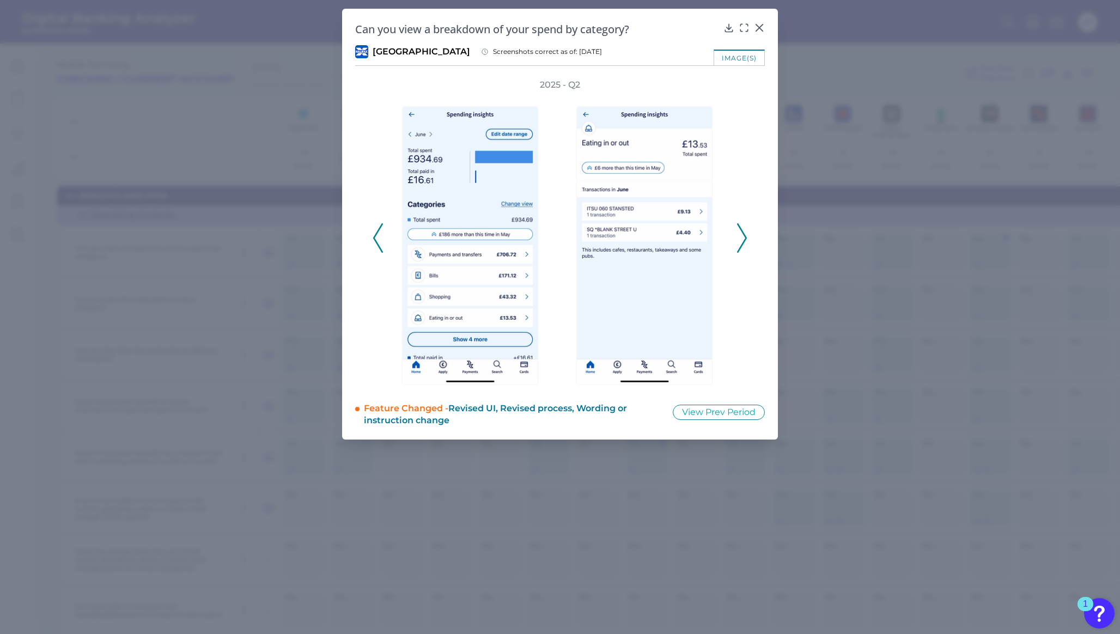
click at [740, 239] on icon at bounding box center [742, 237] width 10 height 29
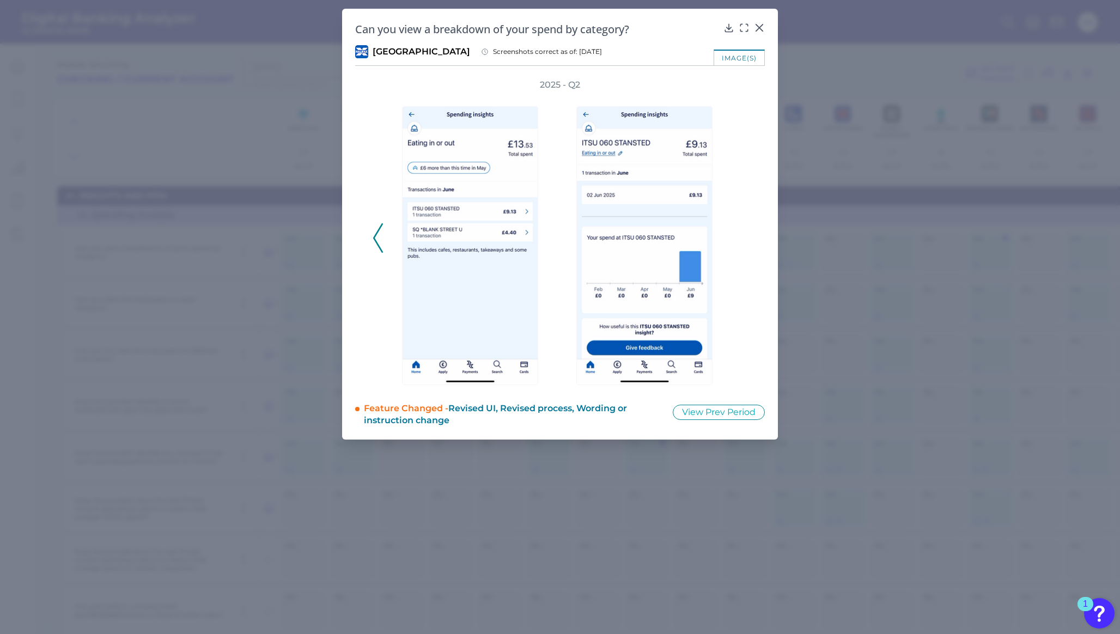
click at [759, 29] on icon at bounding box center [759, 27] width 11 height 11
